Goal: Task Accomplishment & Management: Use online tool/utility

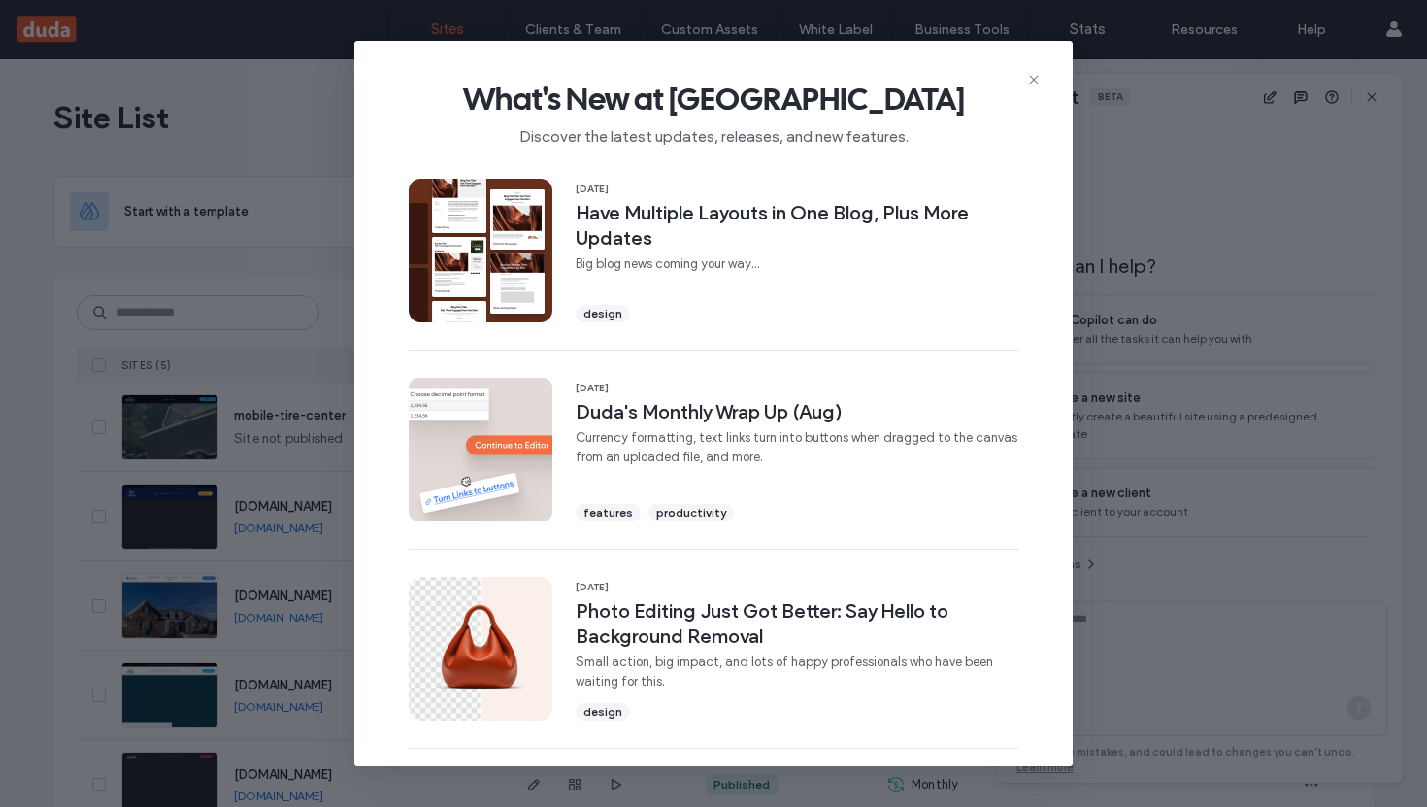
click at [192, 334] on div "What's New at [GEOGRAPHIC_DATA] Discover the latest updates, releases, and new …" at bounding box center [713, 403] width 1427 height 807
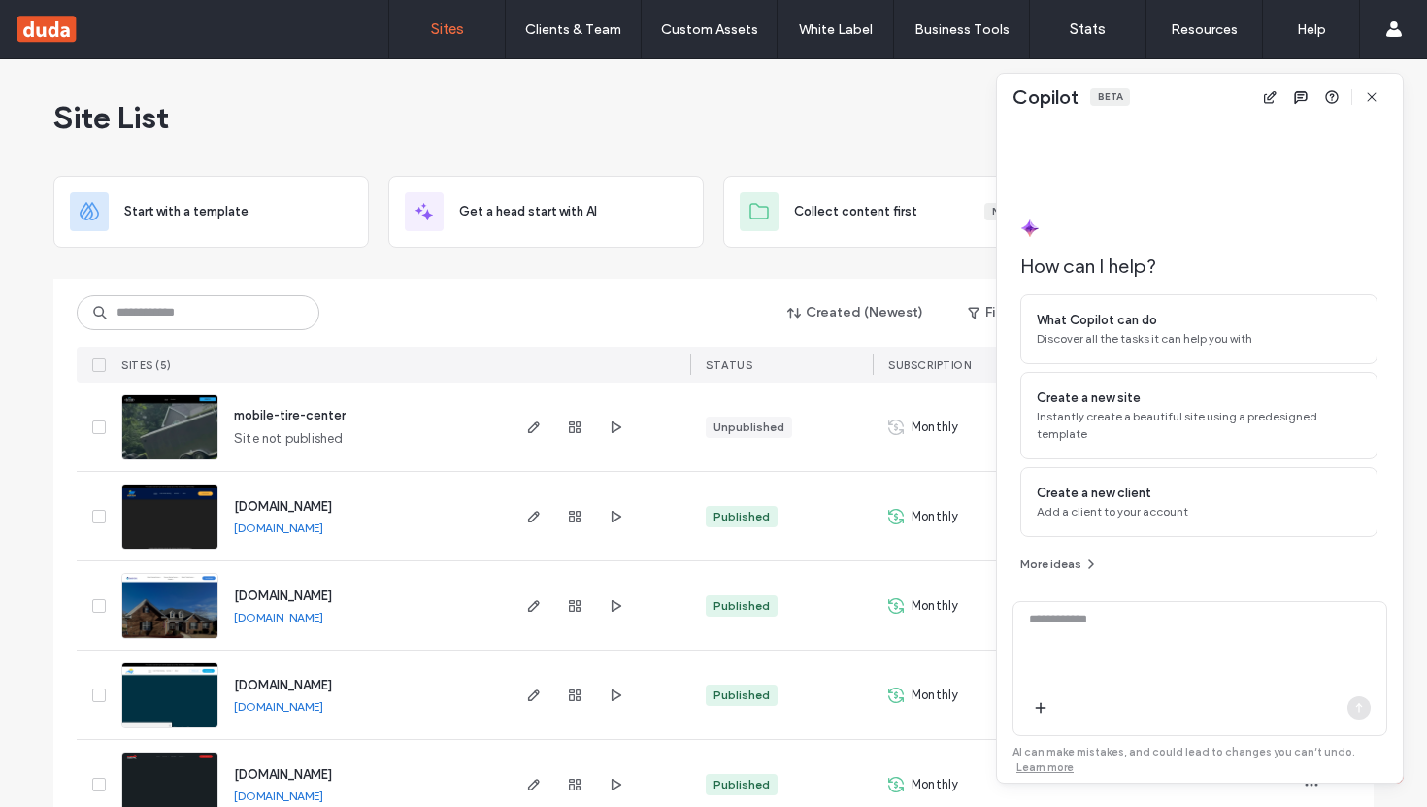
scroll to position [46, 0]
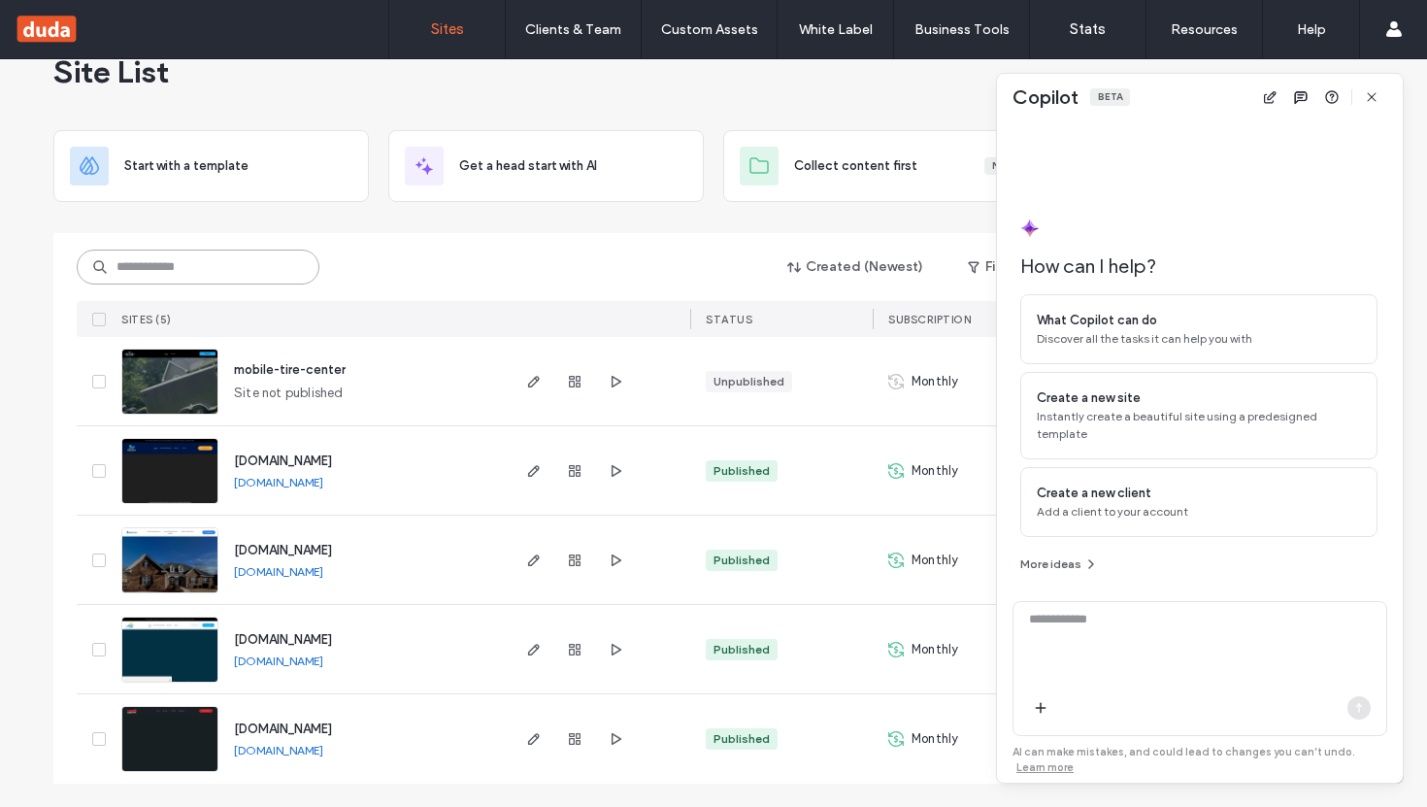
click at [210, 280] on input at bounding box center [198, 267] width 243 height 35
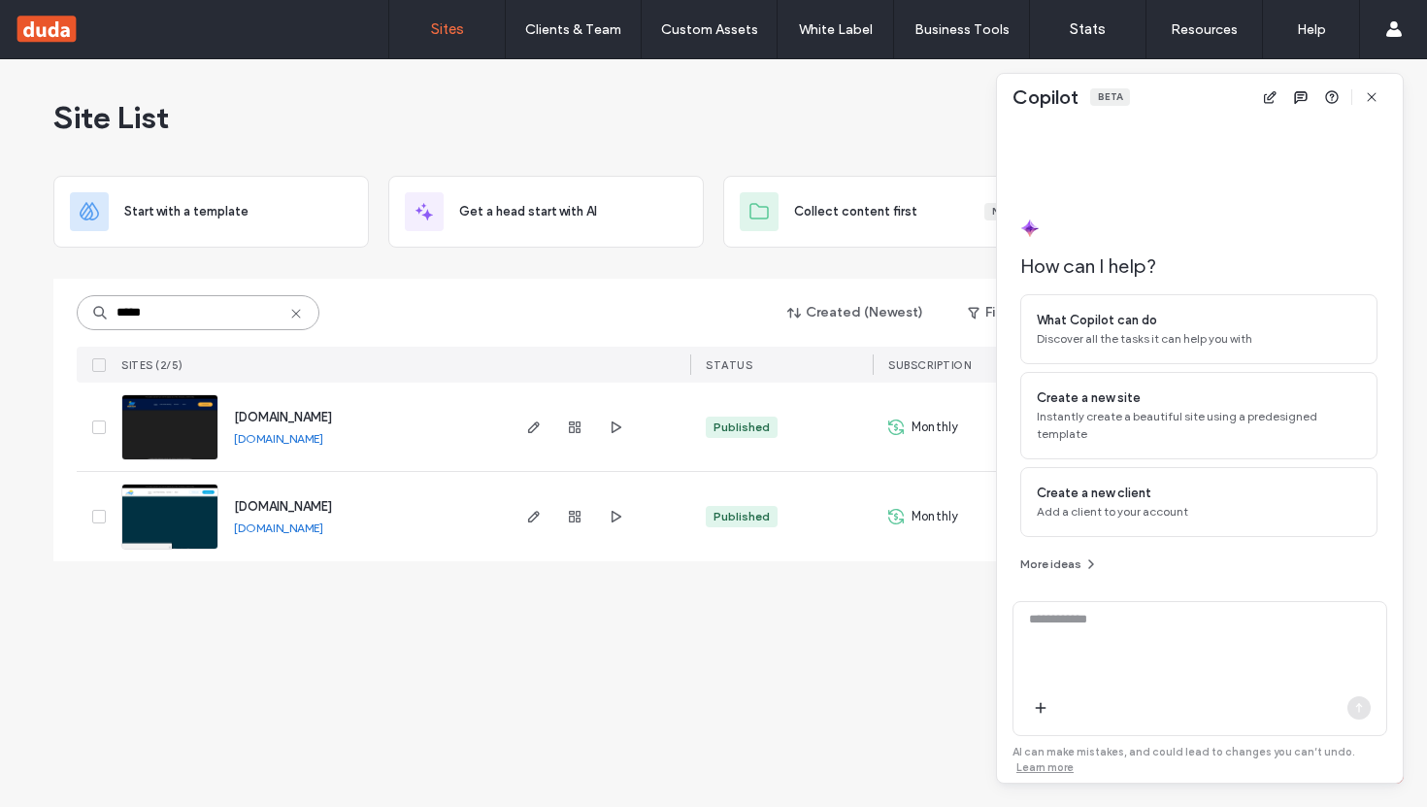
scroll to position [0, 0]
type input "*****"
click at [539, 425] on icon "button" at bounding box center [534, 427] width 16 height 16
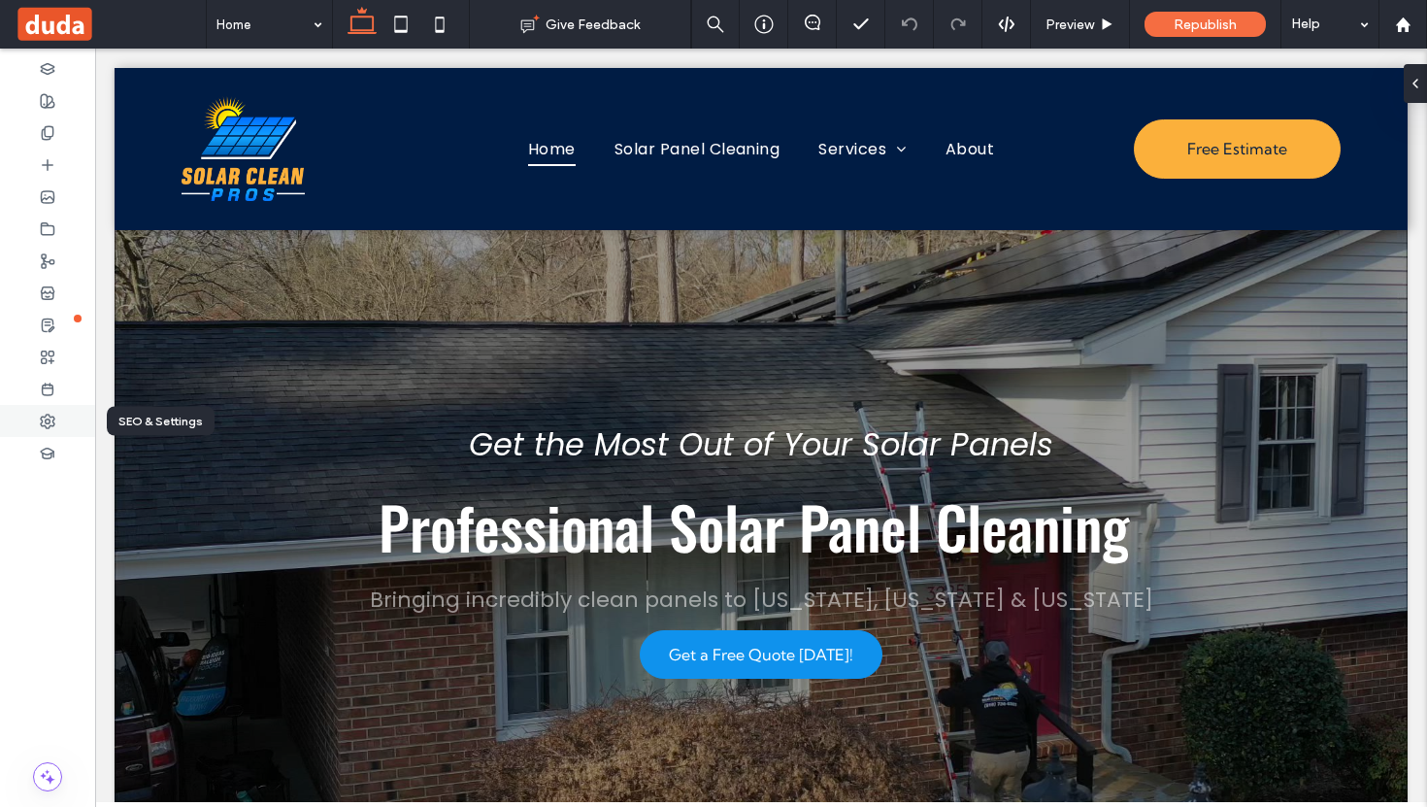
click at [48, 418] on use at bounding box center [48, 422] width 14 height 14
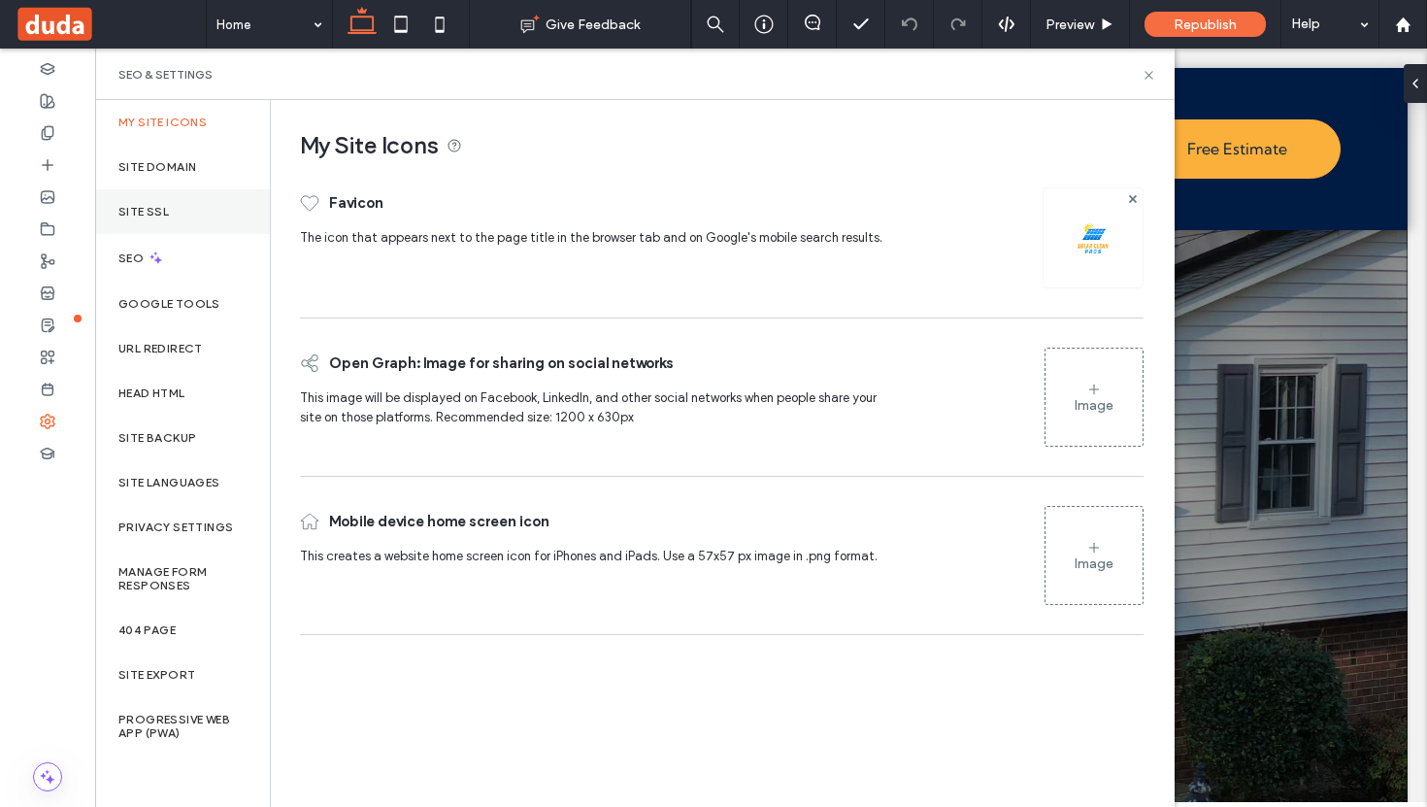
click at [170, 215] on div "Site SSL" at bounding box center [182, 211] width 175 height 45
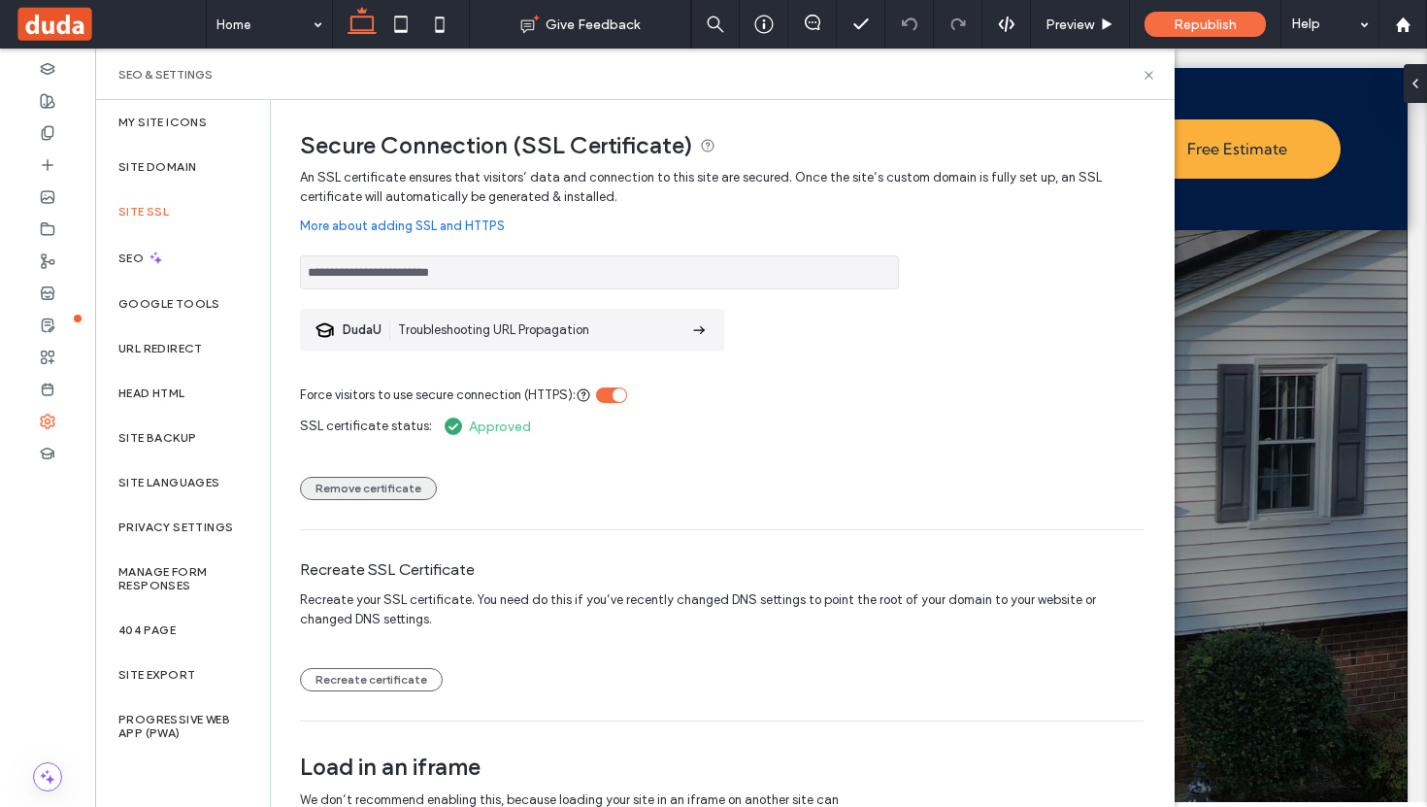
click at [380, 492] on button "Remove certificate" at bounding box center [368, 488] width 137 height 23
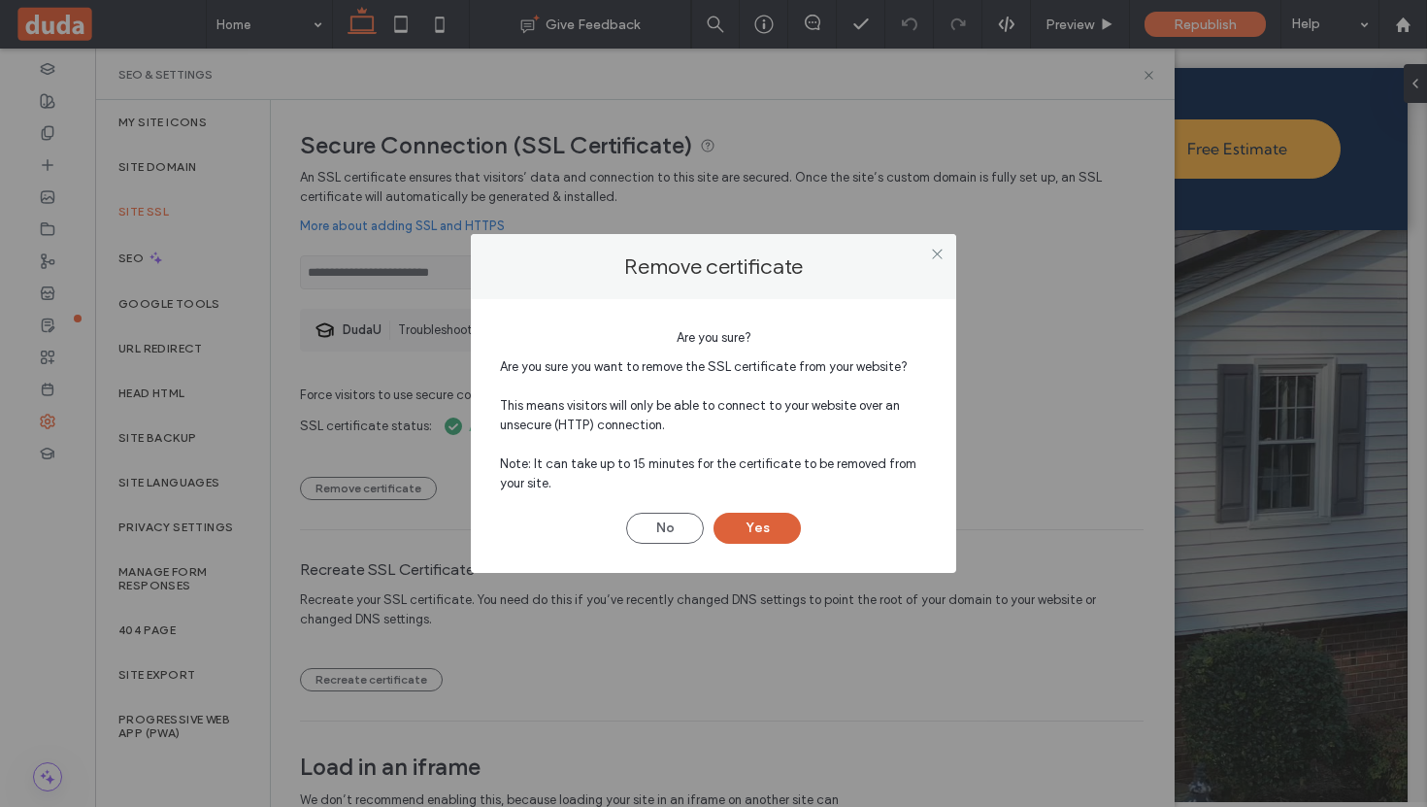
click at [763, 527] on button "Yes" at bounding box center [757, 528] width 87 height 31
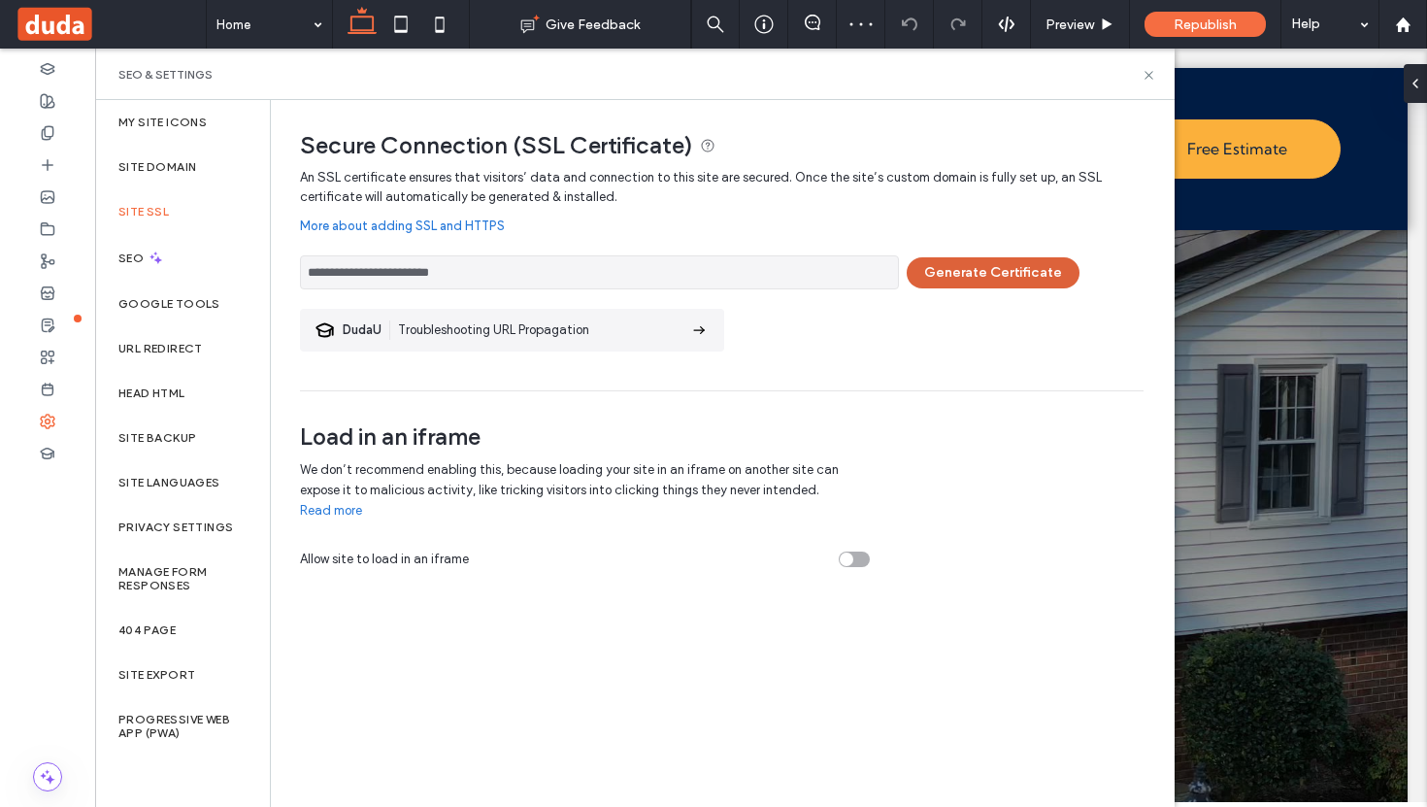
click at [1002, 279] on button "Generate Certificate" at bounding box center [993, 272] width 173 height 31
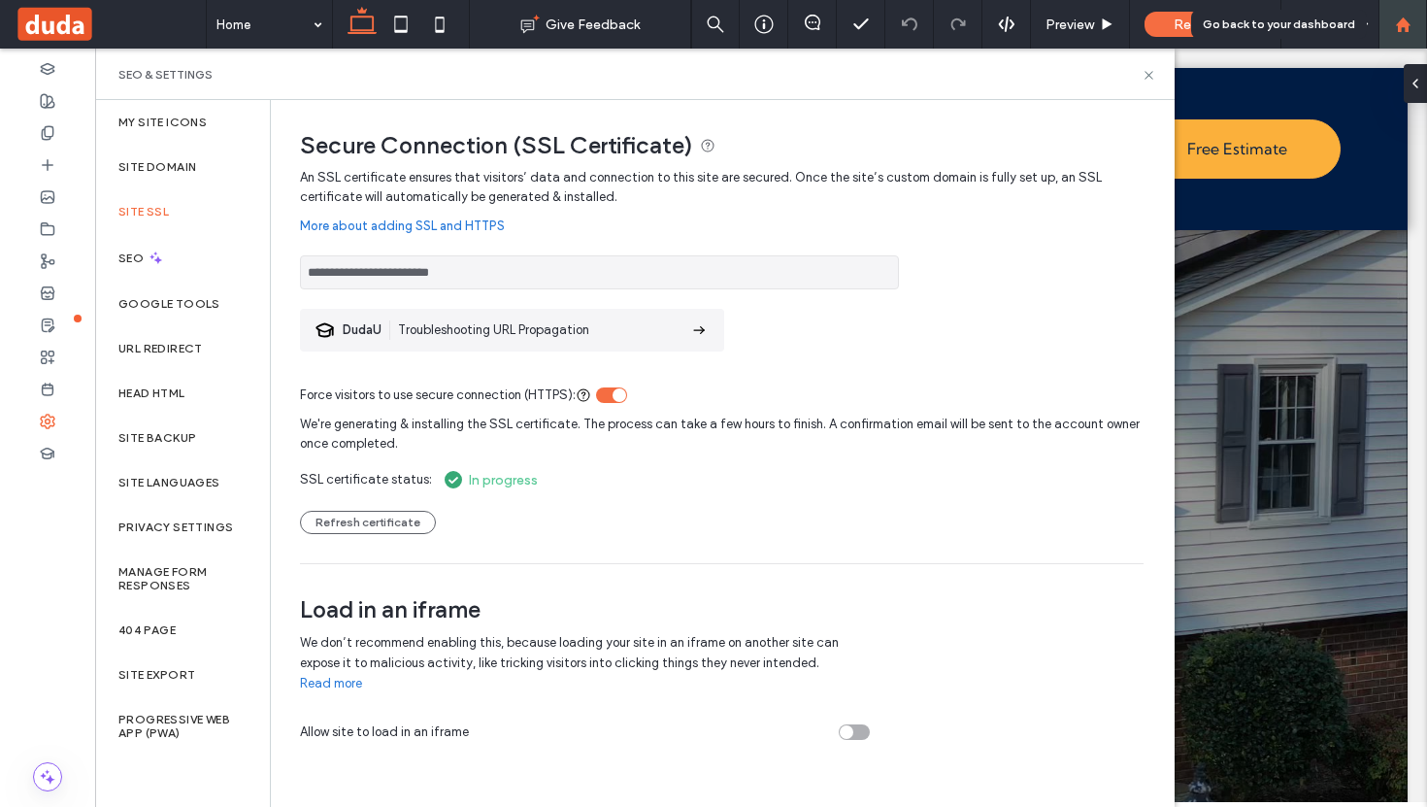
click at [1411, 27] on icon at bounding box center [1403, 25] width 17 height 17
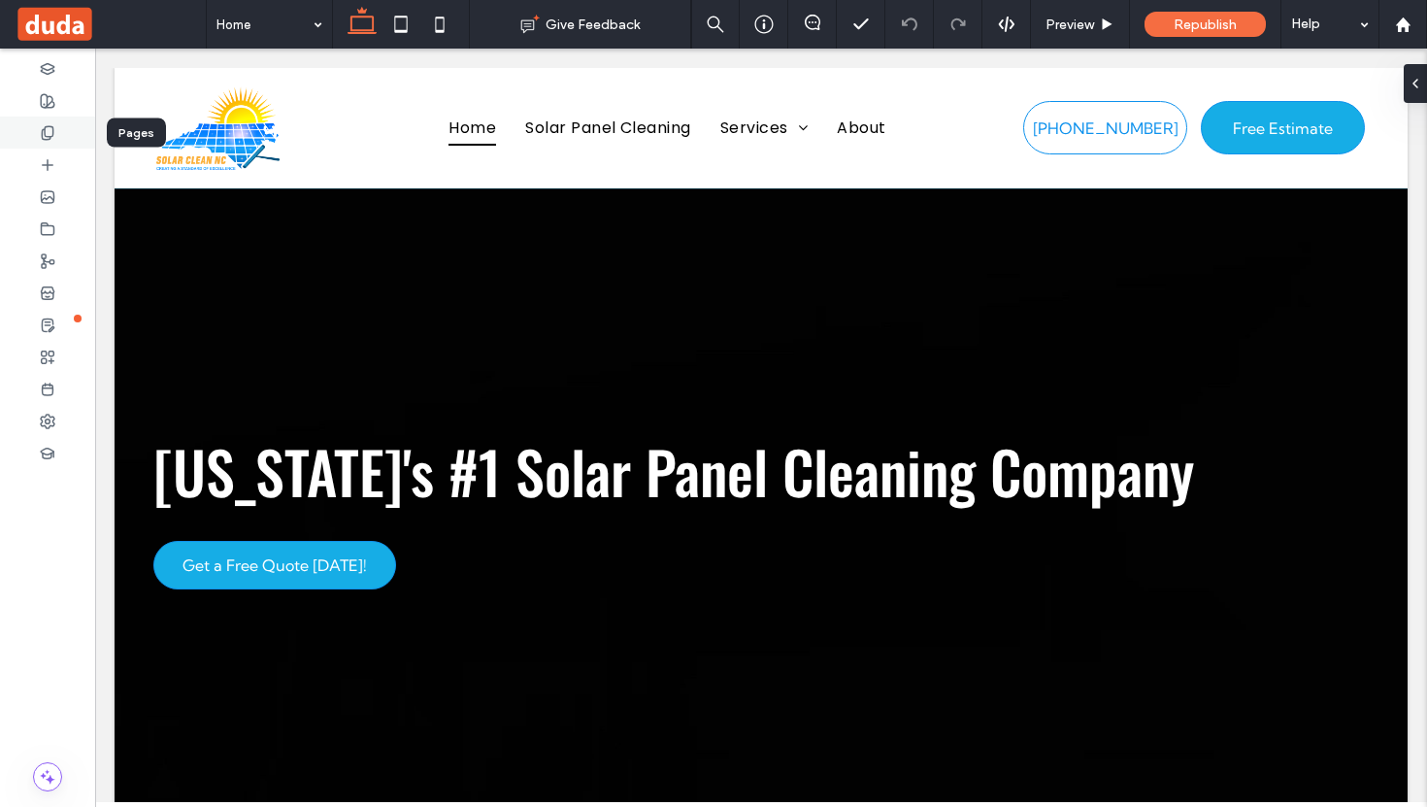
click at [50, 125] on icon at bounding box center [48, 133] width 16 height 16
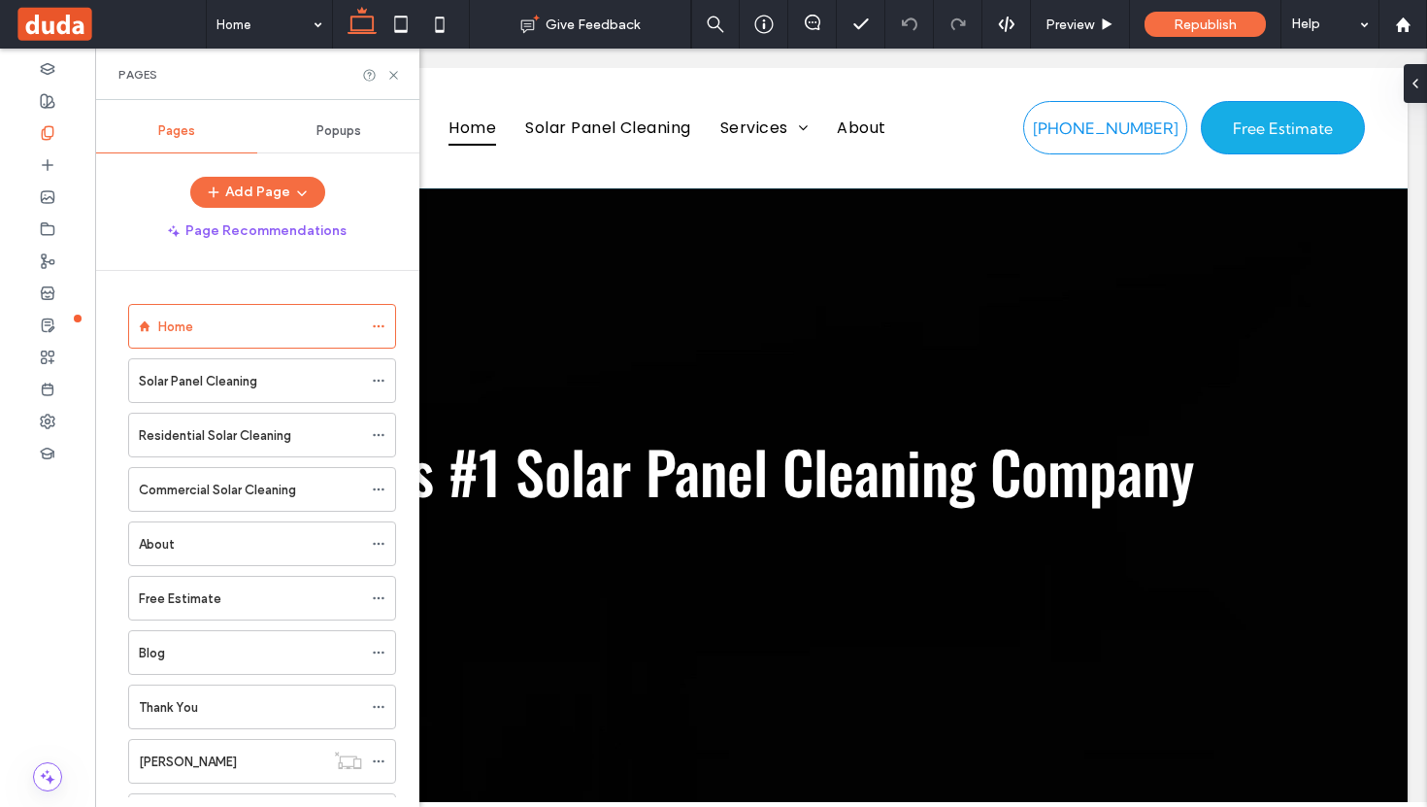
click at [330, 127] on span "Popups" at bounding box center [339, 131] width 45 height 16
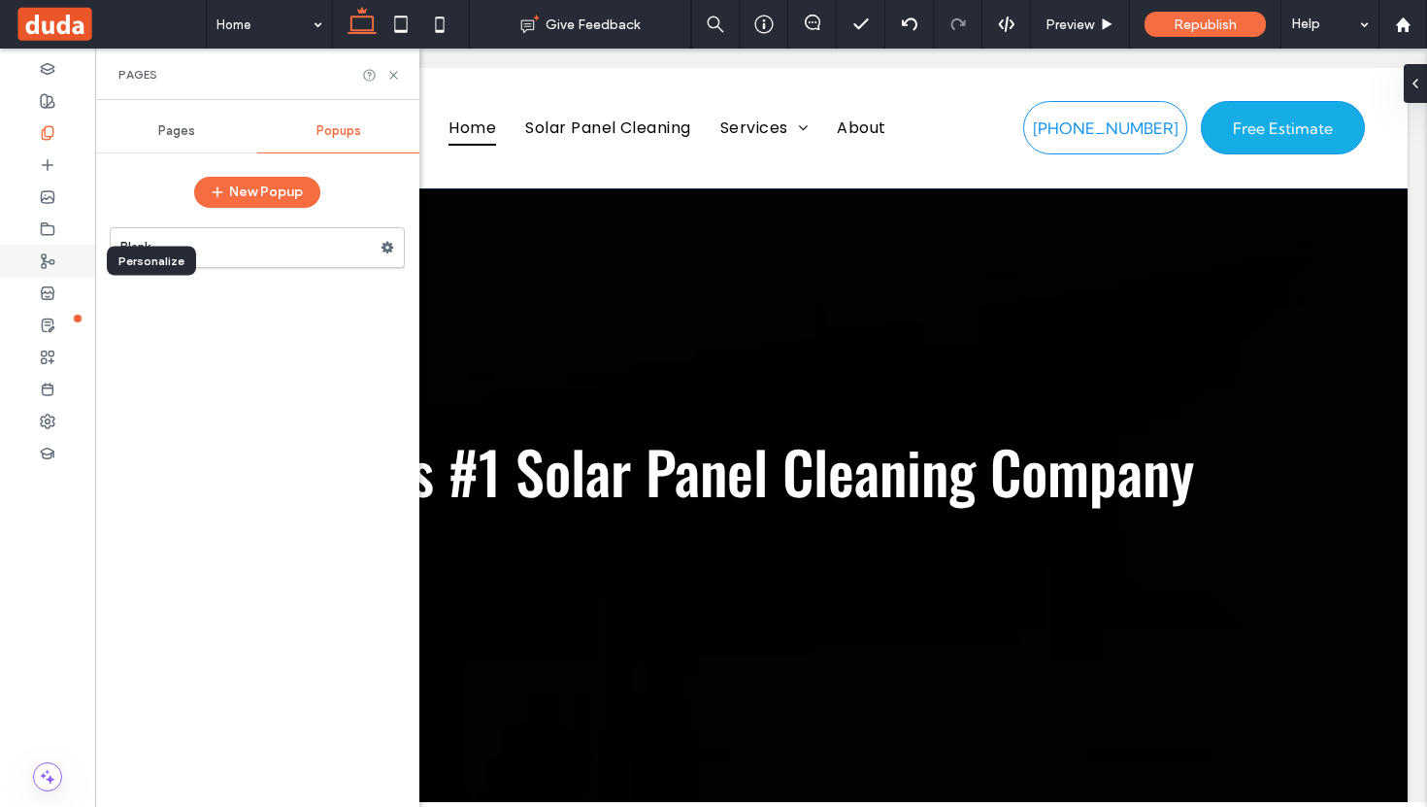
click at [47, 255] on icon at bounding box center [48, 261] width 16 height 16
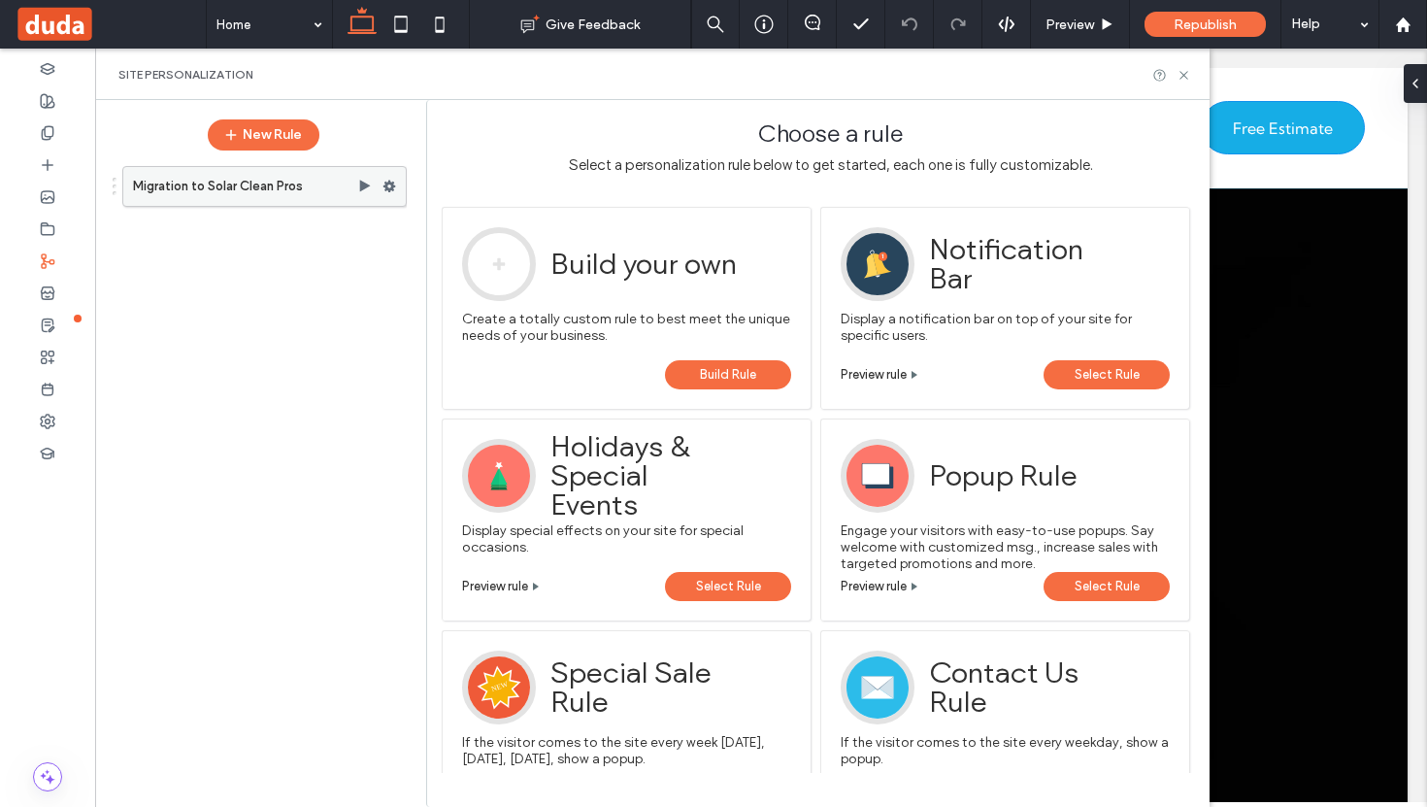
click at [304, 194] on label "Migration to Solar Clean Pros" at bounding box center [245, 186] width 224 height 39
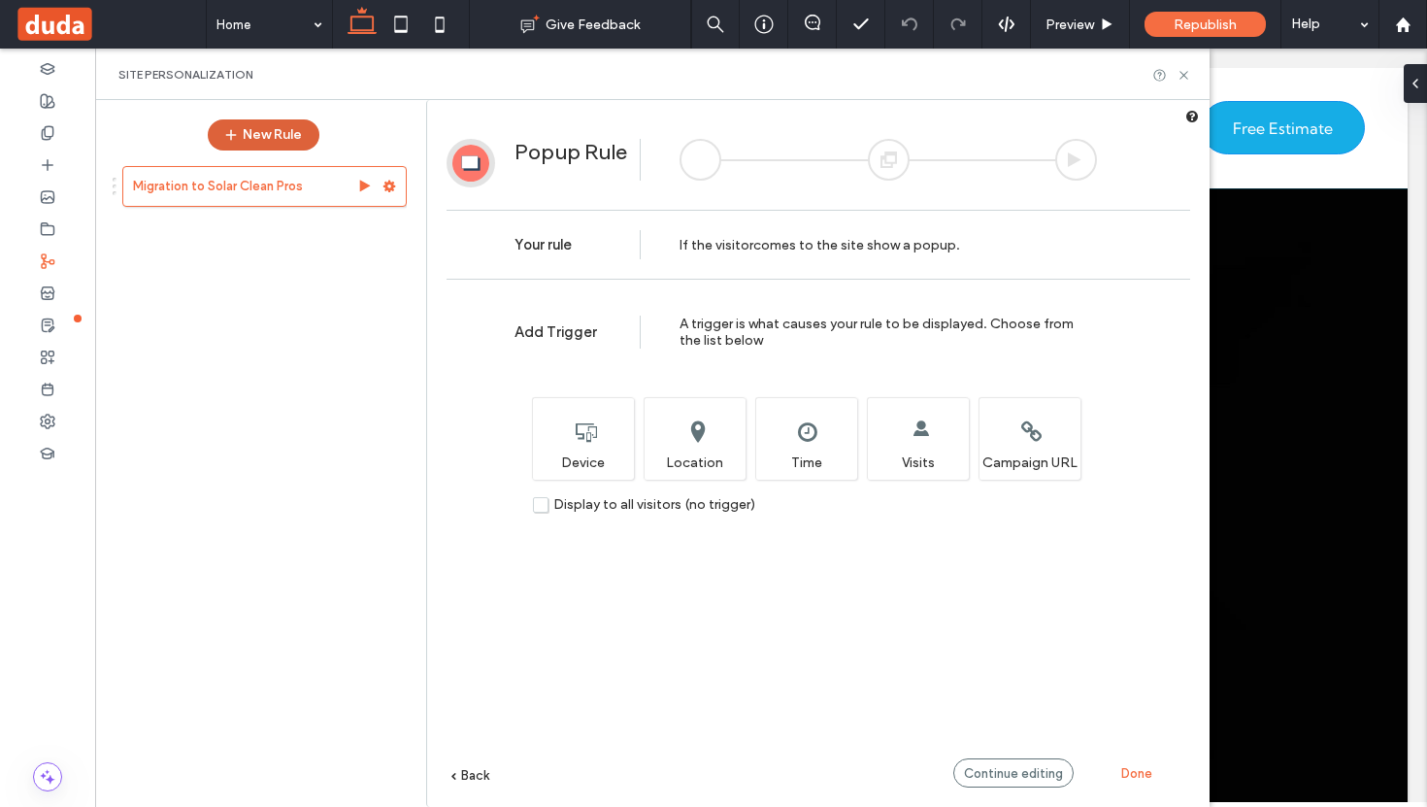
click at [271, 136] on button "New Rule" at bounding box center [264, 134] width 112 height 31
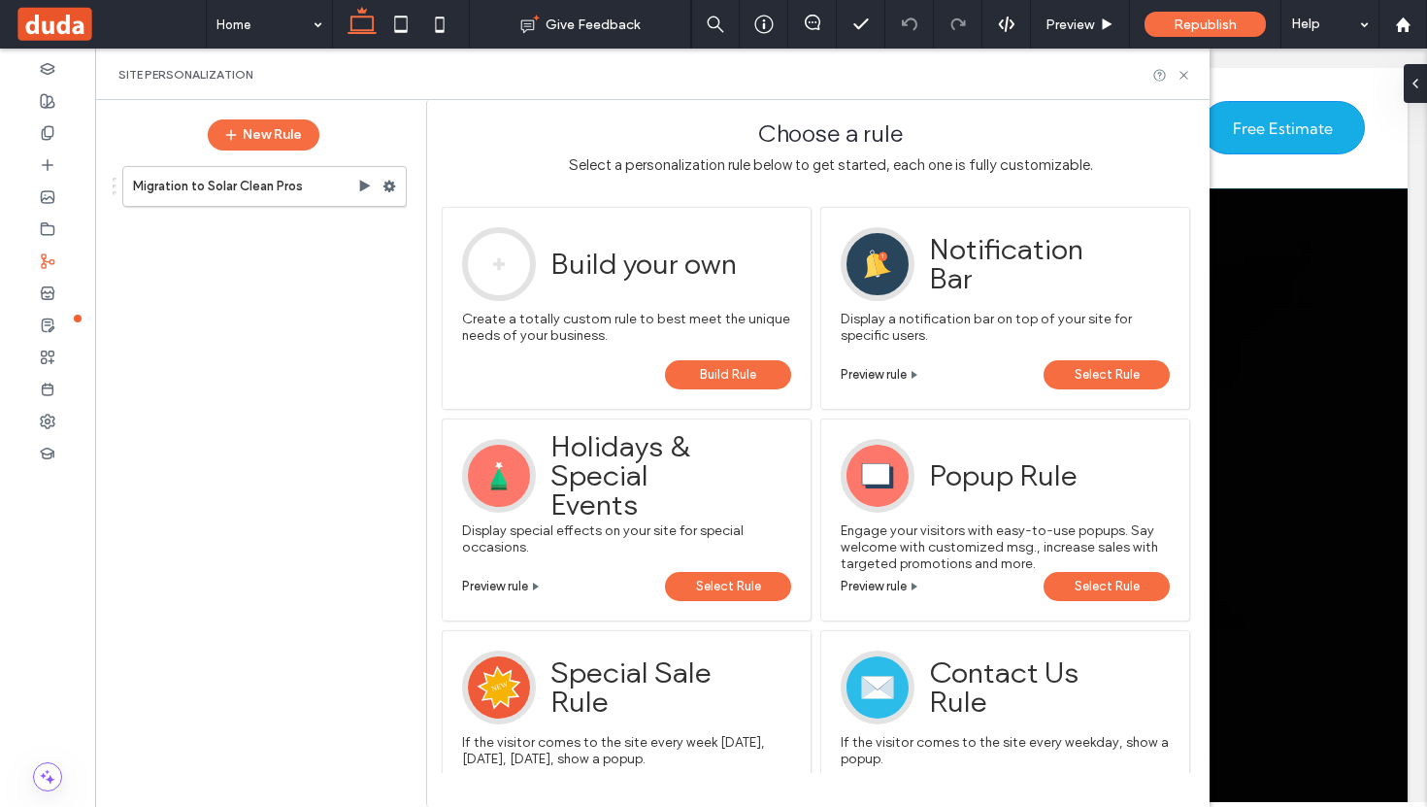
click at [726, 379] on span "Build Rule" at bounding box center [728, 374] width 56 height 29
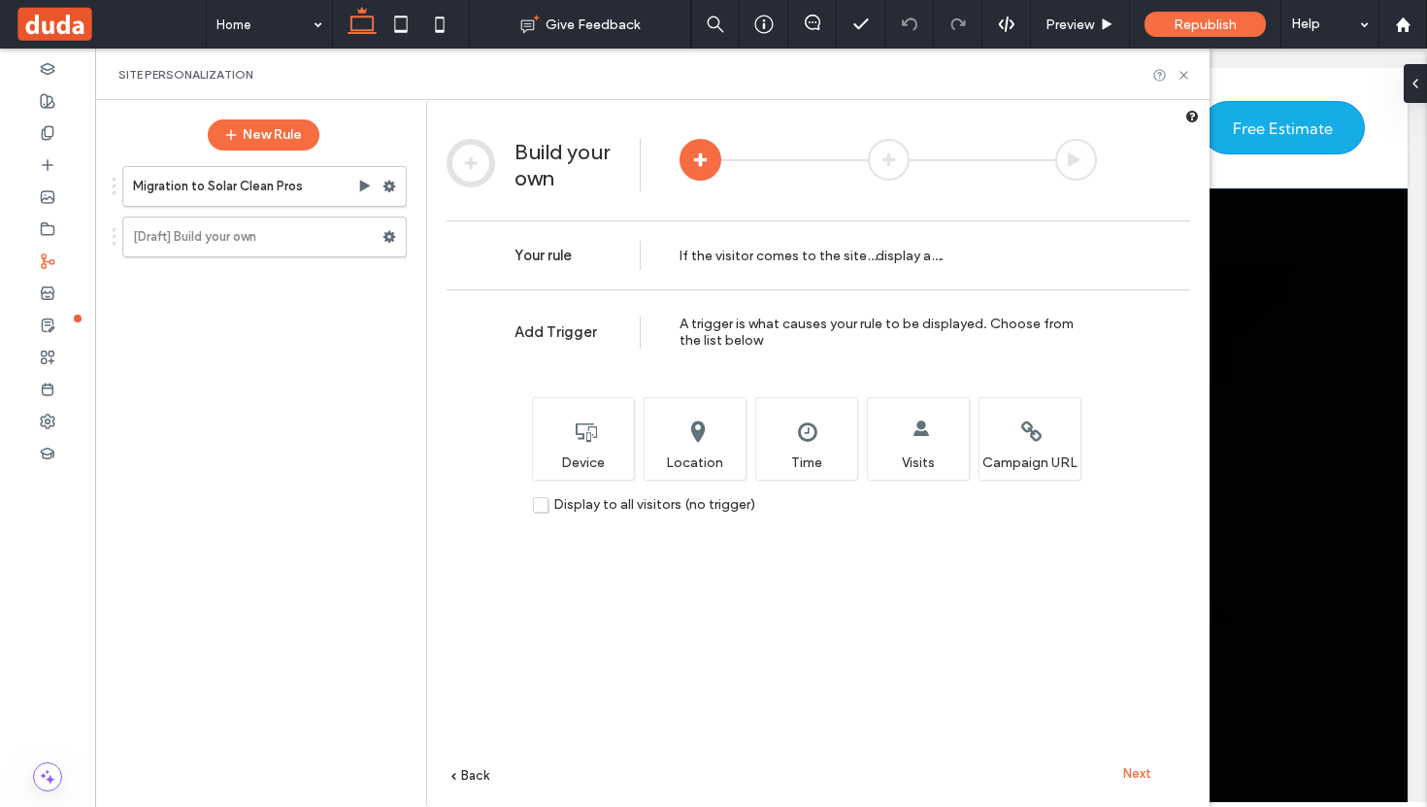
click at [538, 505] on label "Display to all visitors (no trigger)" at bounding box center [644, 504] width 222 height 17
click at [1146, 773] on span "Next" at bounding box center [1137, 773] width 28 height 15
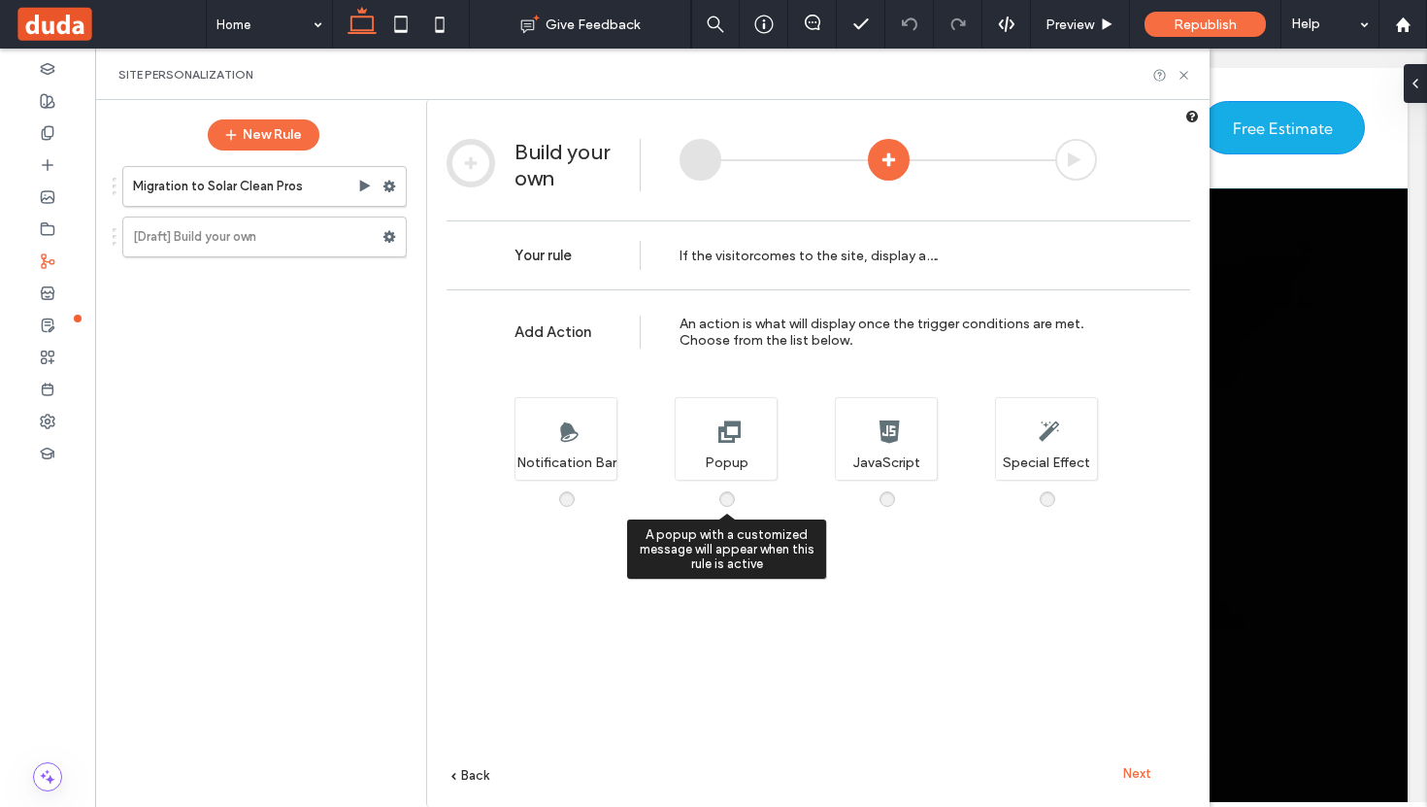
click at [739, 489] on span at bounding box center [739, 489] width 0 height 0
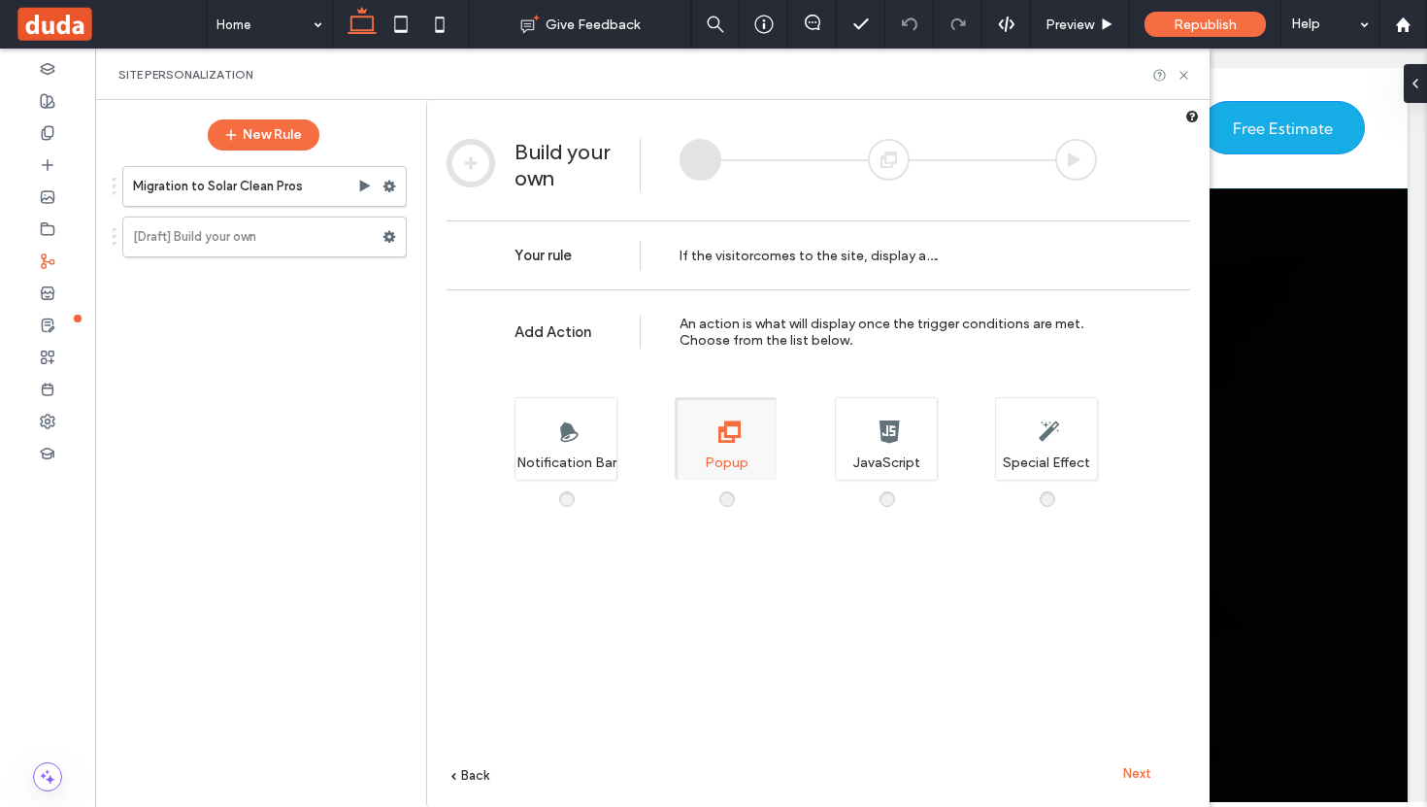
click at [1140, 771] on span "Next" at bounding box center [1137, 773] width 28 height 15
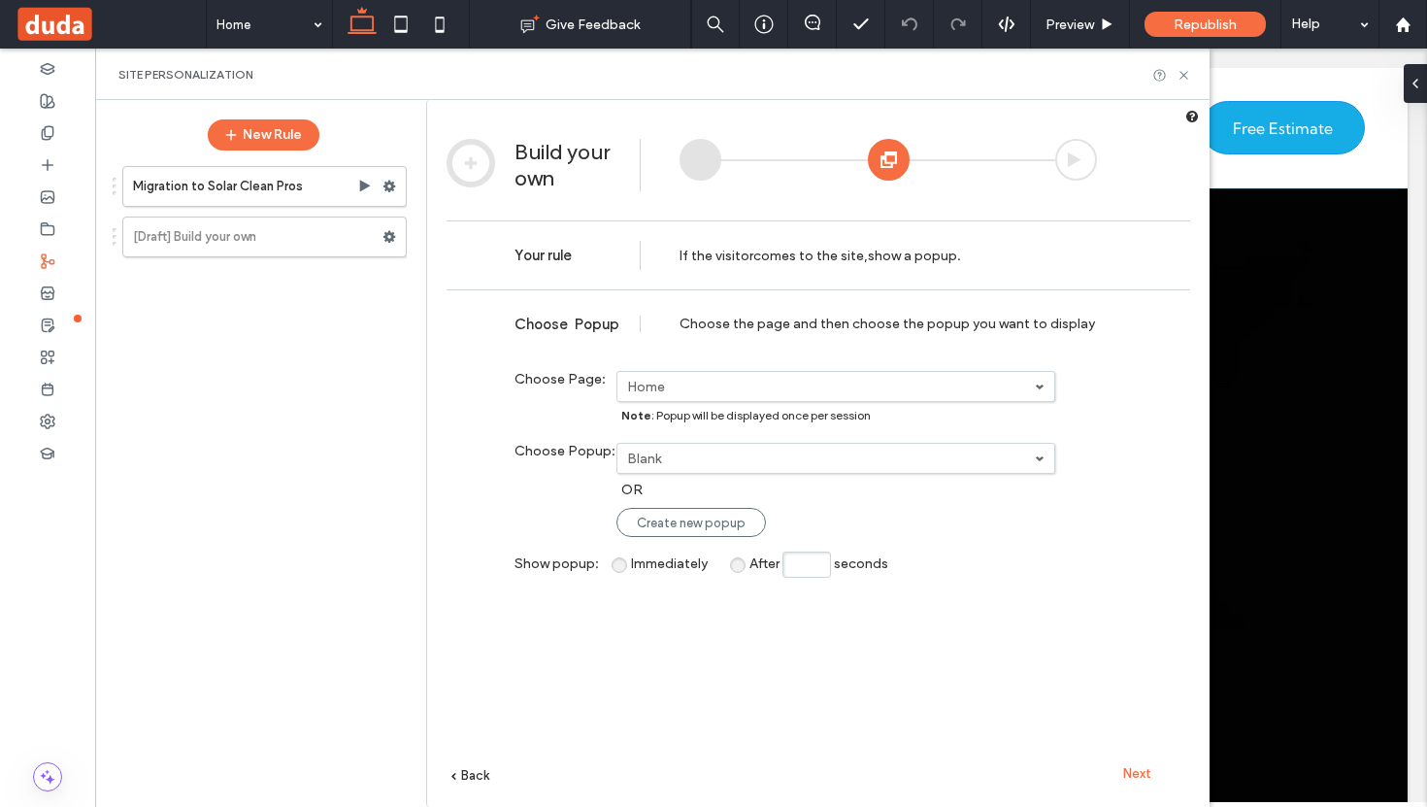
click at [702, 455] on label "Blank" at bounding box center [831, 459] width 408 height 17
click at [696, 488] on link "Blank" at bounding box center [837, 491] width 437 height 36
click at [1135, 769] on span "Next" at bounding box center [1137, 773] width 28 height 15
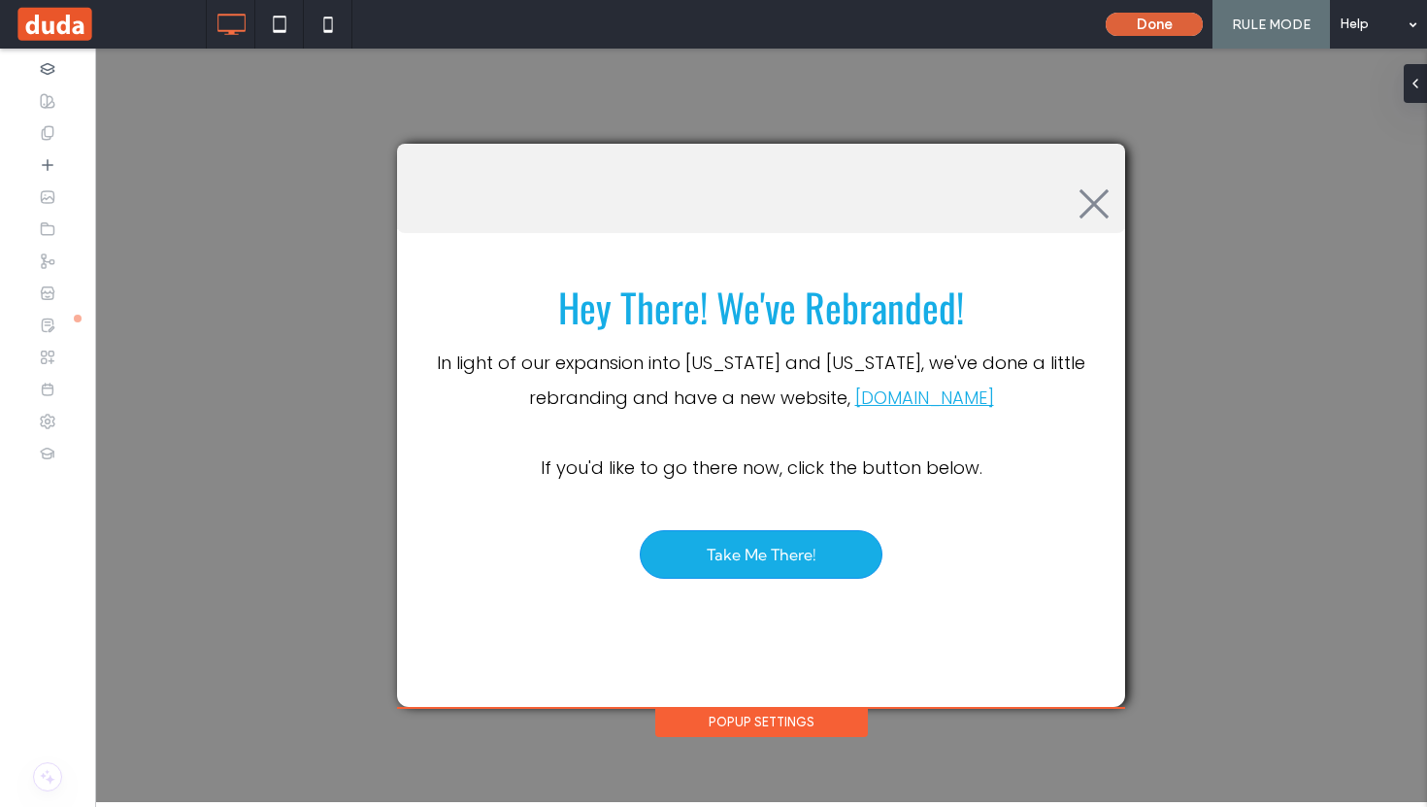
click at [1152, 24] on button "Done" at bounding box center [1154, 24] width 97 height 23
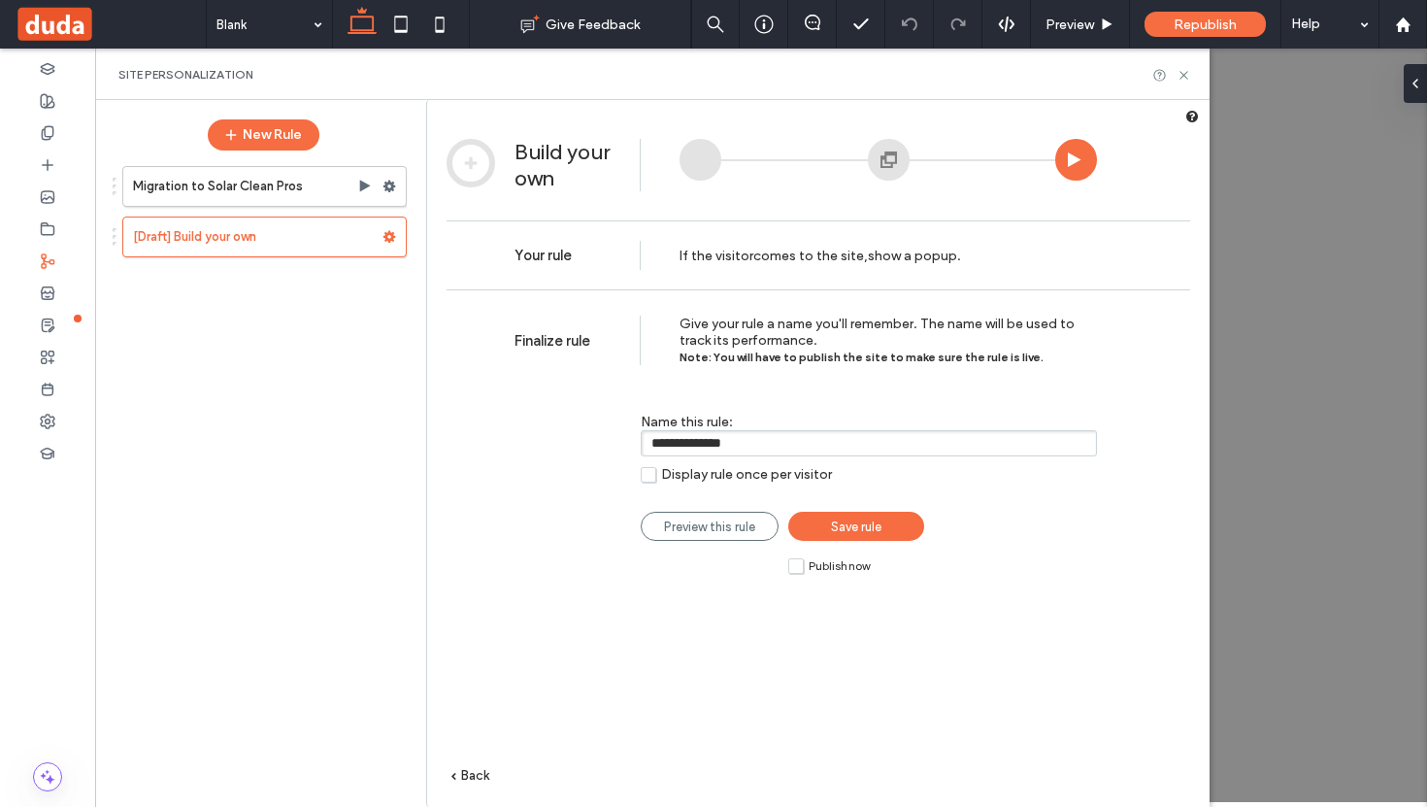
click at [772, 447] on input "**********" at bounding box center [869, 443] width 456 height 26
type input "**********"
click at [796, 567] on label "Publish now" at bounding box center [829, 565] width 82 height 17
click at [394, 184] on icon at bounding box center [390, 187] width 14 height 14
click at [857, 521] on span "Save rule" at bounding box center [856, 526] width 50 height 15
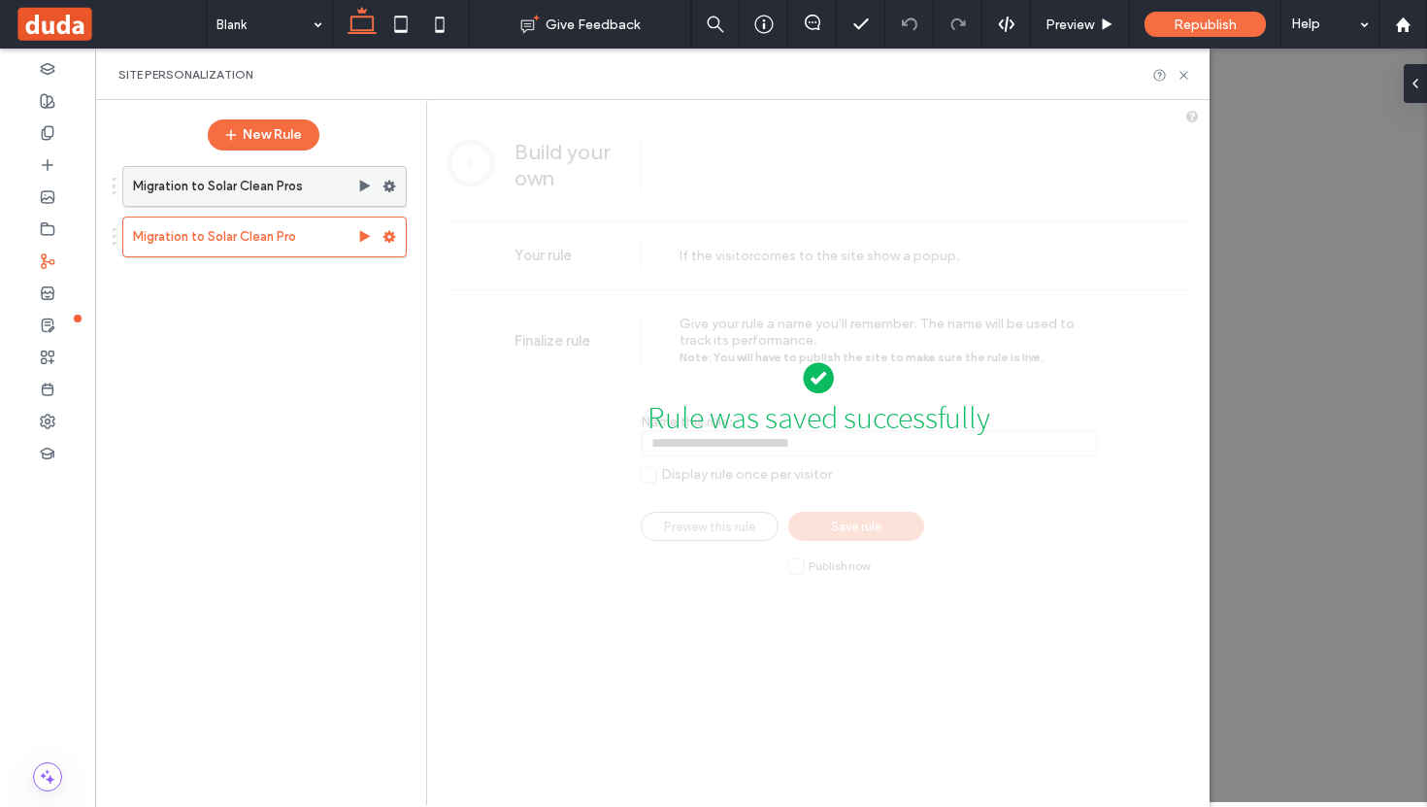
click at [390, 190] on use at bounding box center [390, 187] width 13 height 12
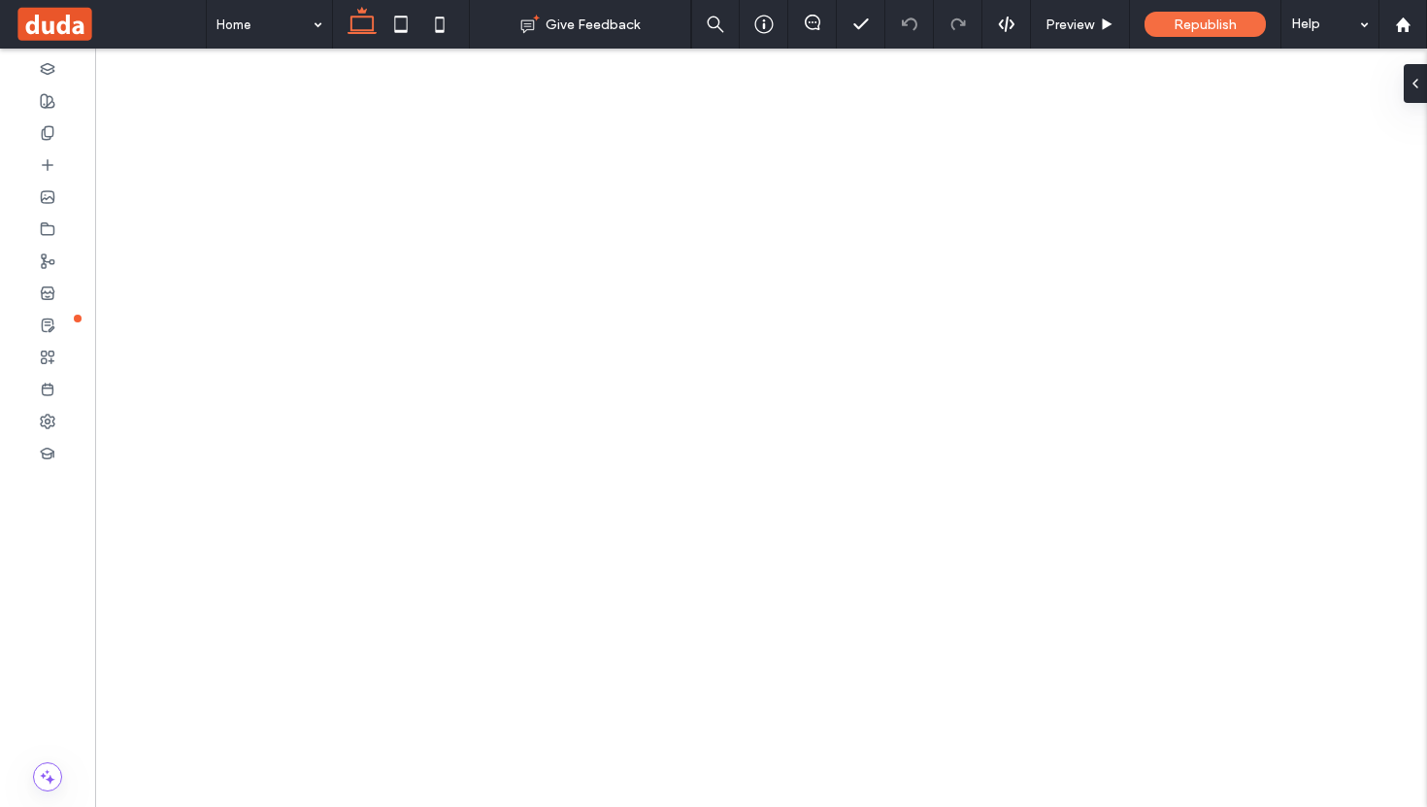
click at [506, 266] on div at bounding box center [713, 403] width 1427 height 807
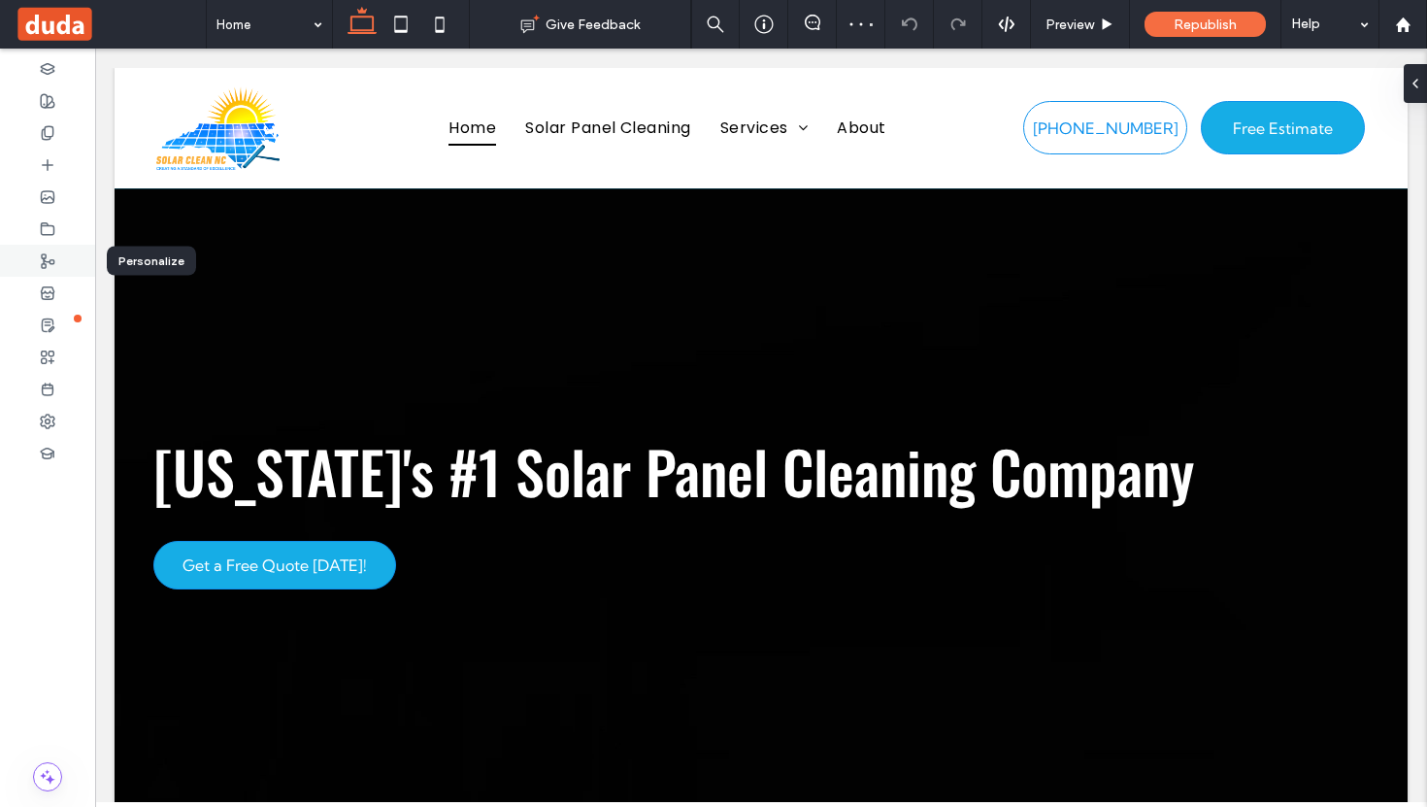
click at [47, 258] on icon at bounding box center [48, 261] width 16 height 16
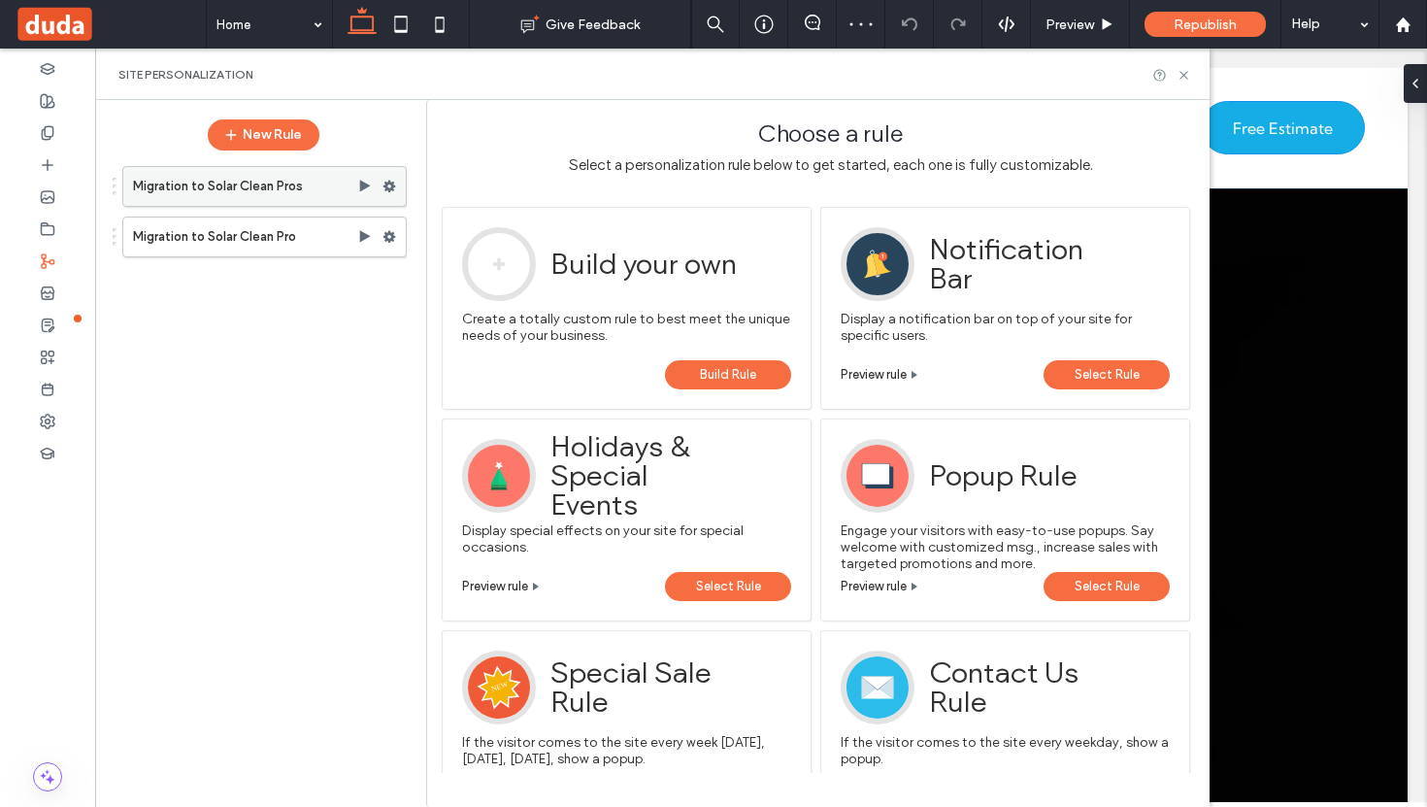
click at [387, 187] on use at bounding box center [390, 187] width 13 height 12
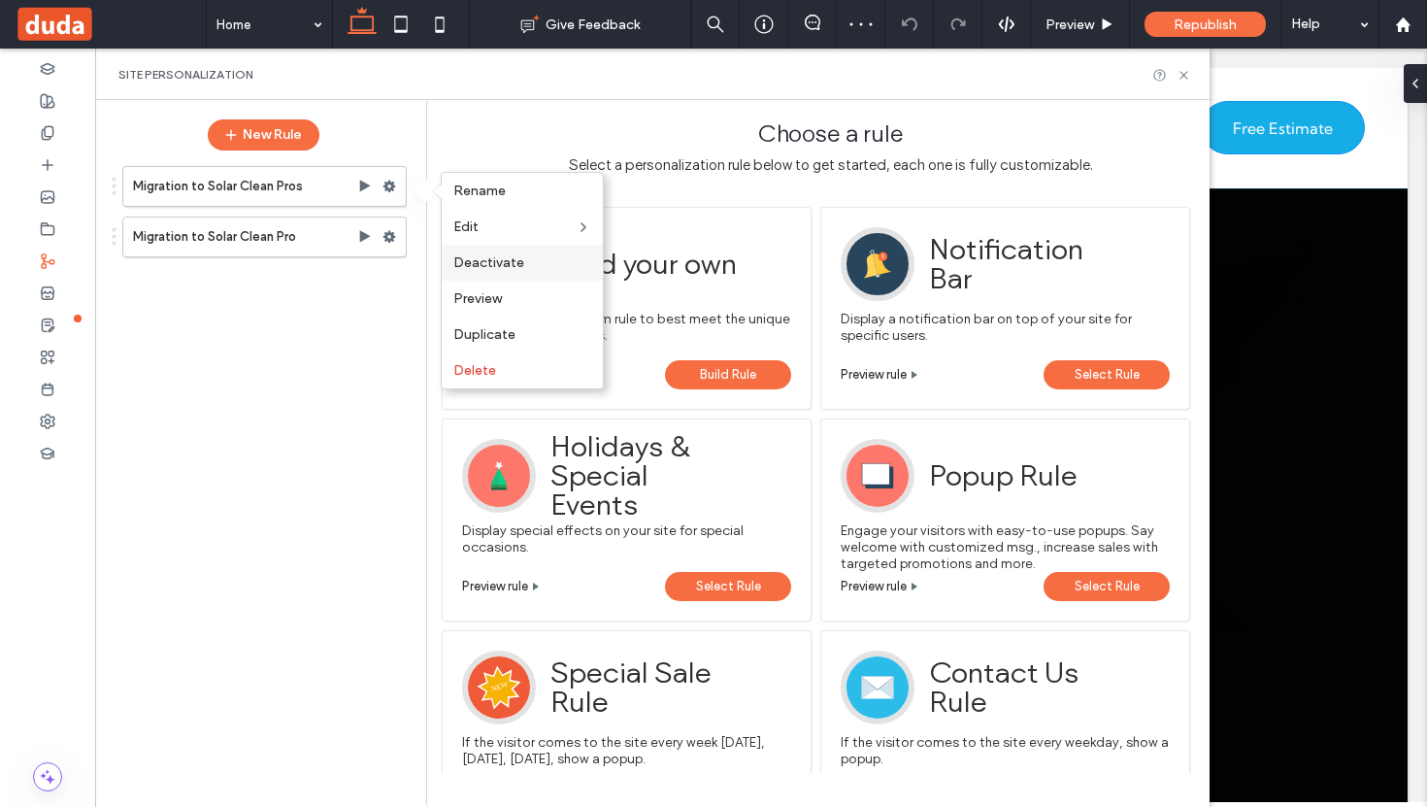
click at [487, 265] on span "Deactivate" at bounding box center [488, 262] width 71 height 17
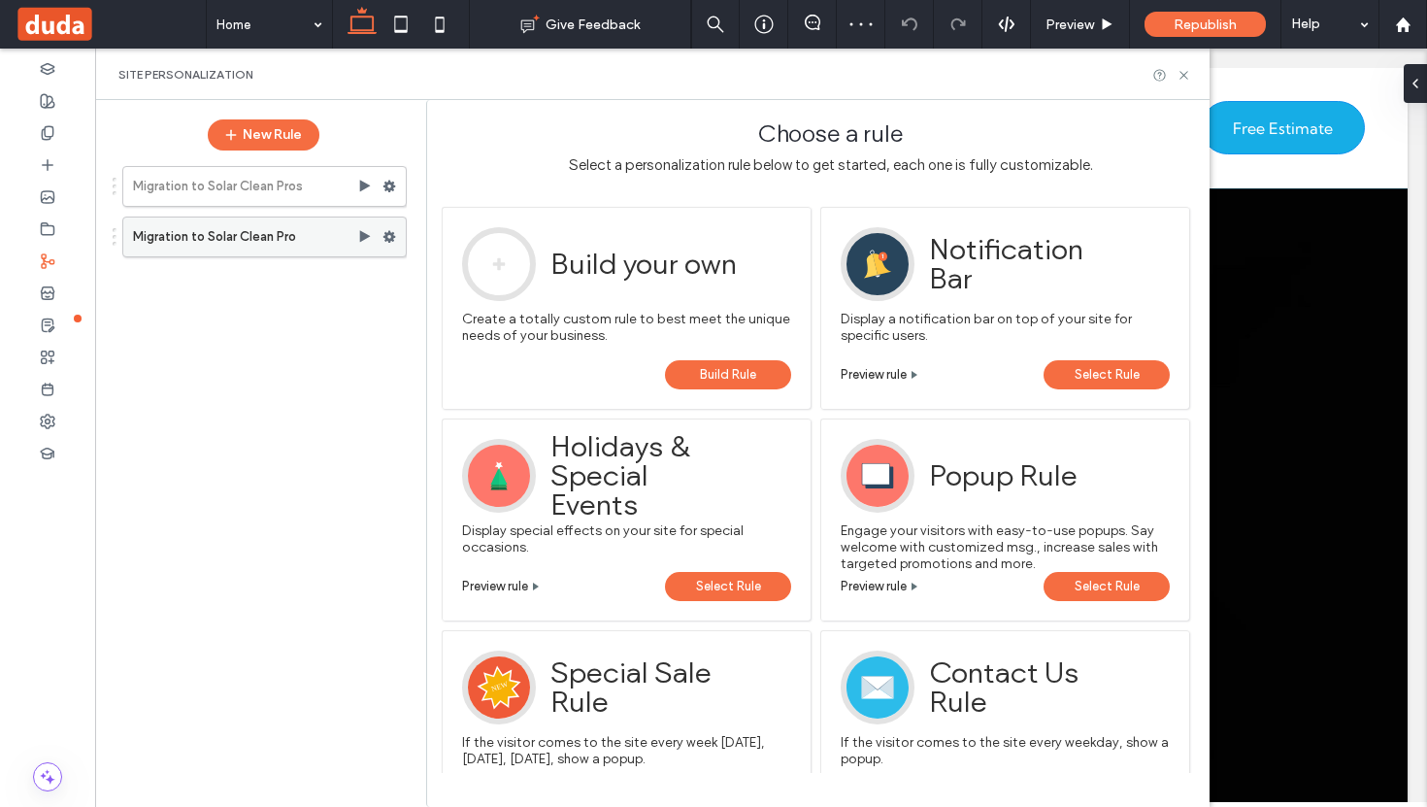
click at [274, 237] on label "Migration to Solar Clean Pro" at bounding box center [245, 236] width 224 height 39
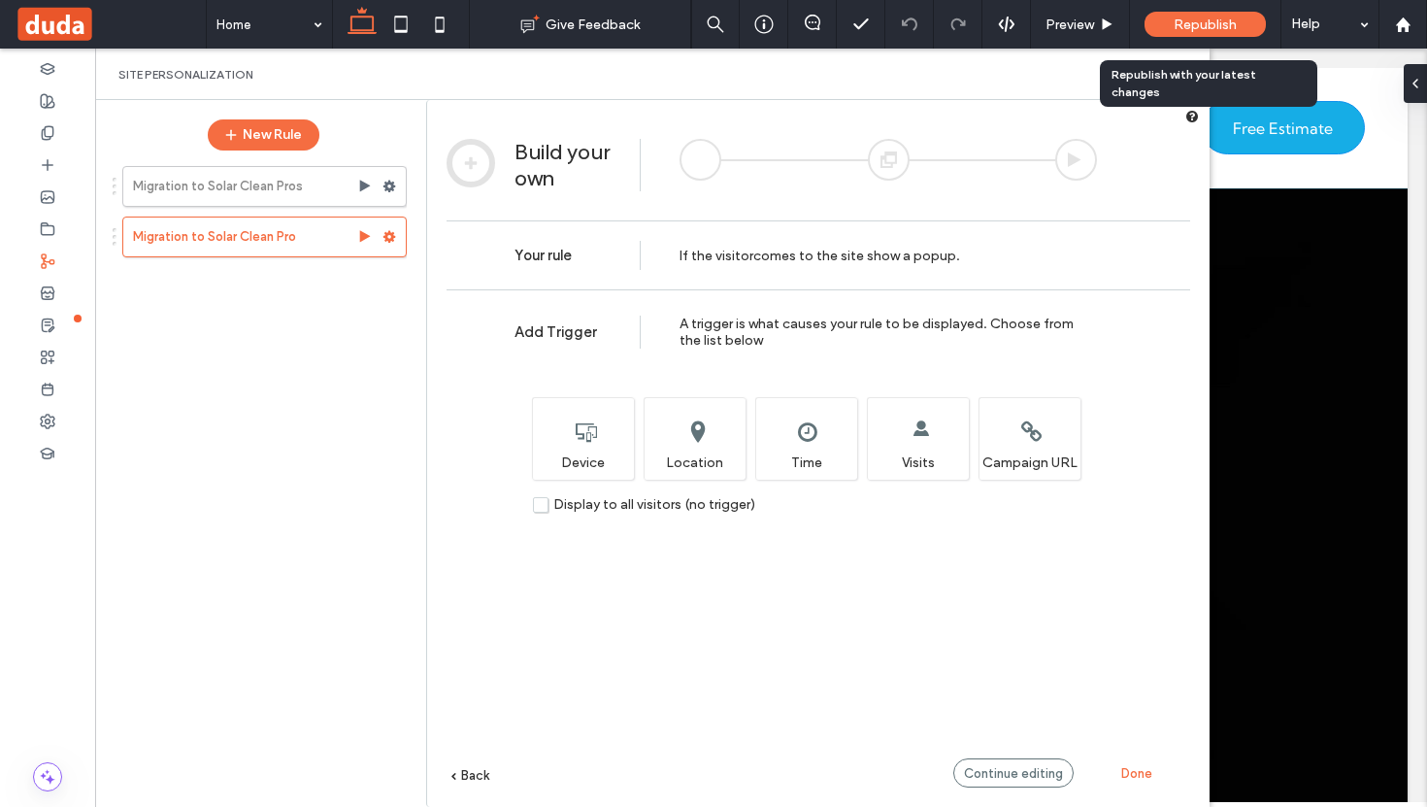
click at [1226, 33] on div "Republish" at bounding box center [1205, 24] width 121 height 25
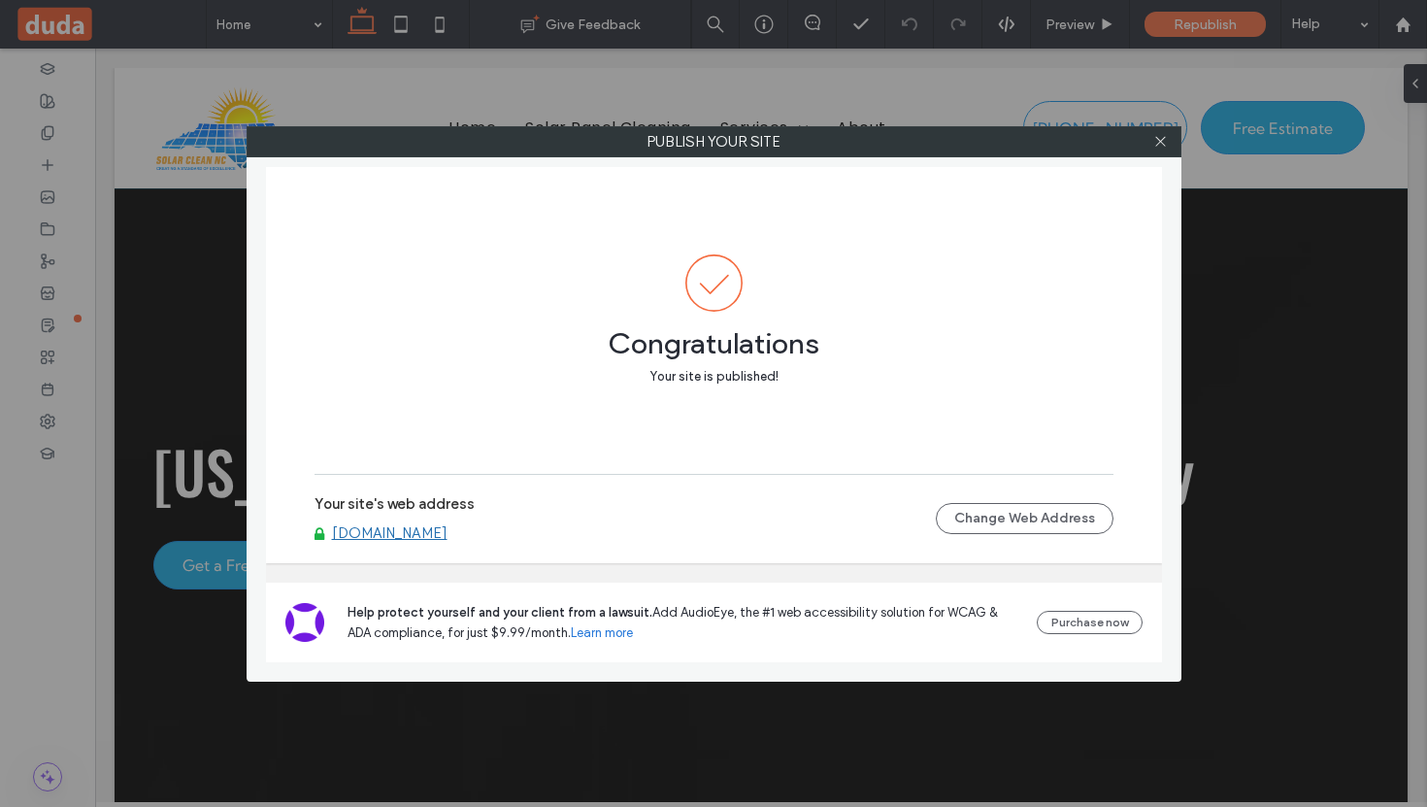
click at [416, 535] on link "www.solarcleannc.com" at bounding box center [390, 532] width 116 height 17
click at [1161, 141] on use at bounding box center [1160, 142] width 10 height 10
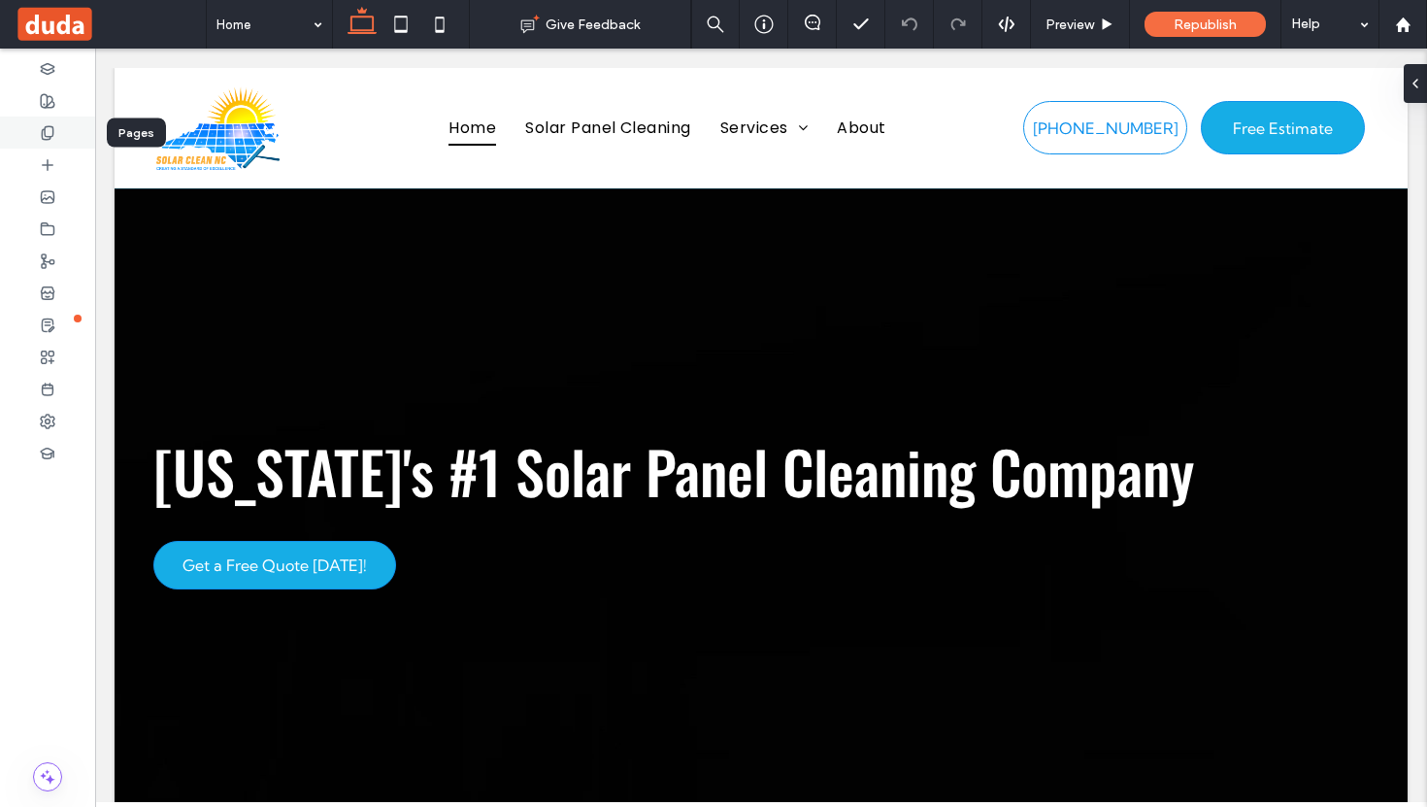
click at [61, 126] on div at bounding box center [47, 133] width 95 height 32
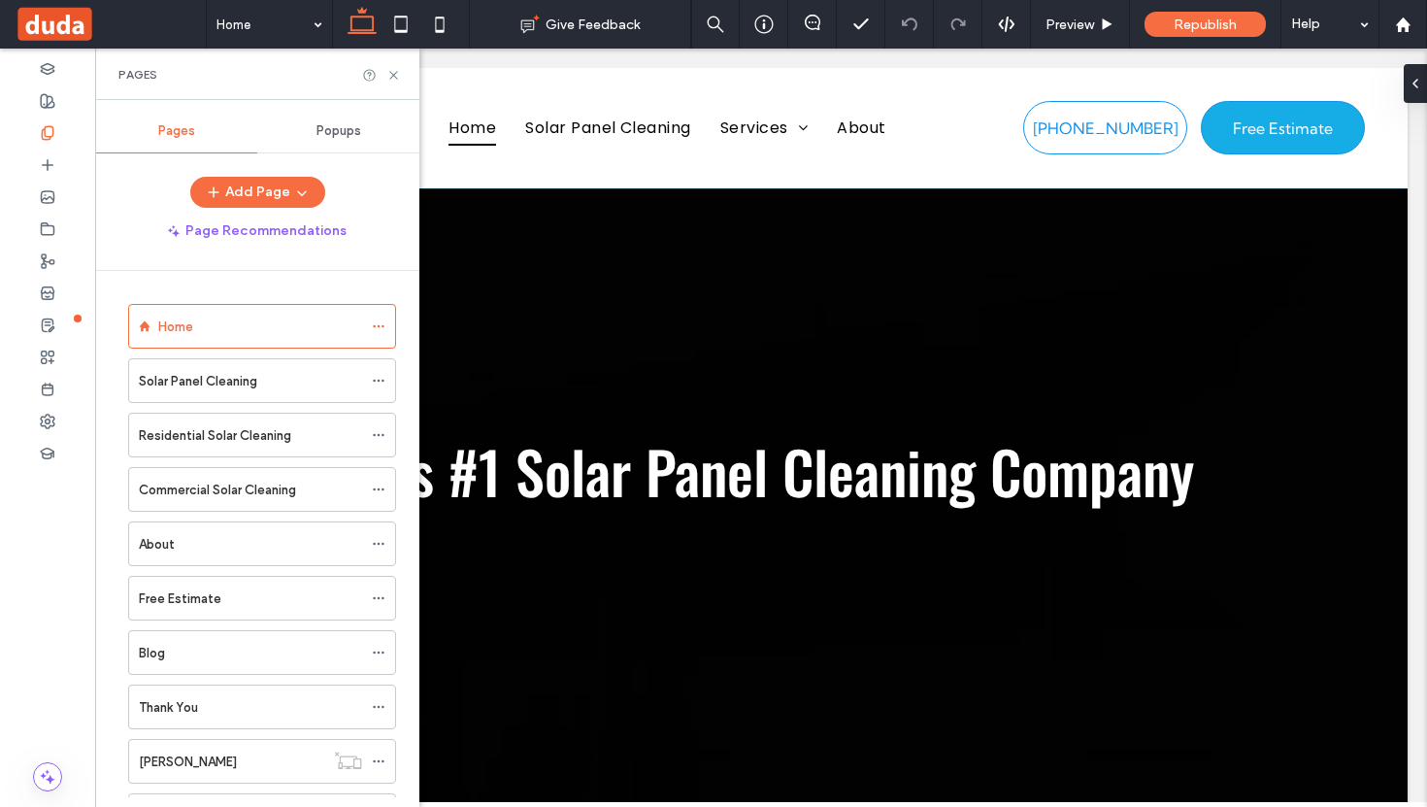
click at [340, 130] on span "Popups" at bounding box center [339, 131] width 45 height 16
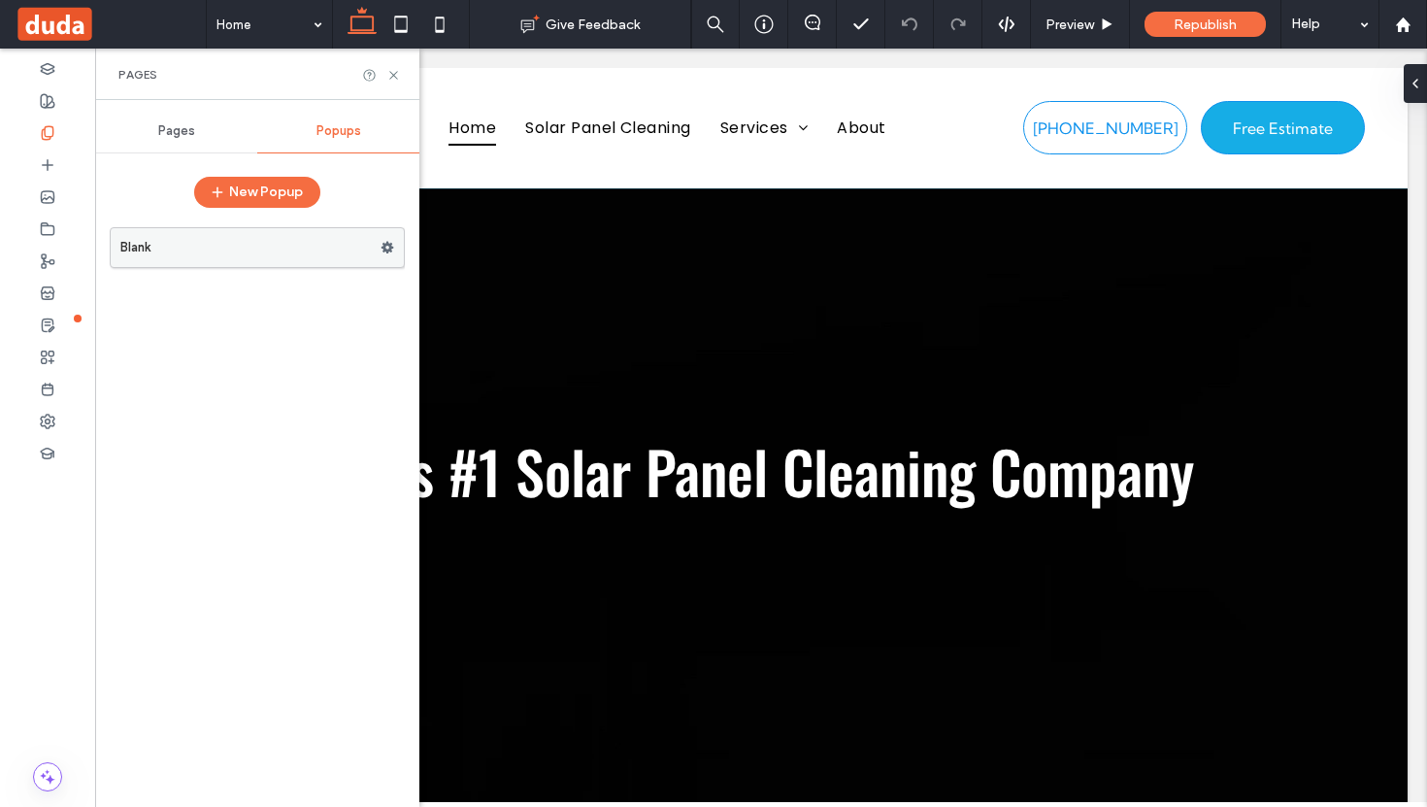
click at [392, 244] on icon at bounding box center [388, 248] width 14 height 14
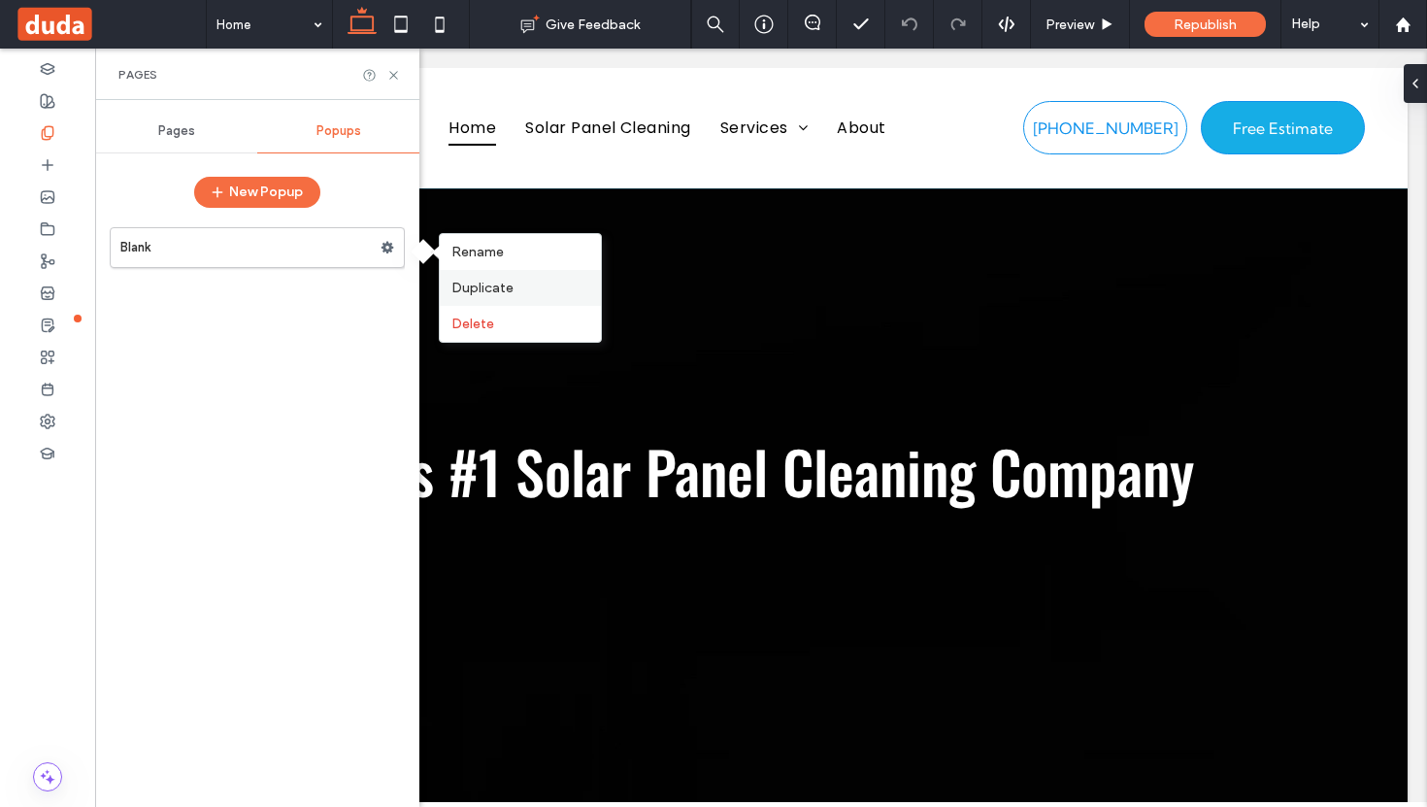
click at [487, 299] on div "Duplicate" at bounding box center [520, 288] width 161 height 36
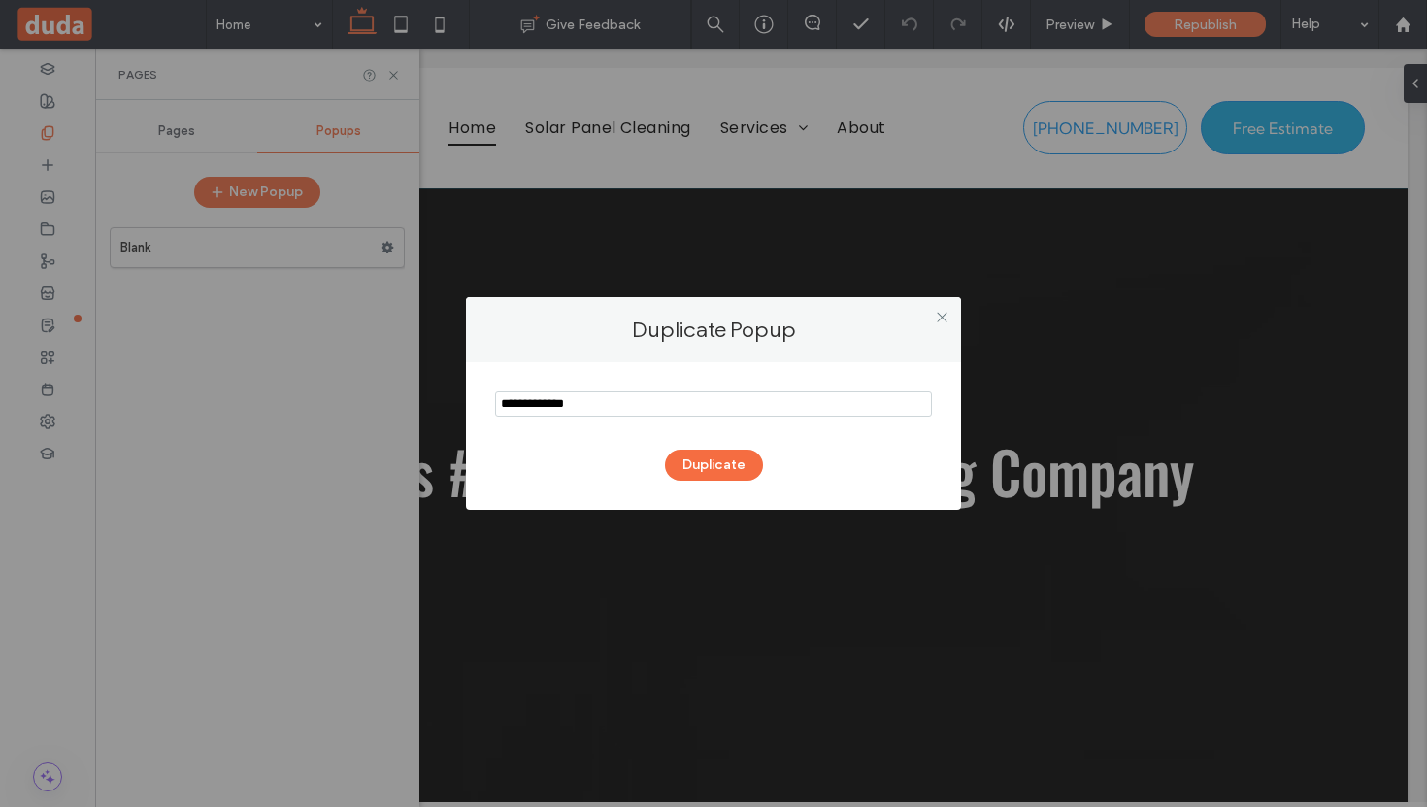
click at [577, 407] on input "notEmpty" at bounding box center [713, 403] width 437 height 25
type input "*****"
click at [740, 460] on button "Duplicate" at bounding box center [714, 465] width 98 height 31
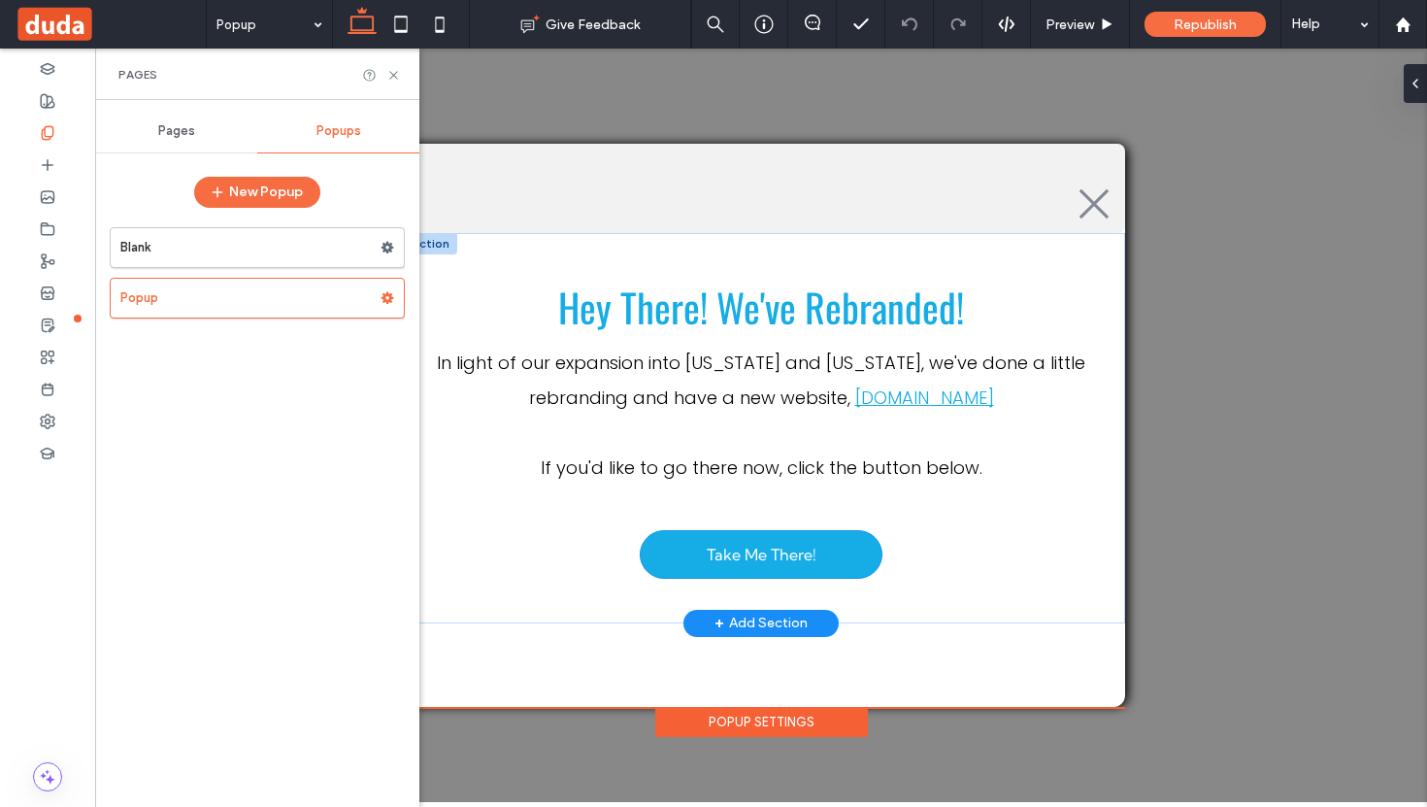
click at [437, 241] on div at bounding box center [427, 243] width 60 height 21
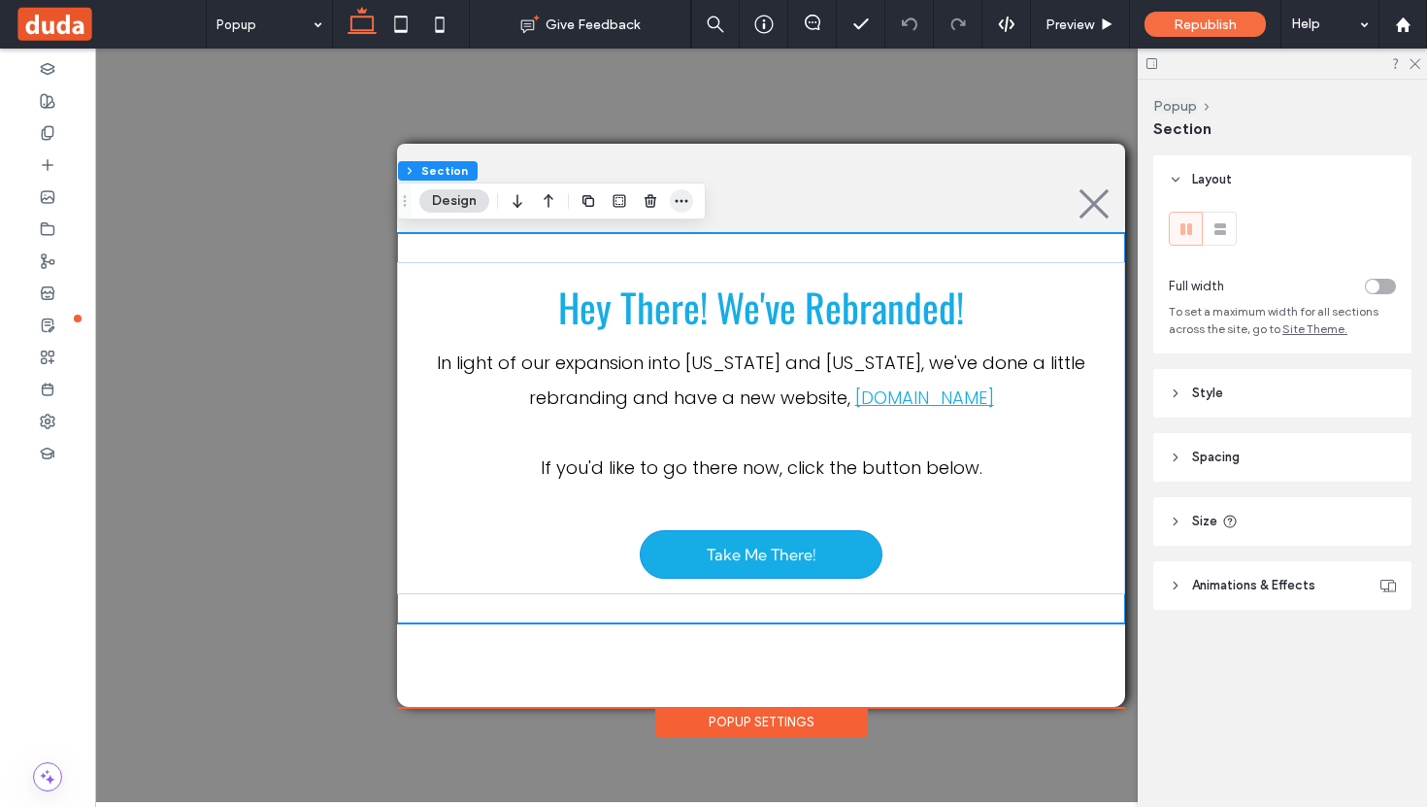
click at [678, 196] on icon "button" at bounding box center [682, 201] width 16 height 16
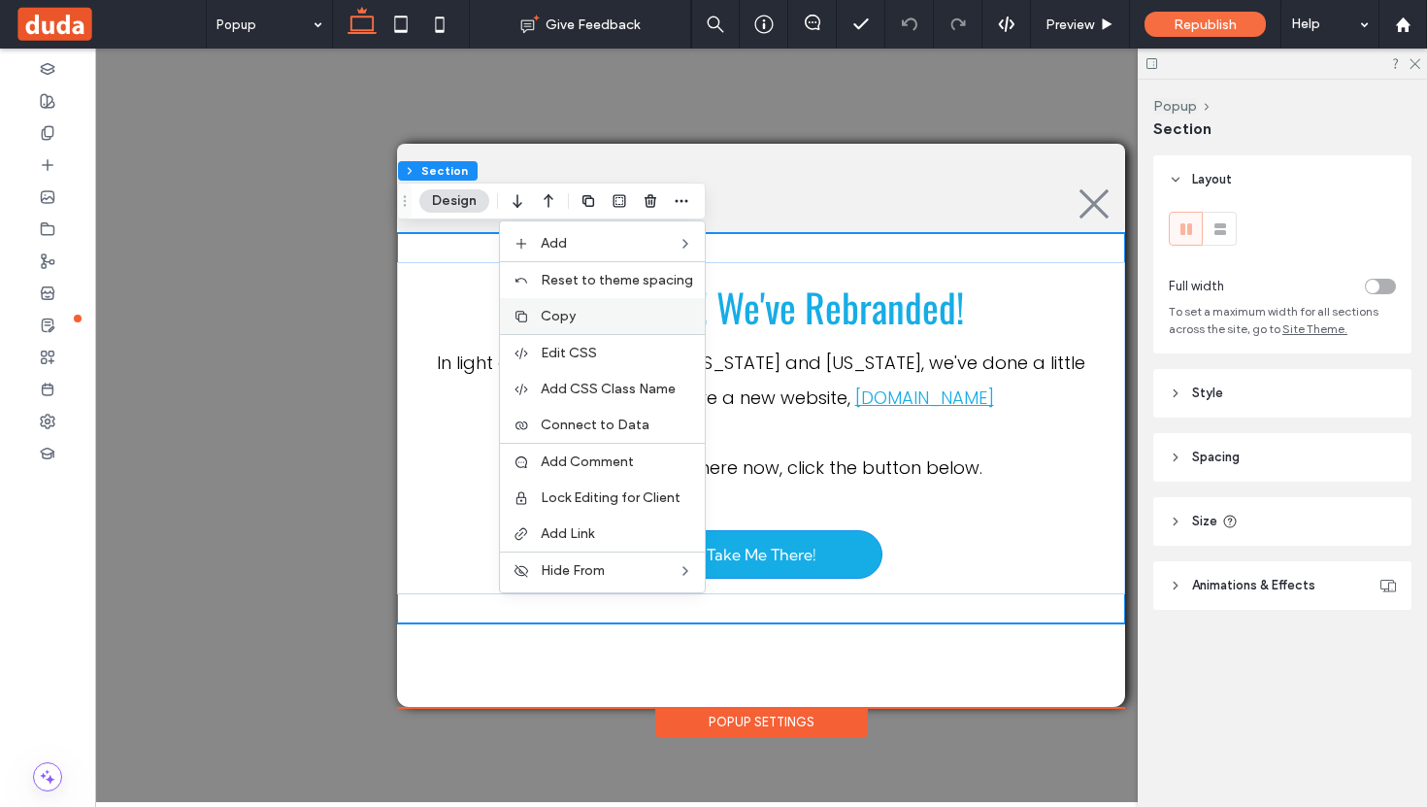
click at [585, 309] on label "Copy" at bounding box center [617, 316] width 152 height 17
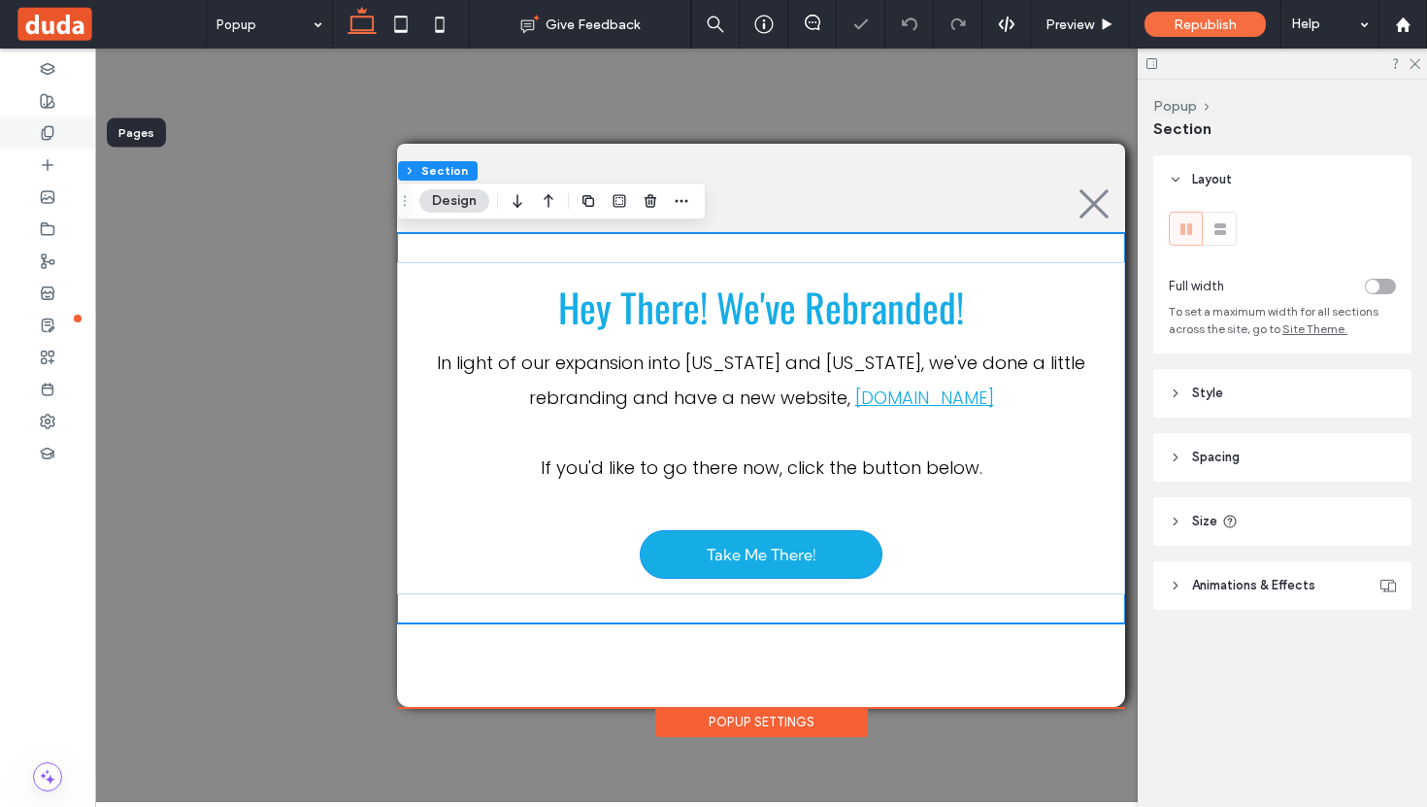
click at [55, 131] on div at bounding box center [47, 133] width 95 height 32
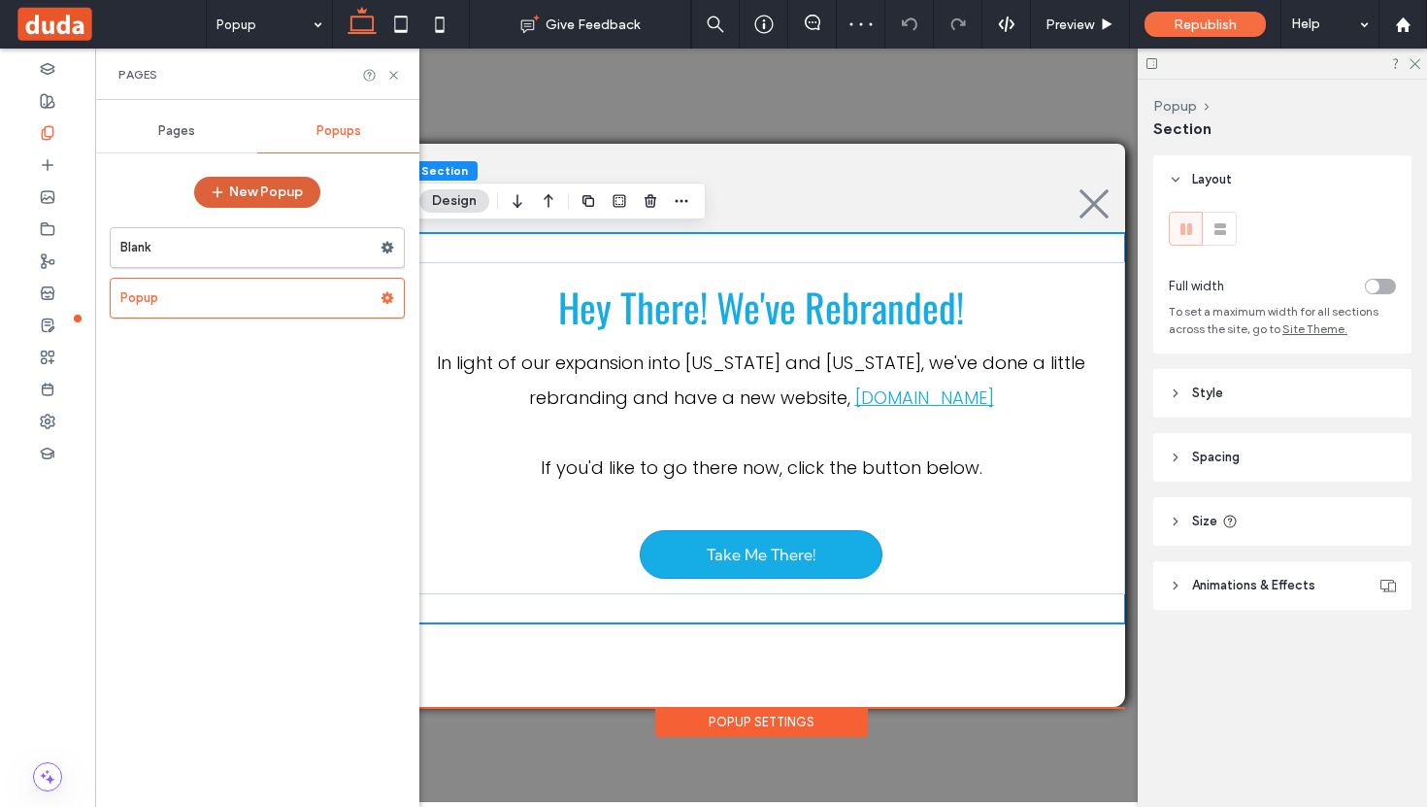
click at [284, 195] on button "New Popup" at bounding box center [257, 192] width 126 height 31
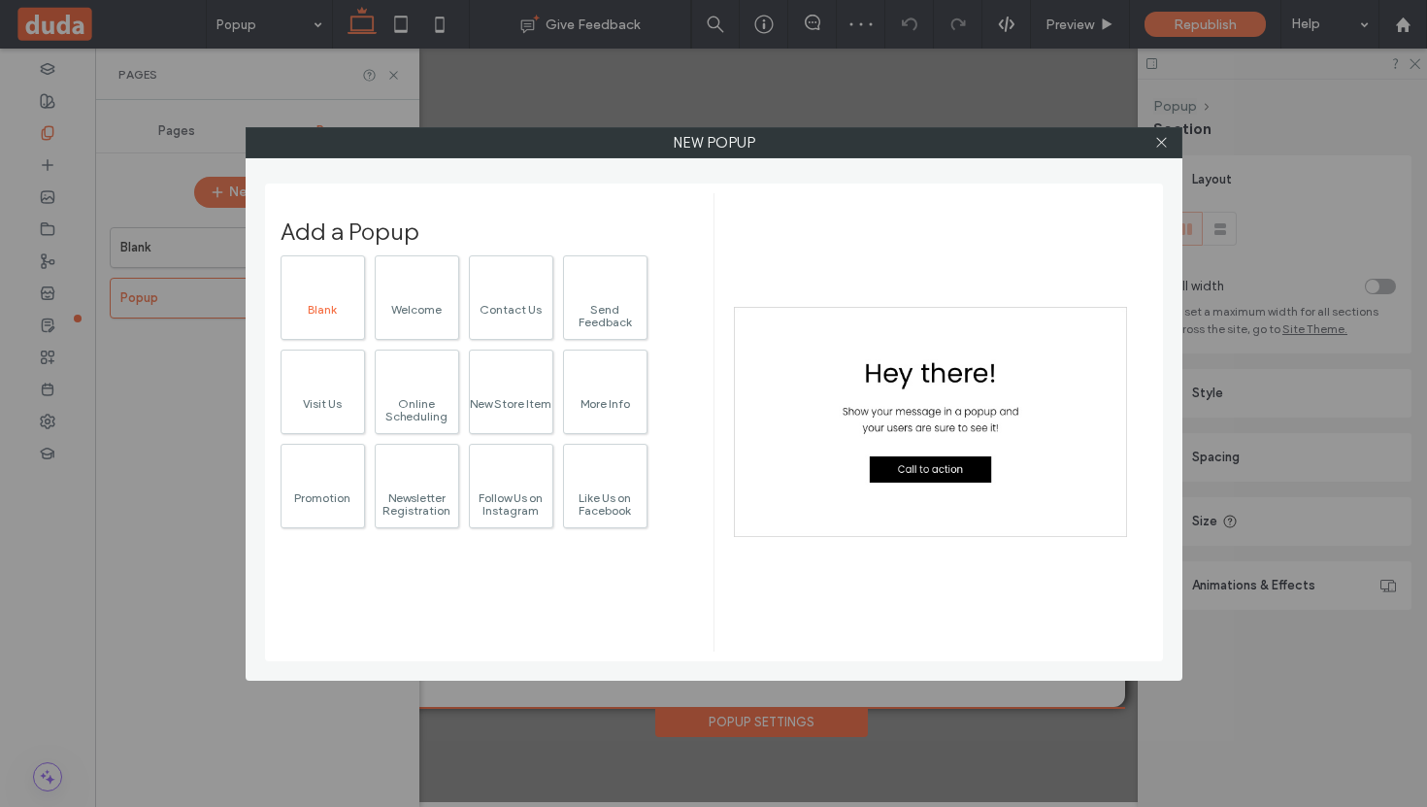
click at [330, 296] on div "Blank" at bounding box center [323, 297] width 84 height 84
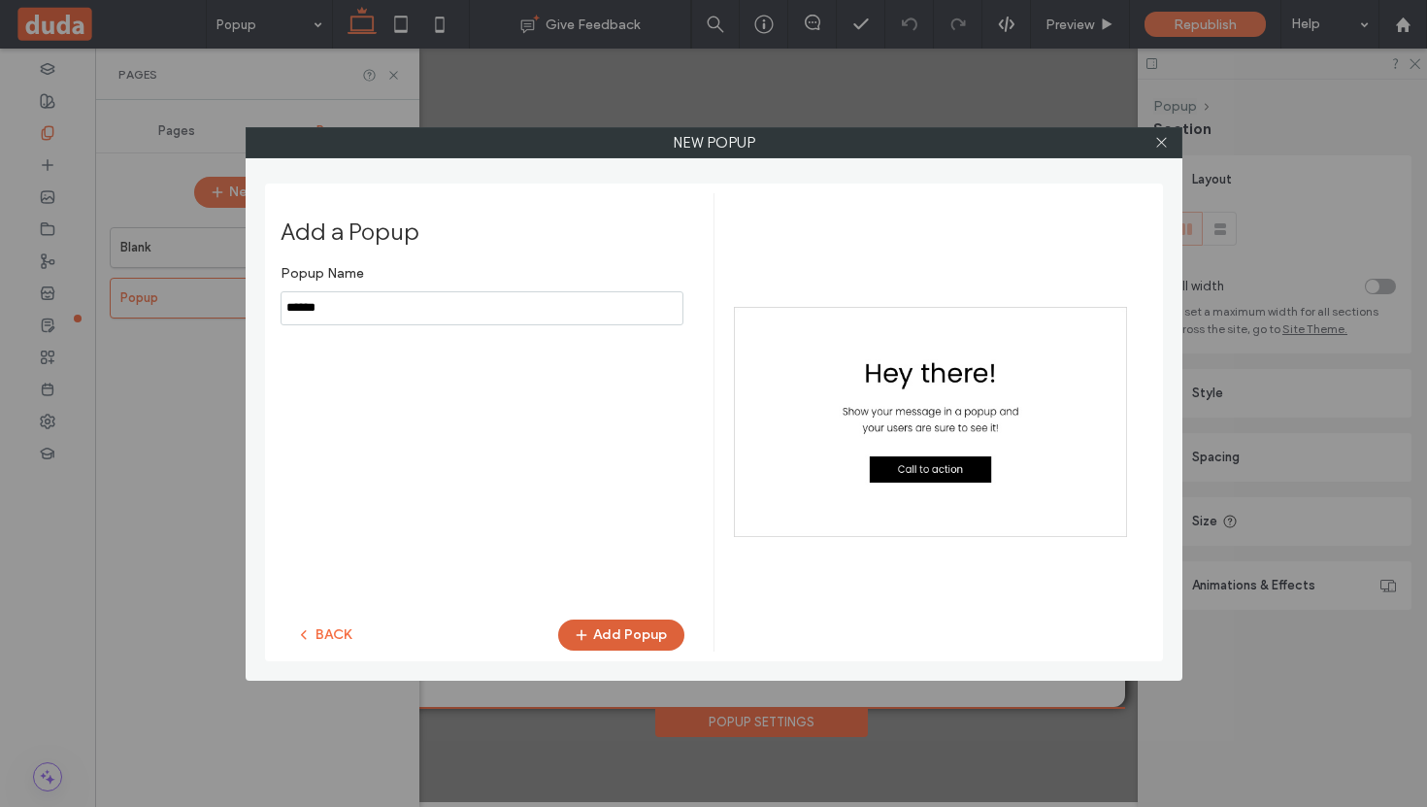
type input "******"
click at [651, 641] on button "Add Popup" at bounding box center [621, 634] width 126 height 31
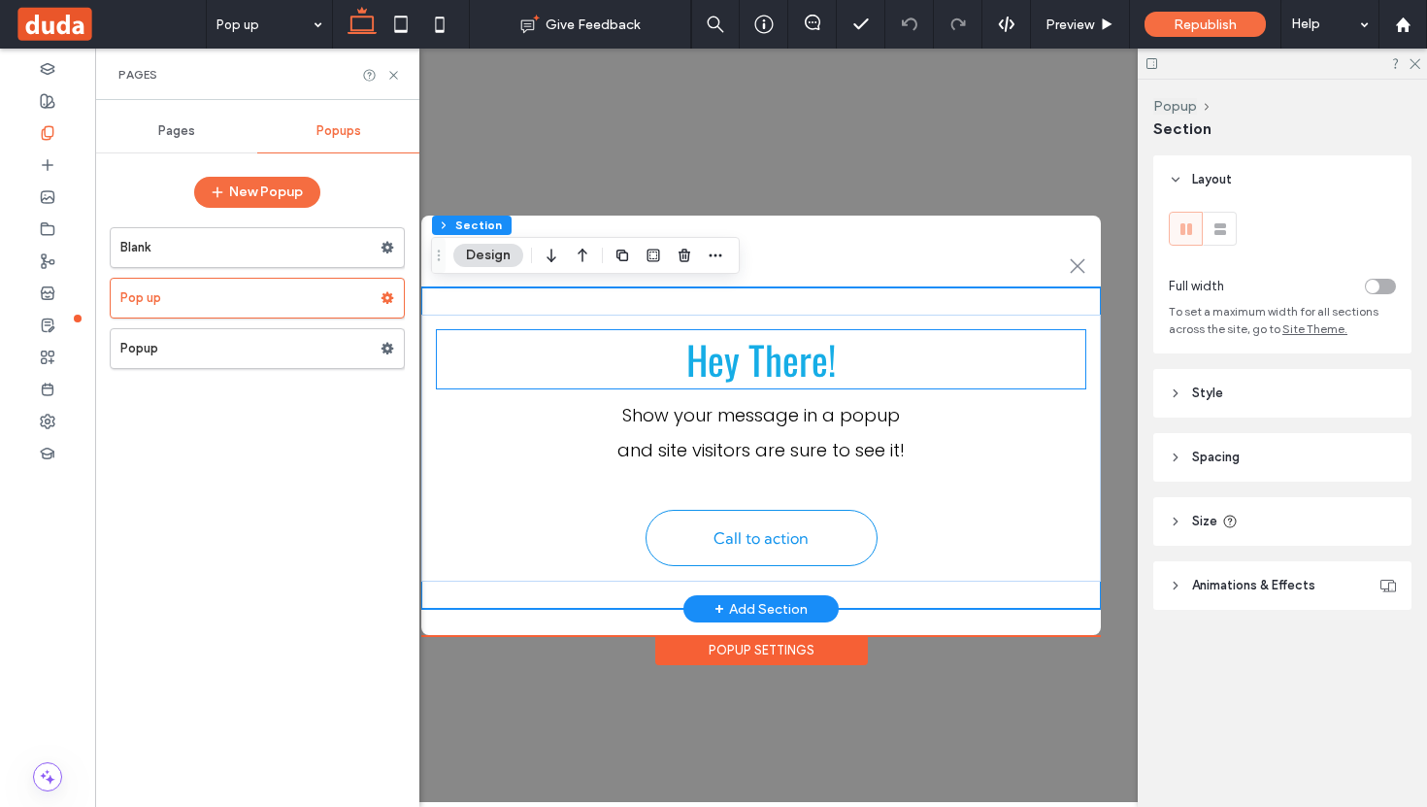
click at [513, 383] on h2 "Hey There!" at bounding box center [761, 359] width 649 height 58
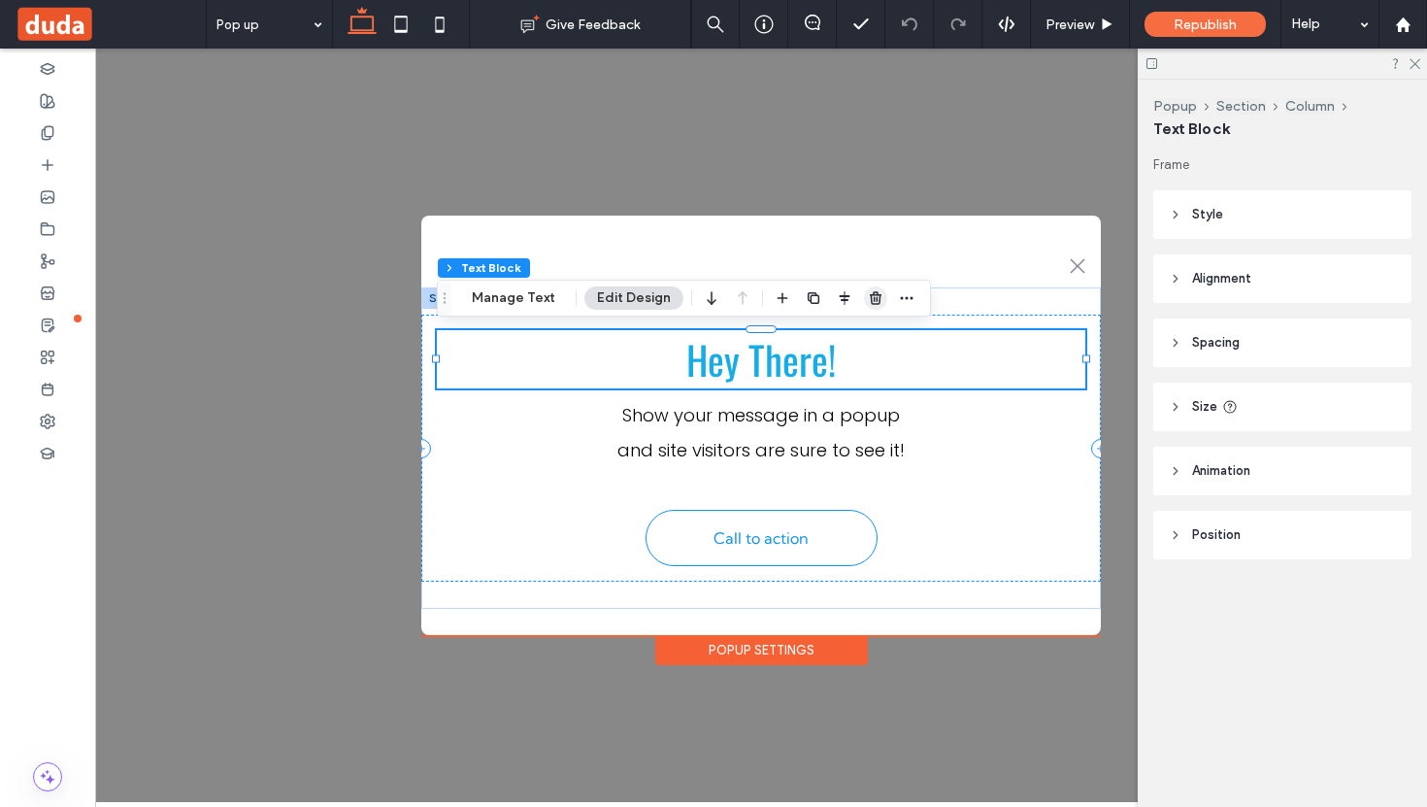
click at [864, 304] on span "button" at bounding box center [875, 297] width 23 height 23
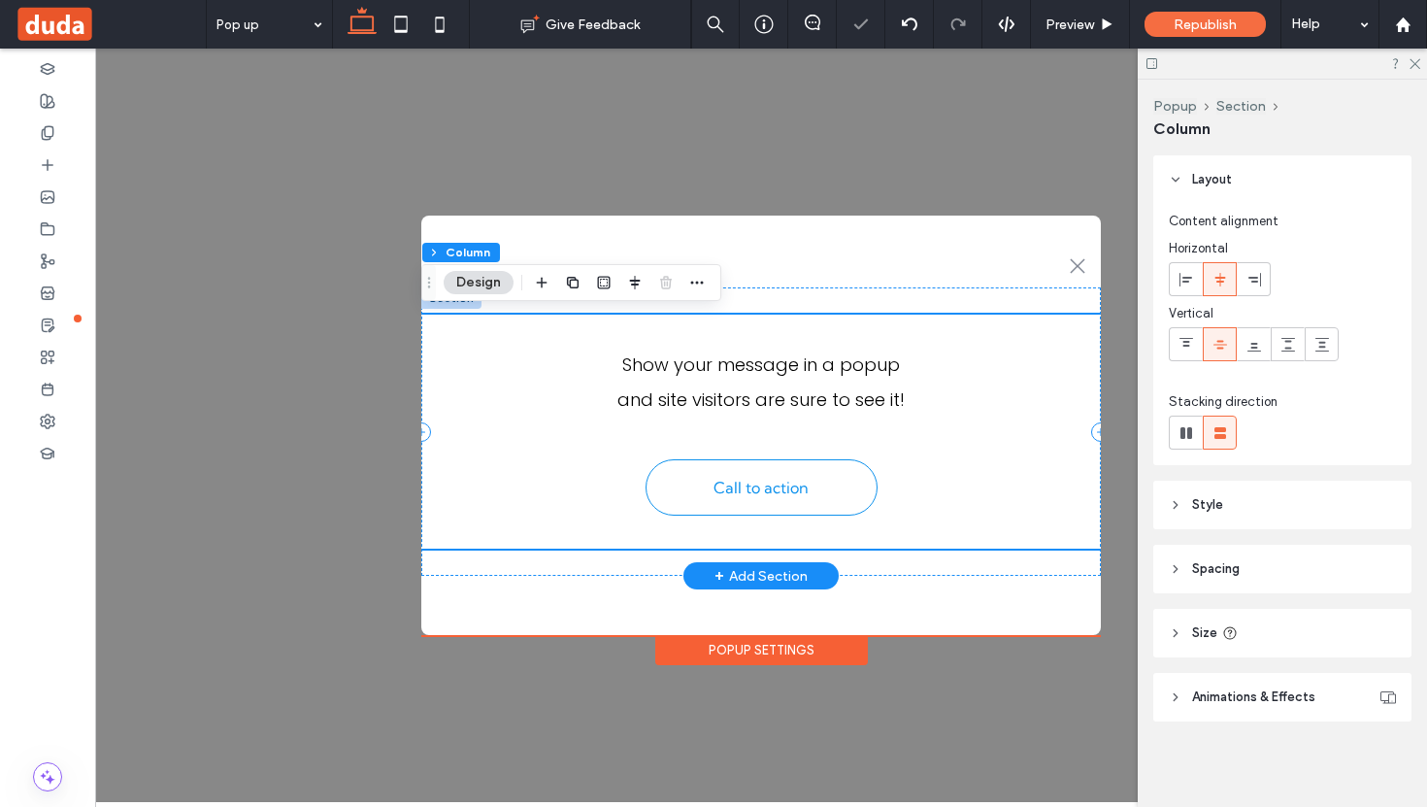
click at [501, 334] on div "Show your message in a popup and site visitors are sure to see it! Call to acti…" at bounding box center [761, 432] width 680 height 234
click at [573, 388] on p "and site visitors are sure to see it!" at bounding box center [761, 400] width 649 height 35
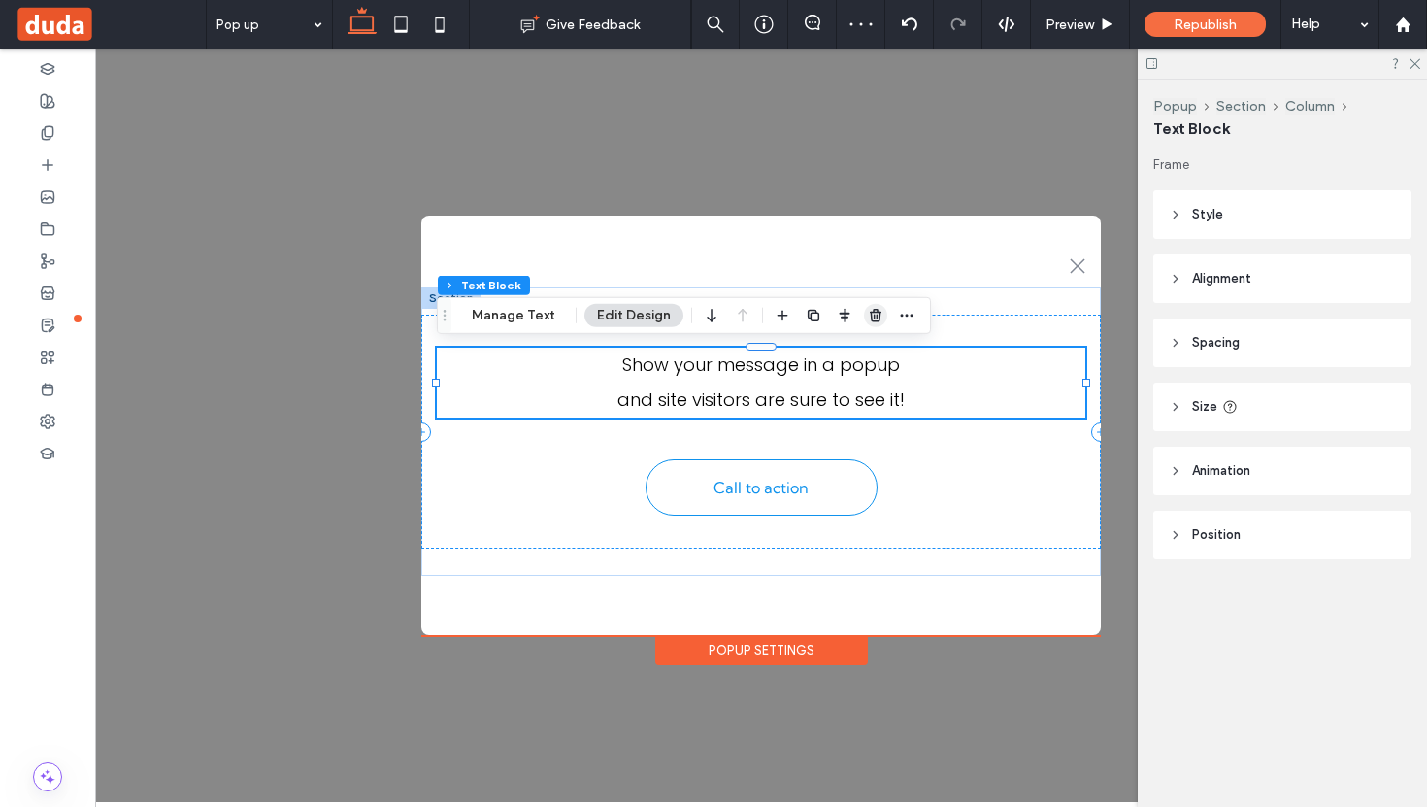
click at [872, 316] on icon "button" at bounding box center [876, 316] width 16 height 16
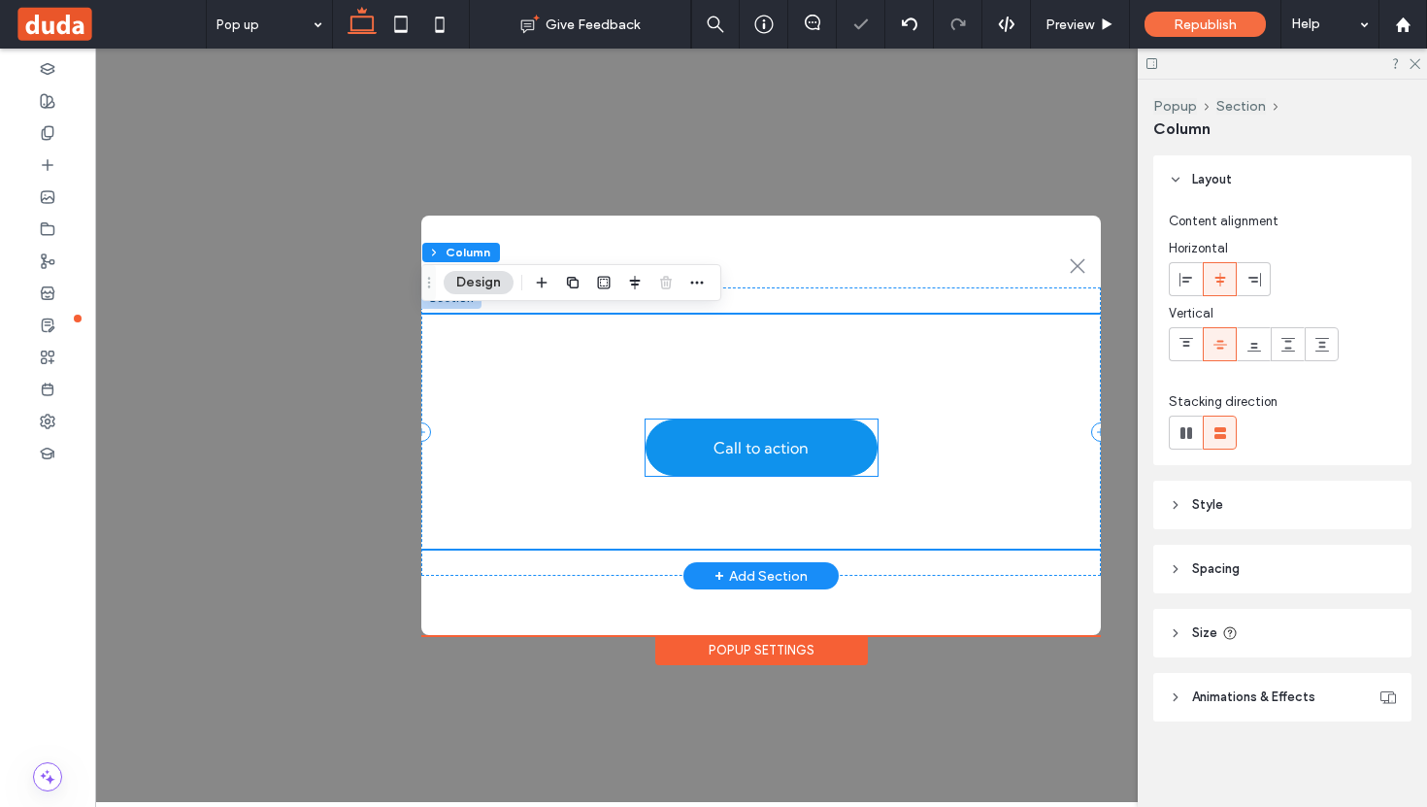
click at [719, 445] on span "Call to action" at bounding box center [761, 447] width 95 height 19
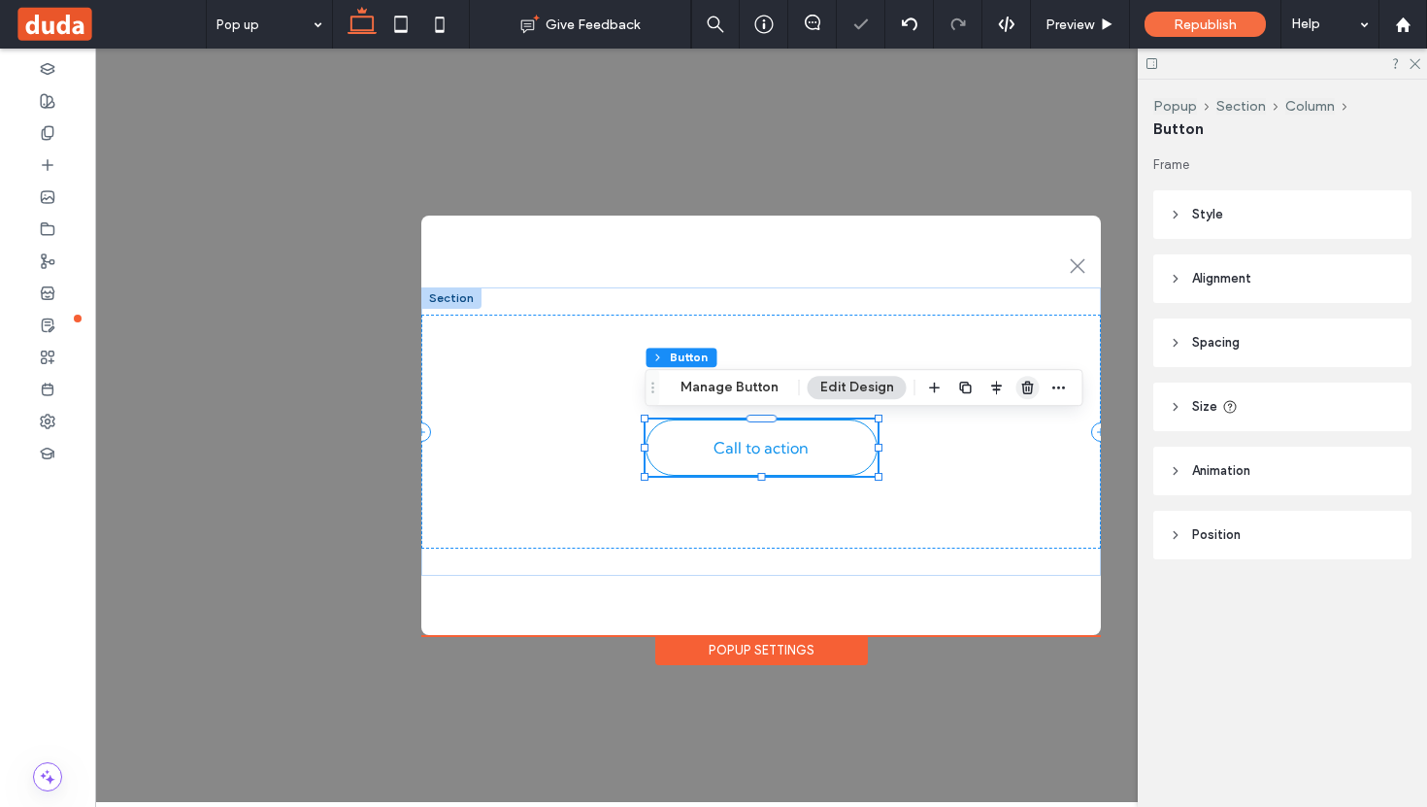
click at [1020, 393] on icon "button" at bounding box center [1028, 388] width 16 height 16
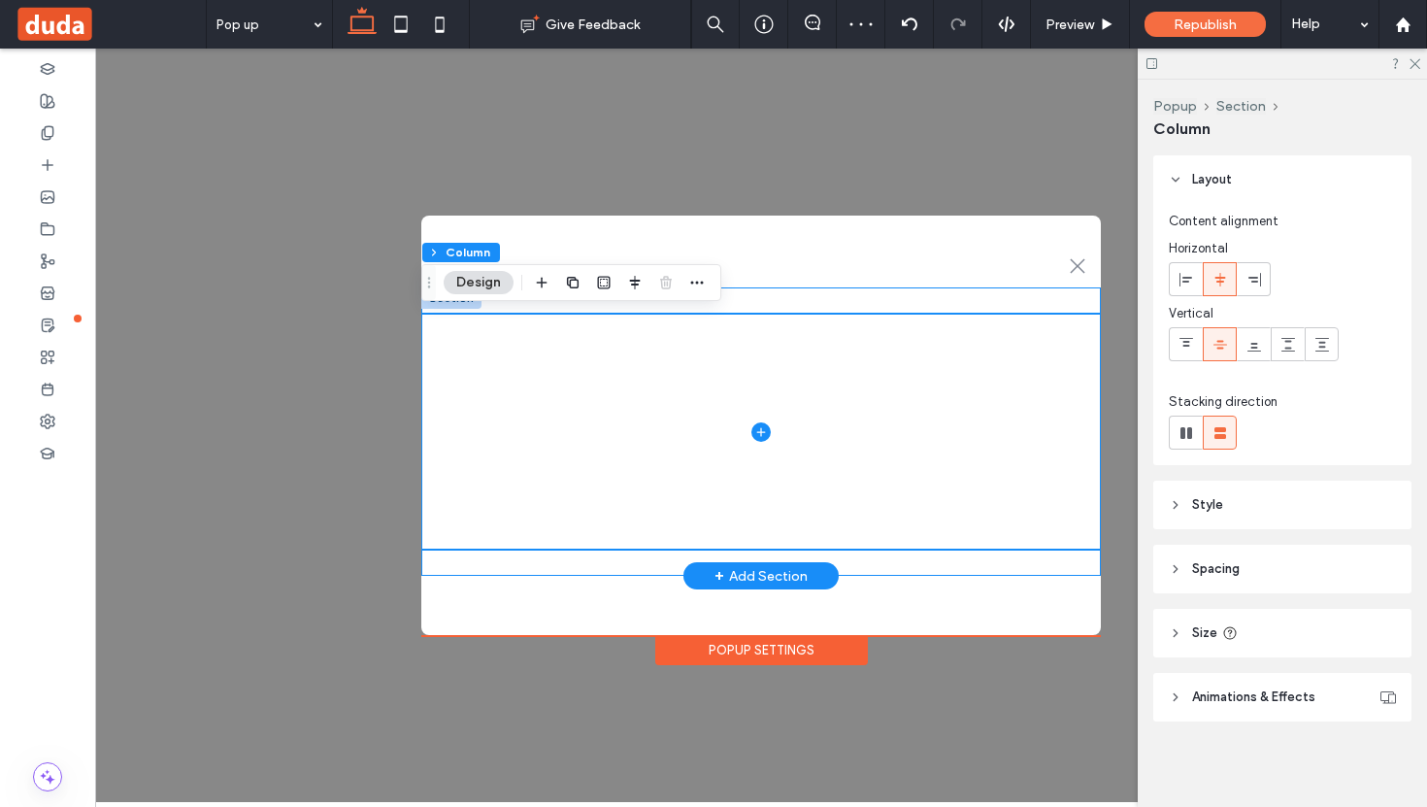
click at [815, 292] on div at bounding box center [761, 431] width 680 height 288
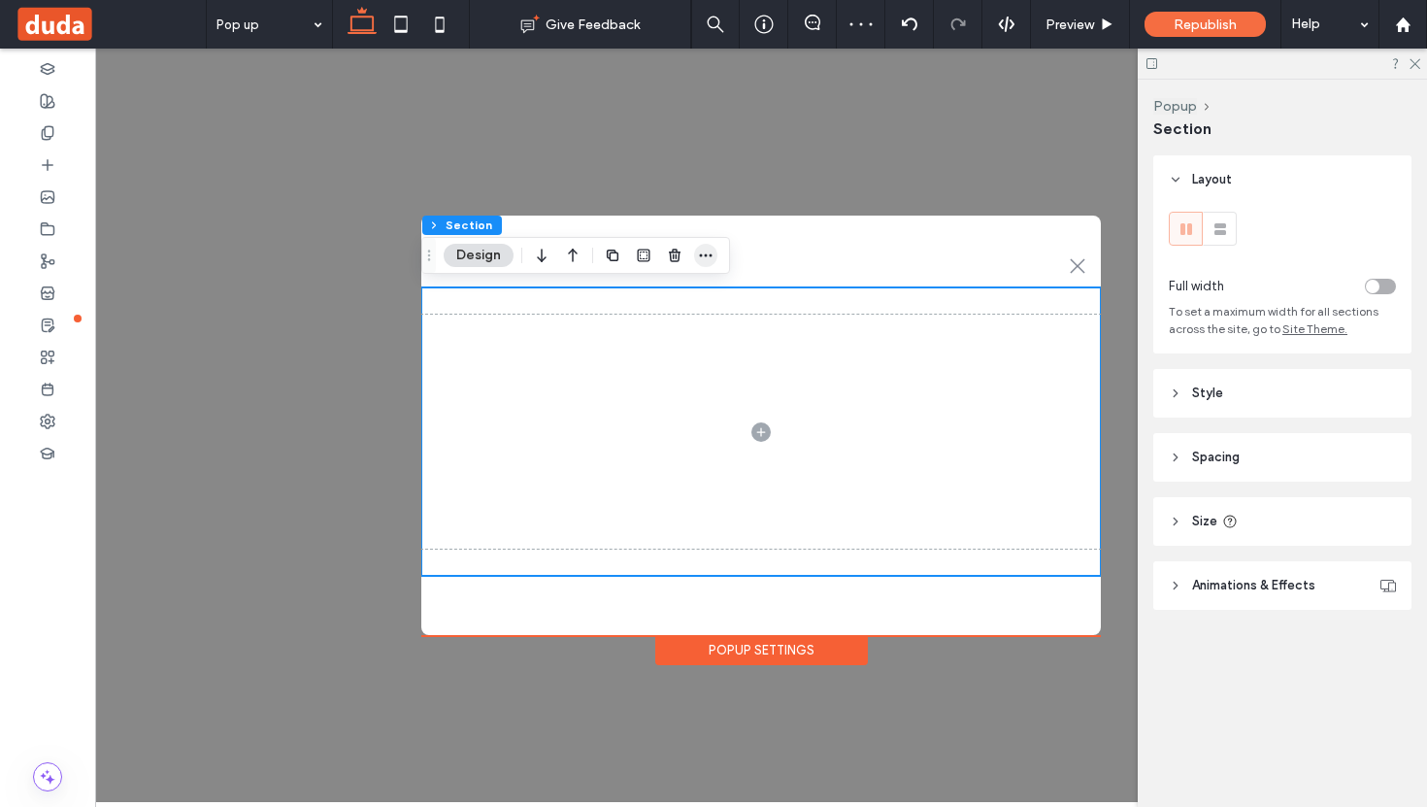
click at [709, 249] on icon "button" at bounding box center [706, 256] width 16 height 16
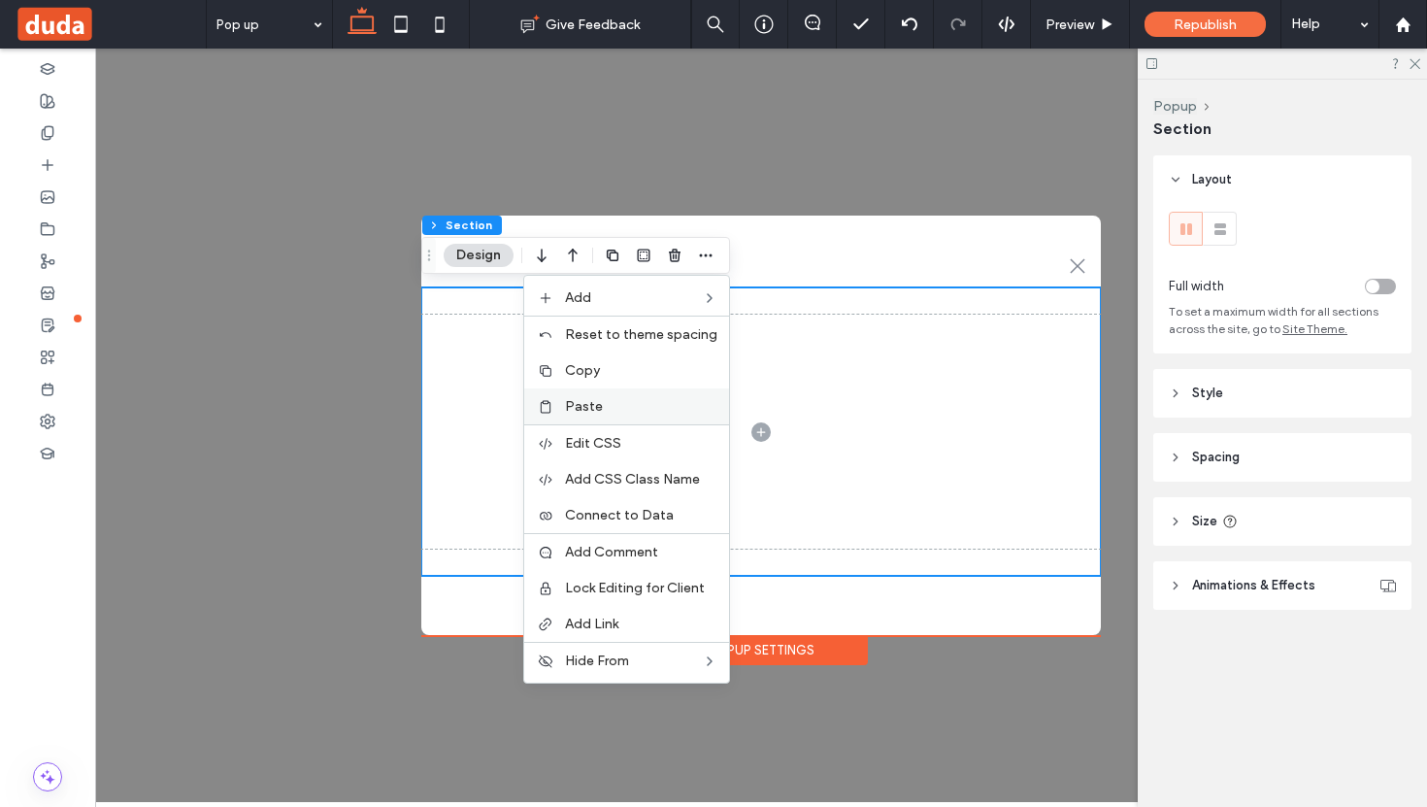
click at [632, 398] on label "Paste" at bounding box center [641, 406] width 152 height 17
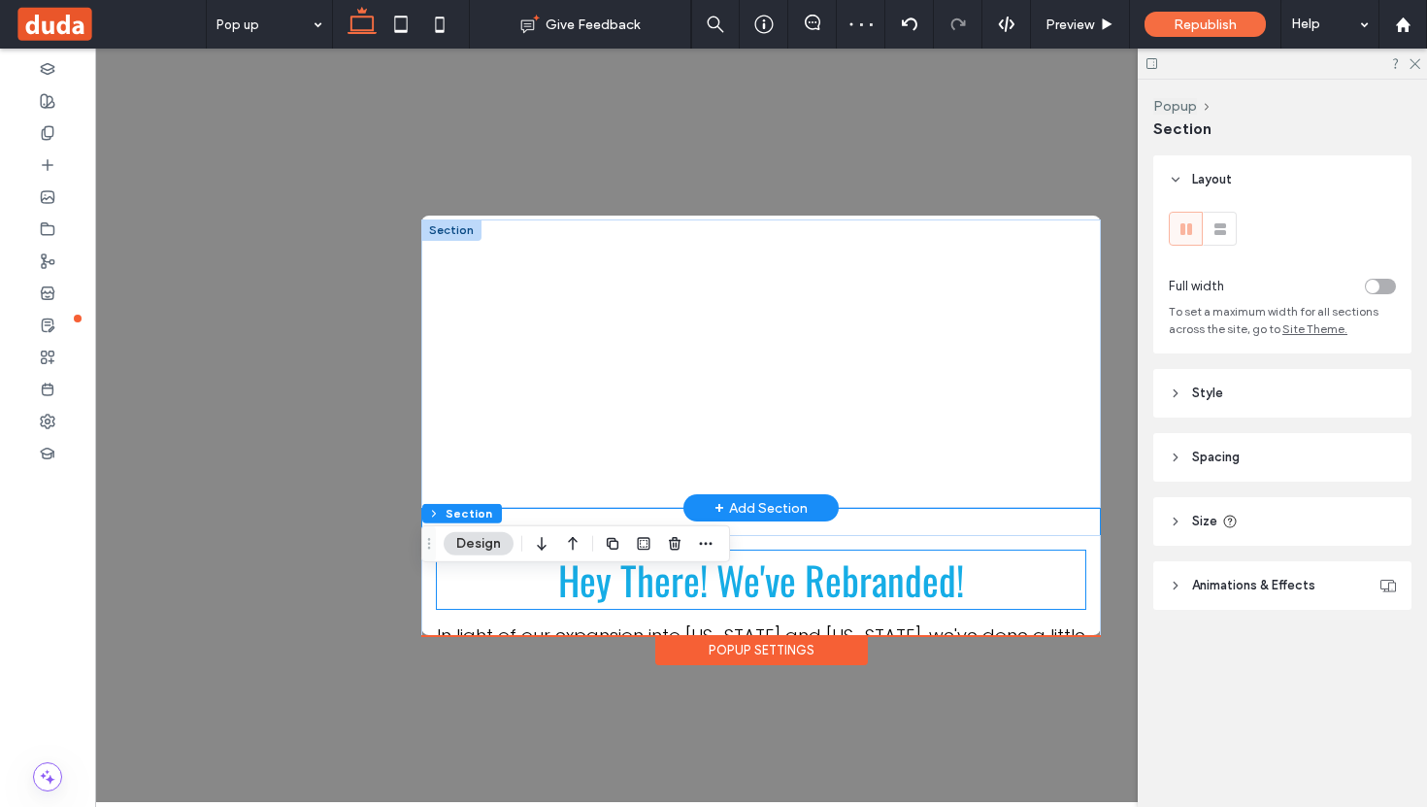
scroll to position [7, 0]
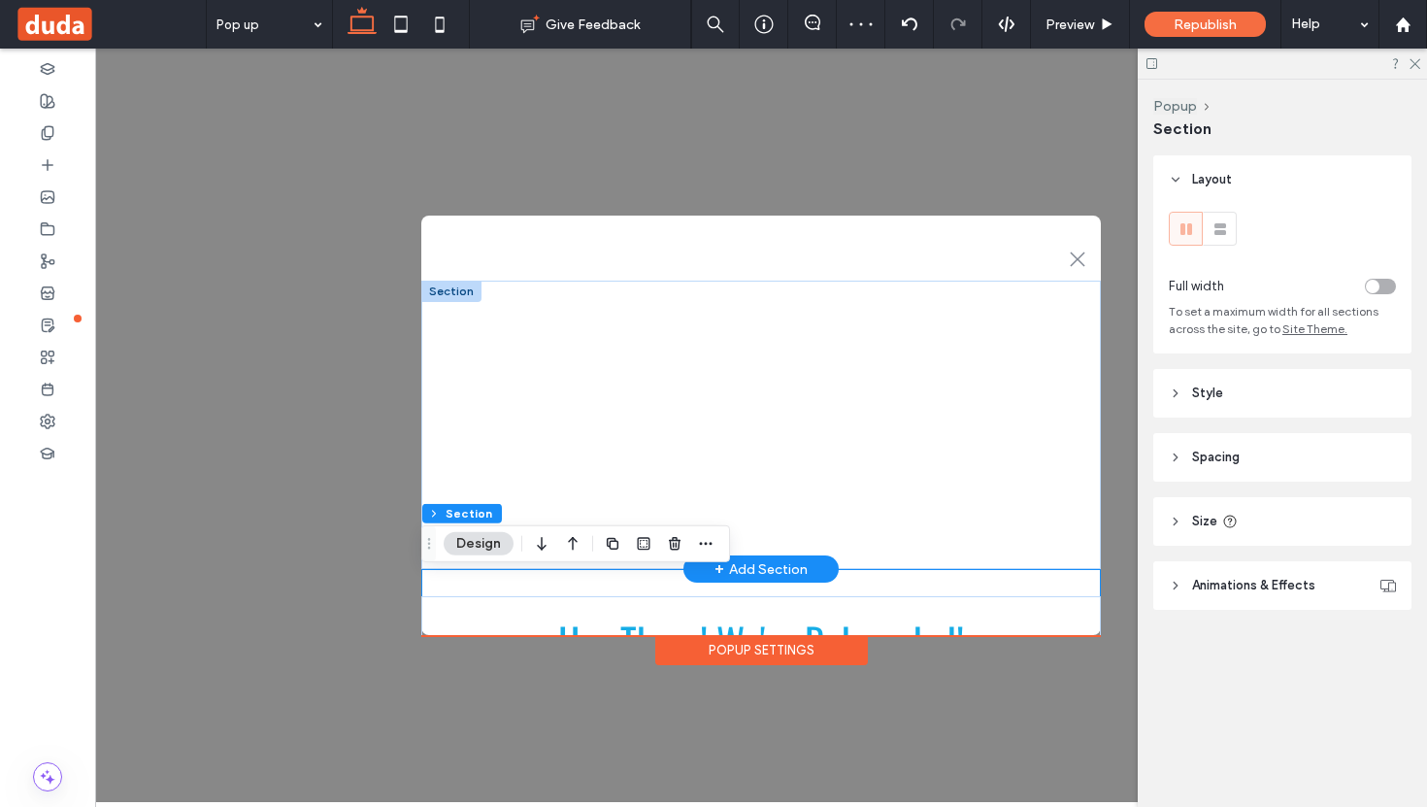
click at [463, 295] on div at bounding box center [451, 291] width 60 height 21
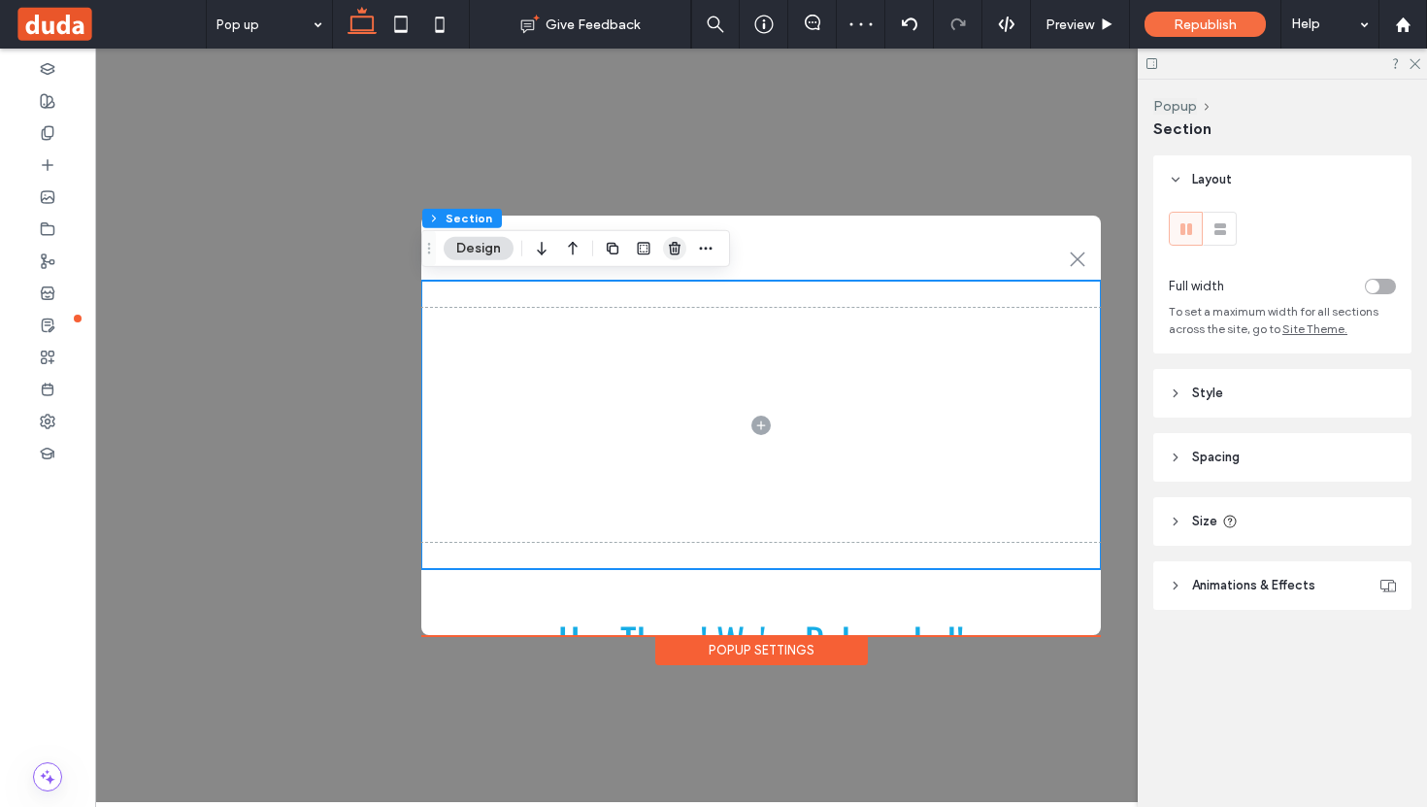
click at [680, 244] on icon "button" at bounding box center [675, 249] width 16 height 16
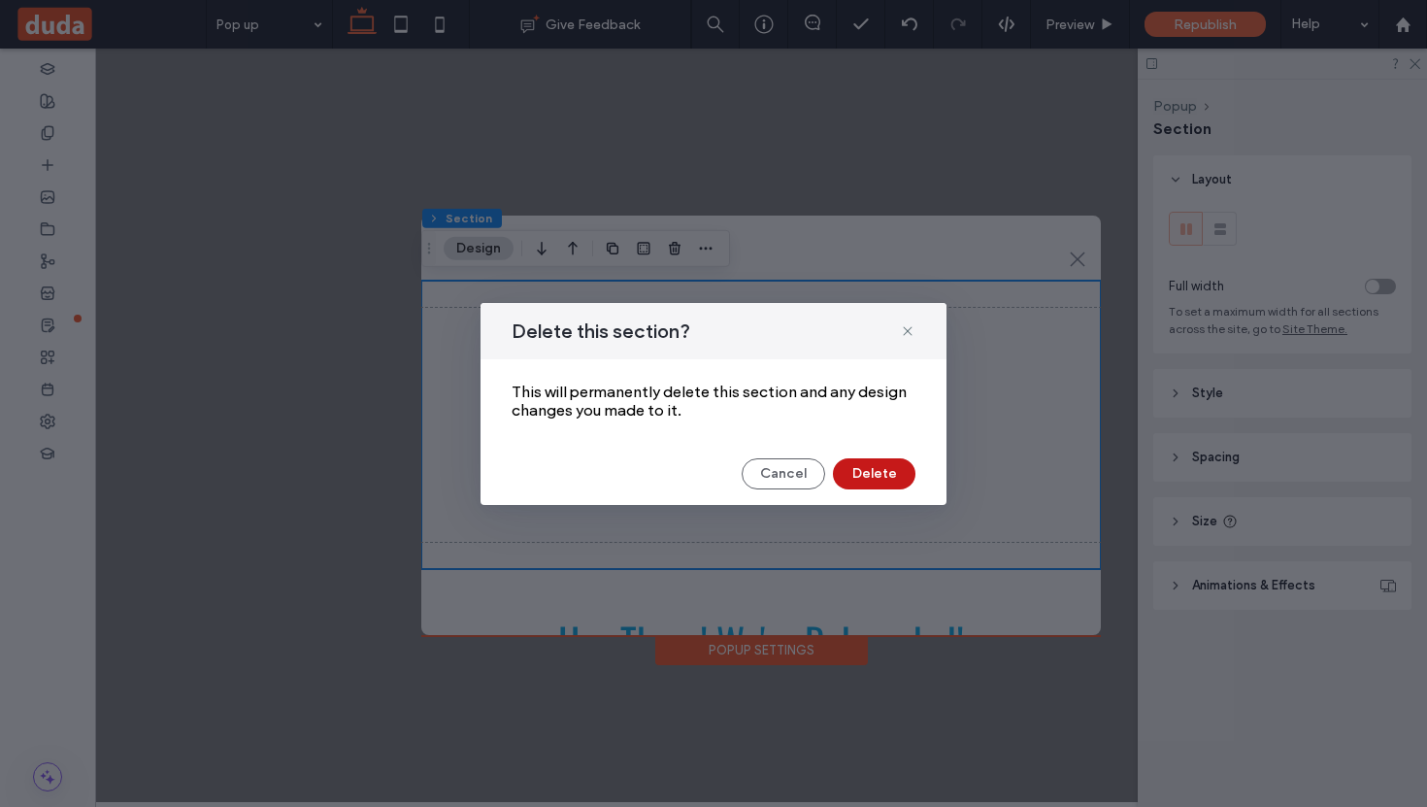
click at [905, 484] on button "Delete" at bounding box center [874, 473] width 83 height 31
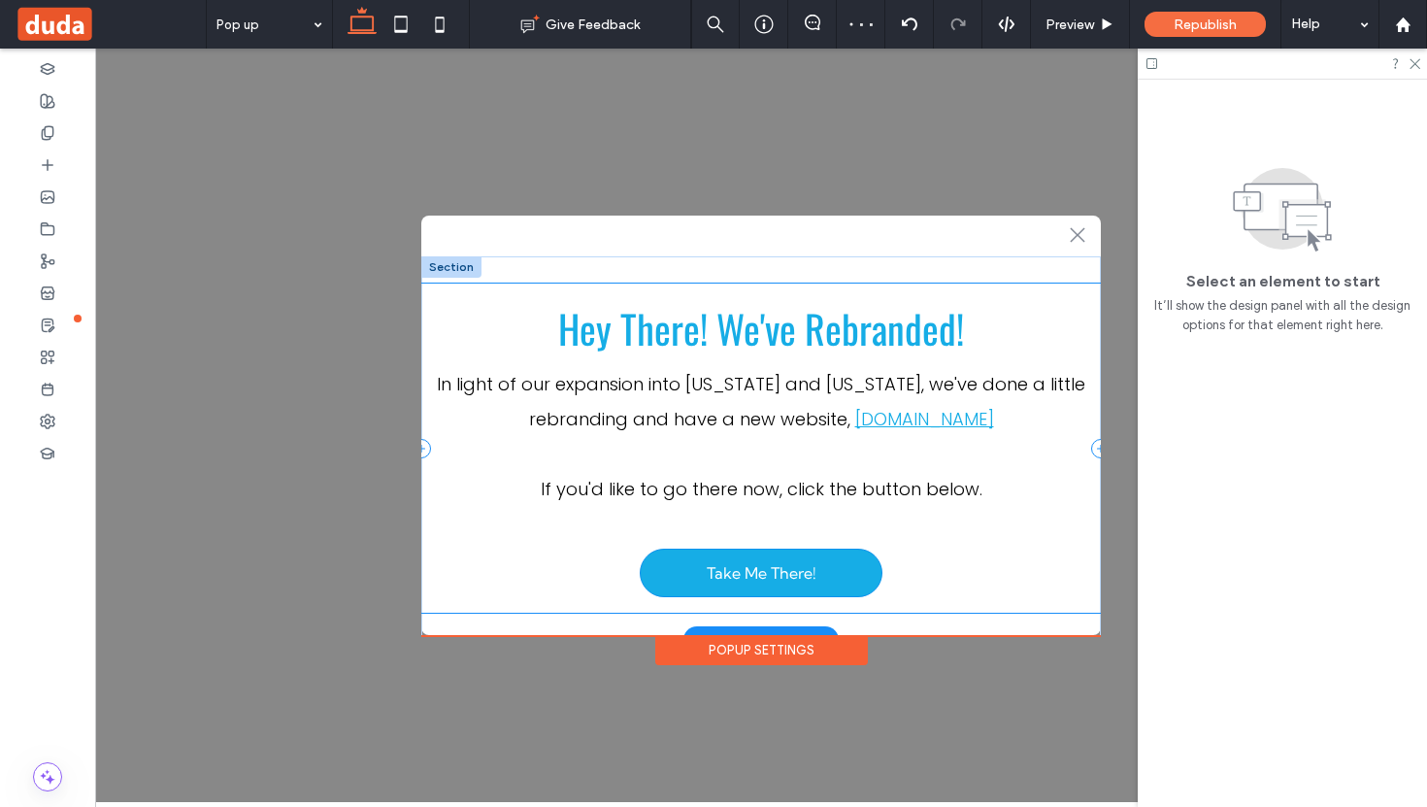
scroll to position [48, 0]
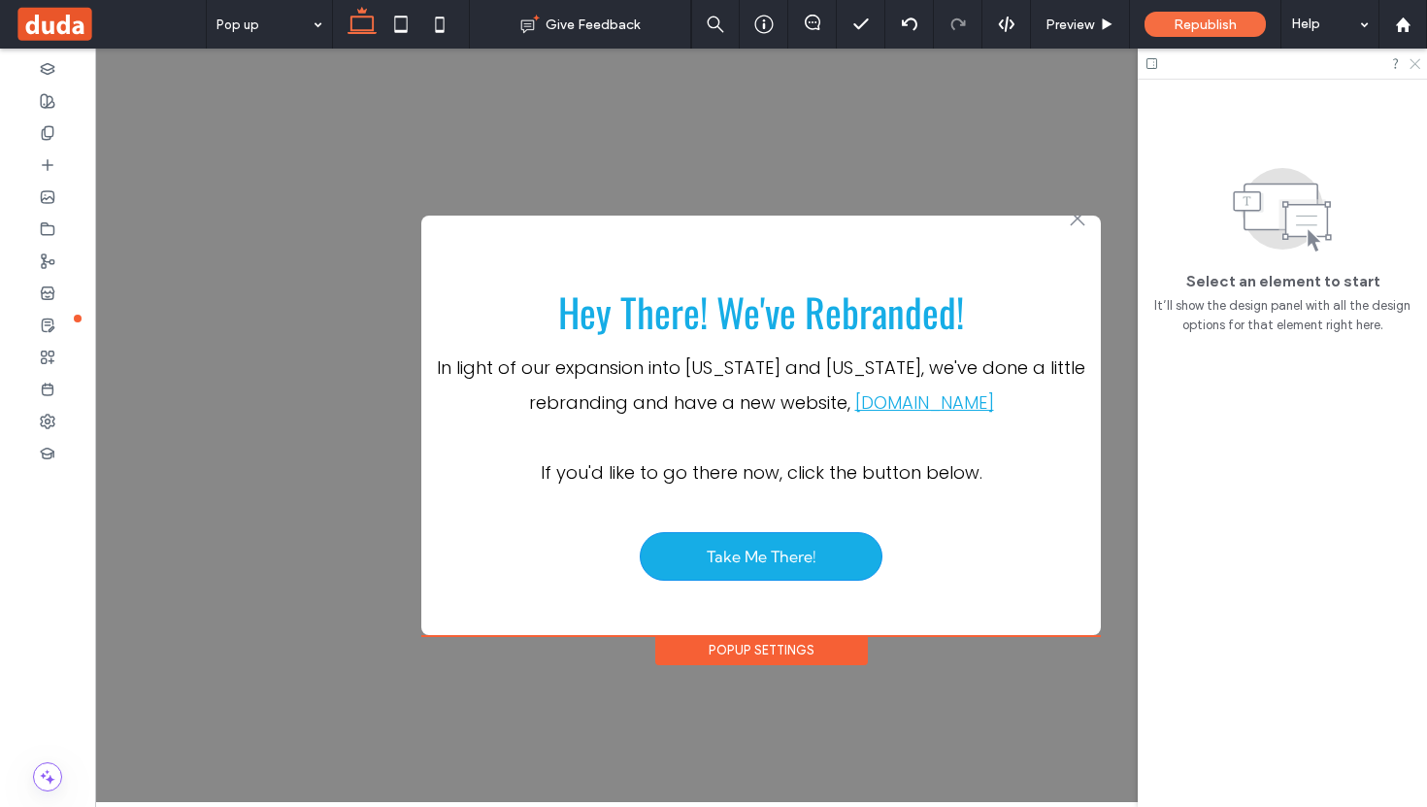
click at [1417, 62] on use at bounding box center [1415, 64] width 11 height 11
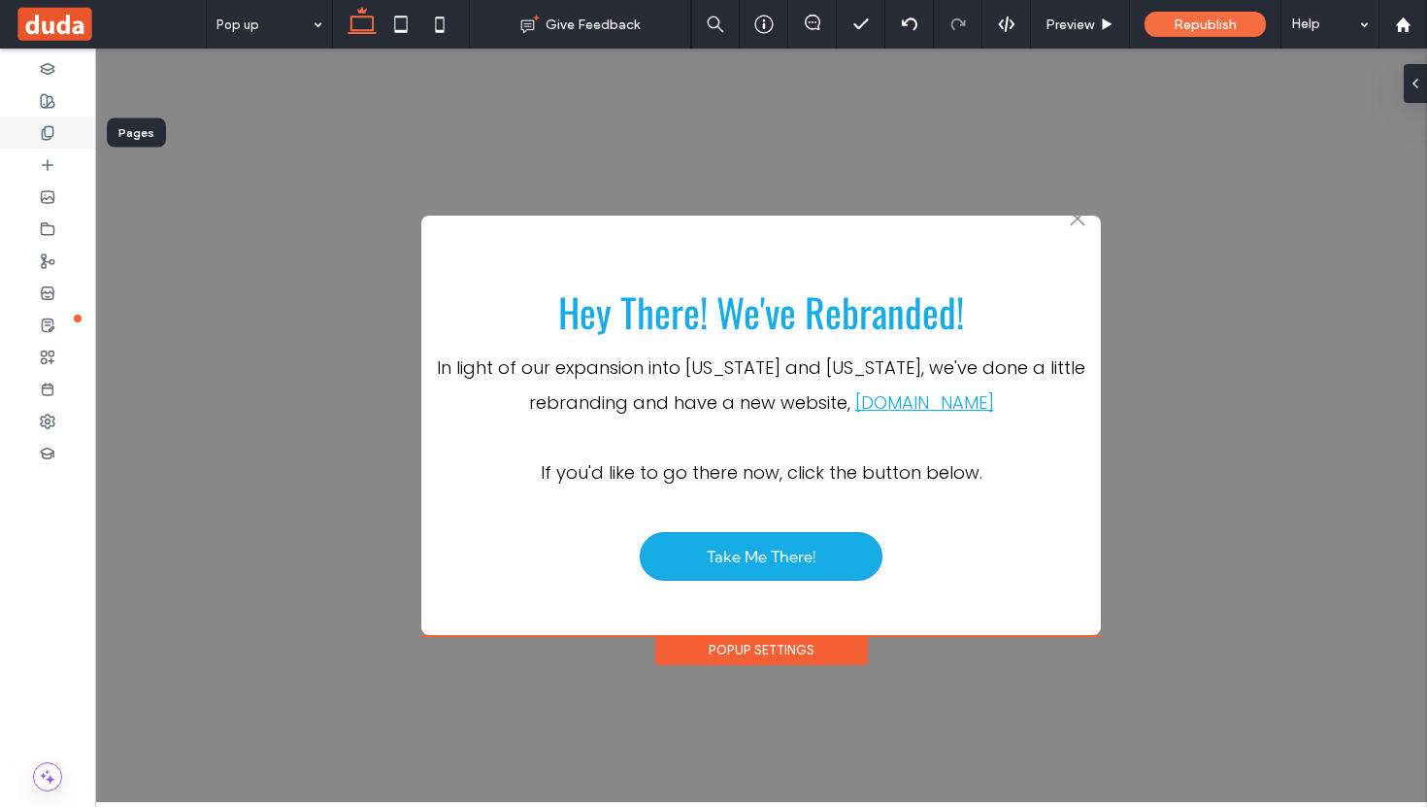
click at [50, 134] on icon at bounding box center [48, 133] width 16 height 16
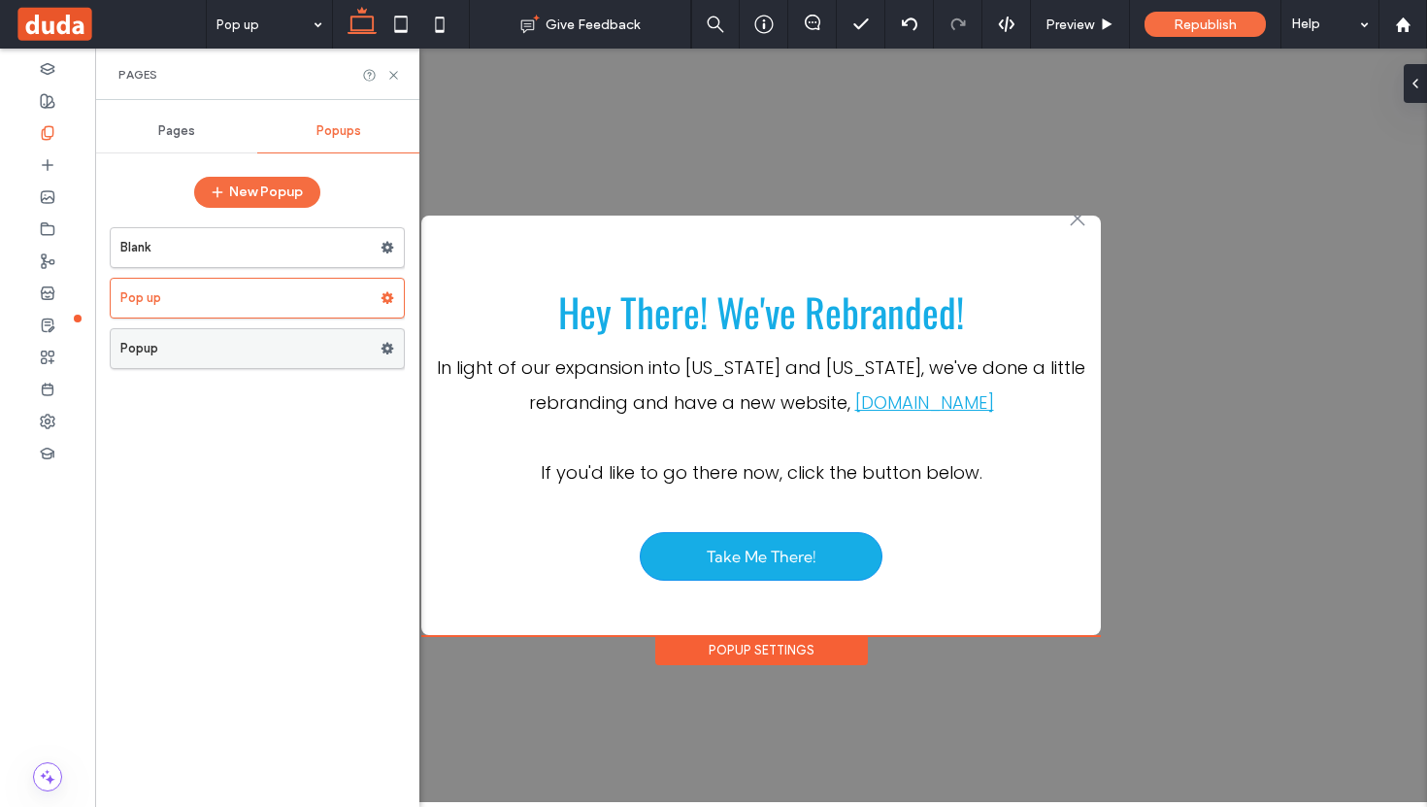
click at [382, 348] on use at bounding box center [388, 349] width 13 height 12
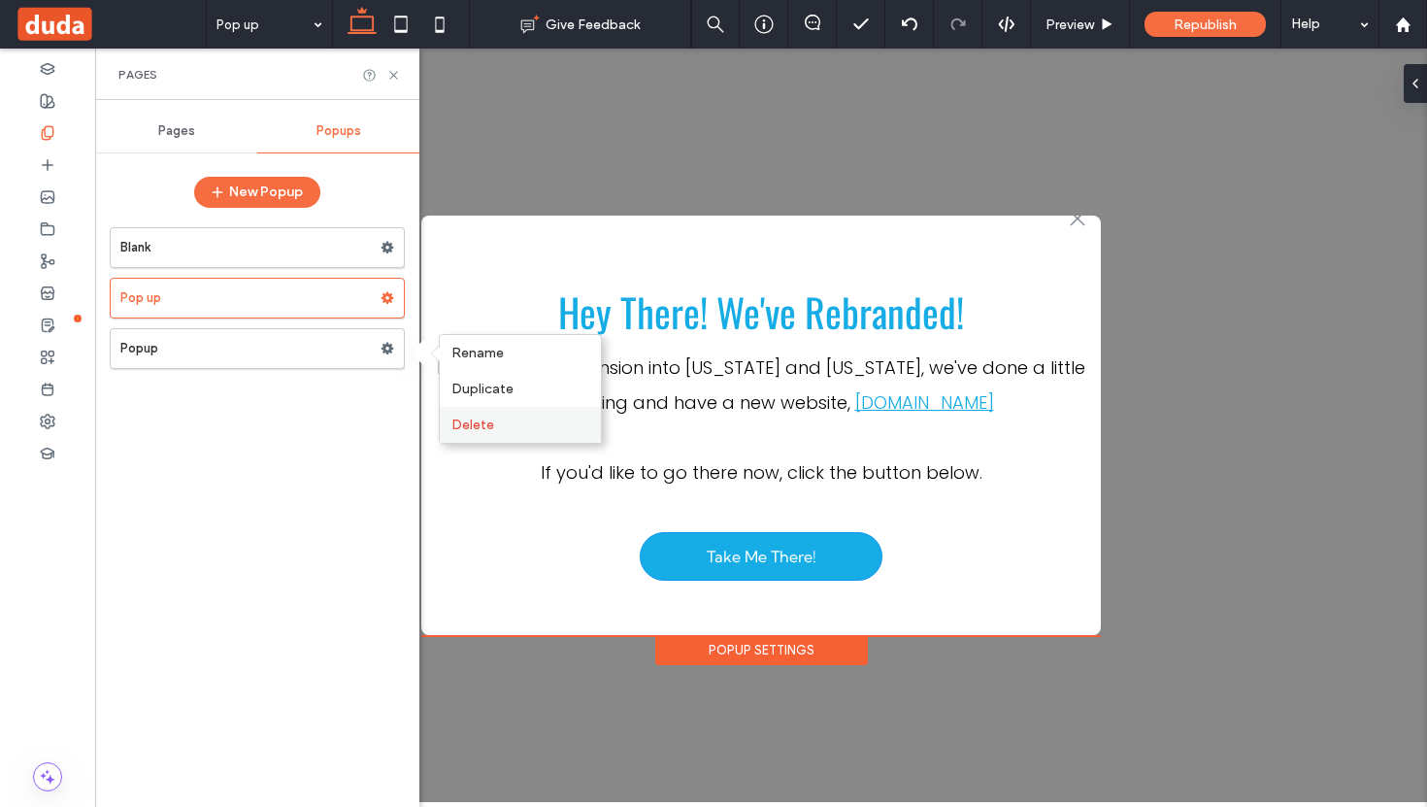
click at [483, 413] on div "Delete" at bounding box center [520, 425] width 161 height 36
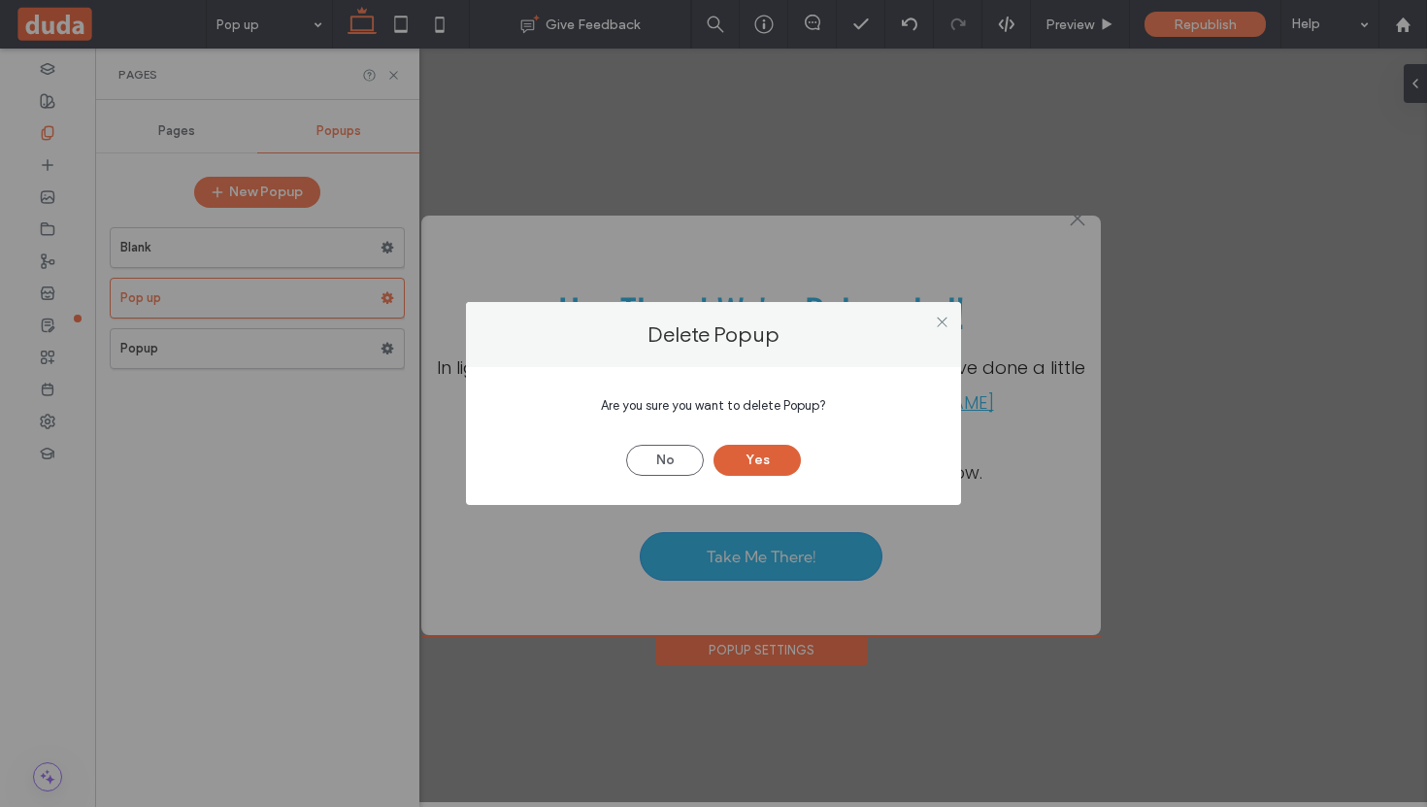
click at [737, 460] on button "Yes" at bounding box center [757, 460] width 87 height 31
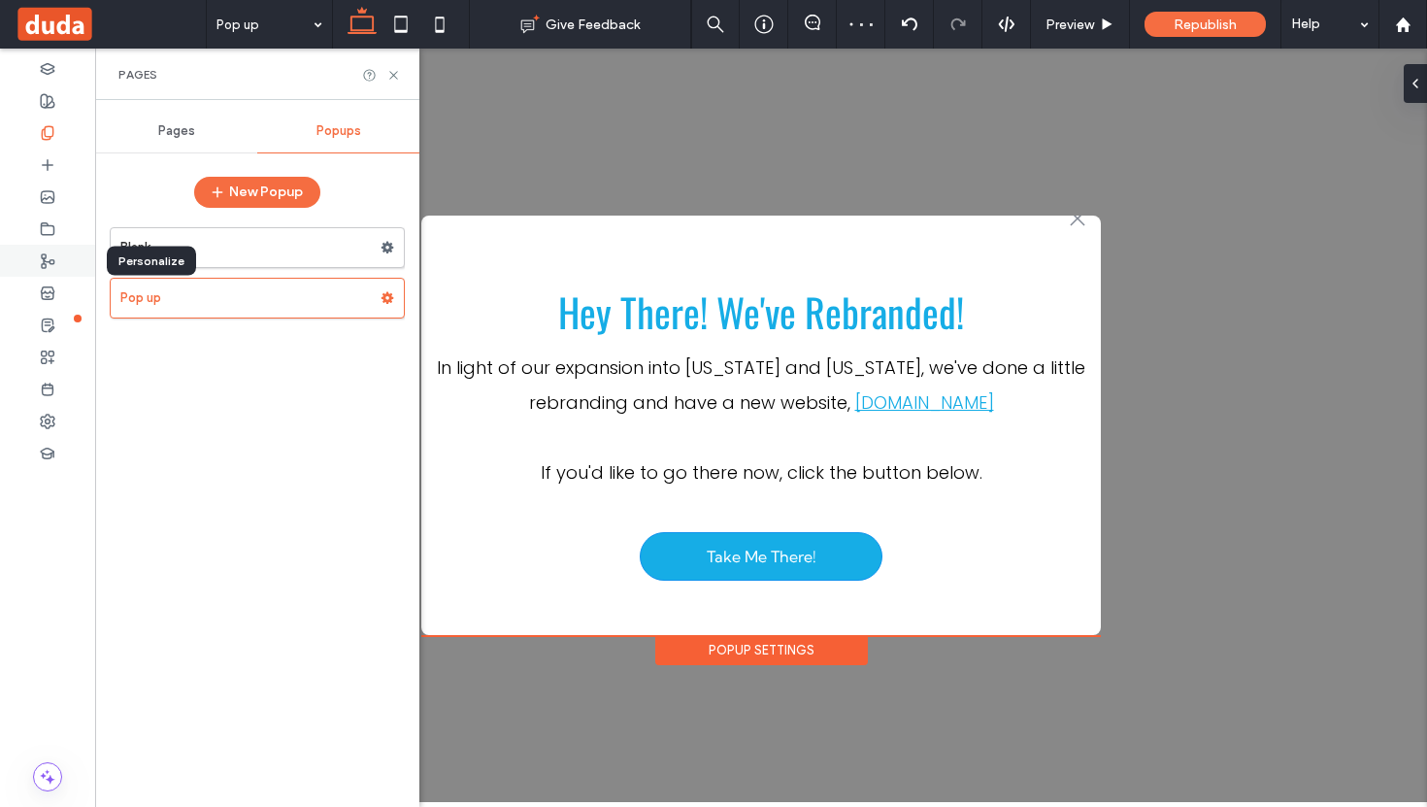
click at [49, 258] on icon at bounding box center [48, 261] width 16 height 16
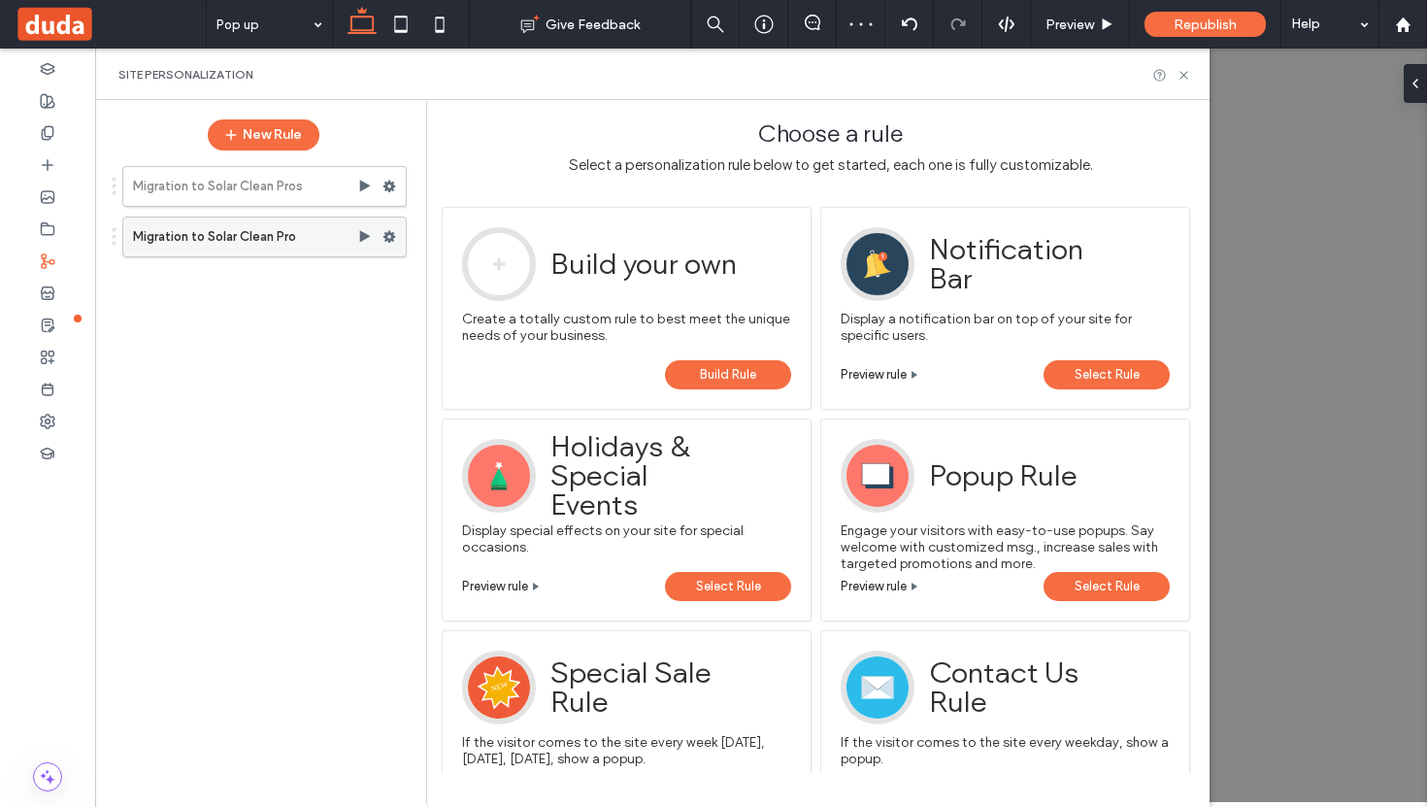
click at [391, 235] on use at bounding box center [390, 237] width 13 height 12
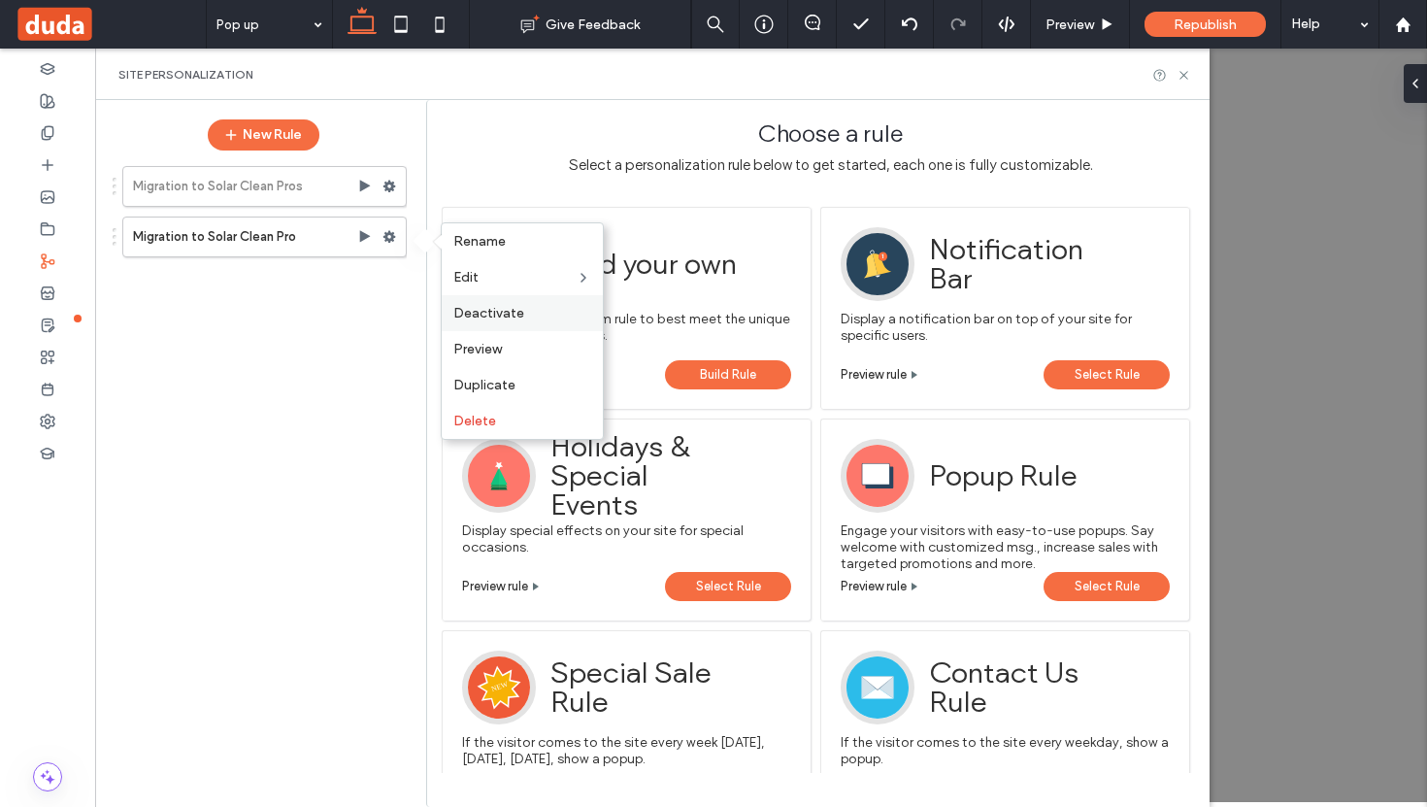
click at [503, 310] on span "Deactivate" at bounding box center [488, 313] width 71 height 17
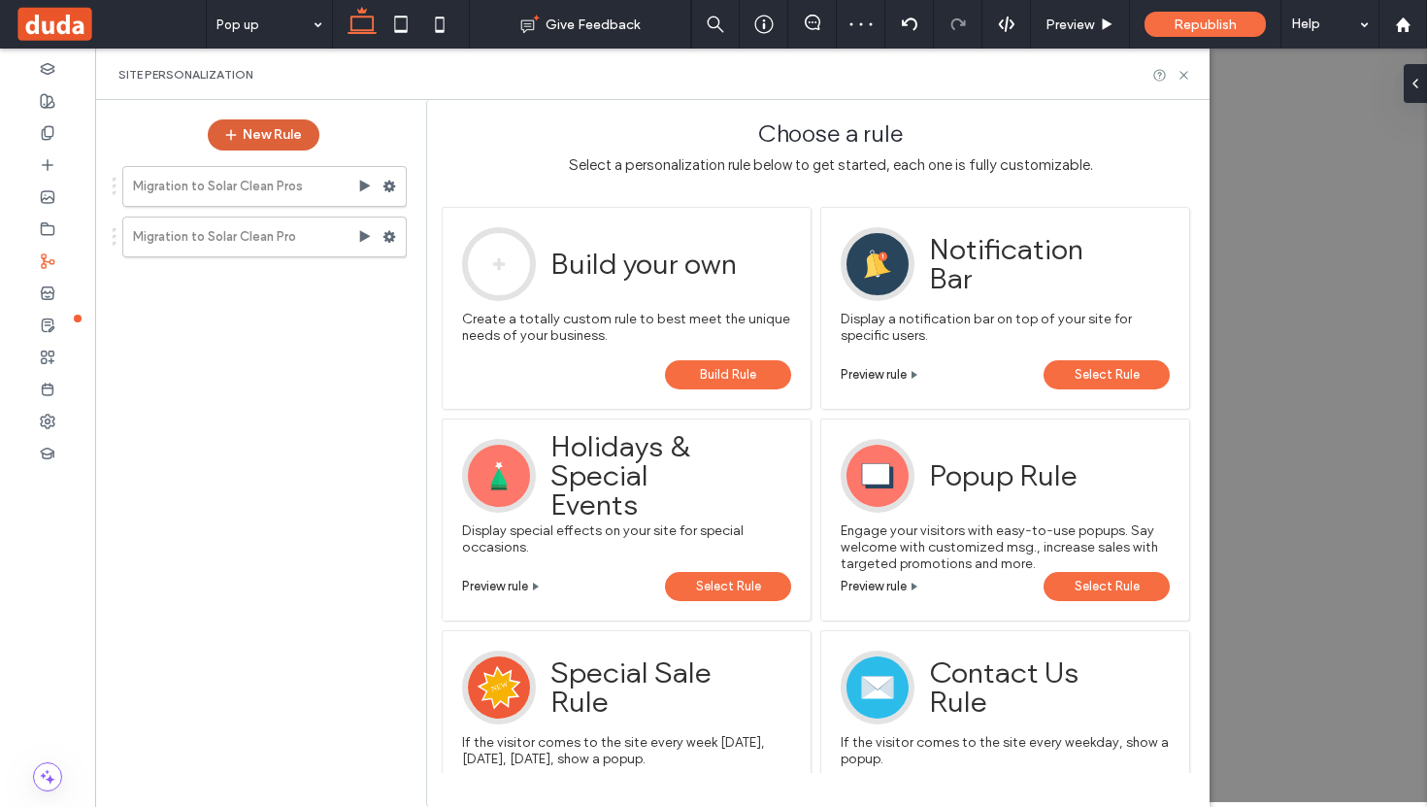
click at [286, 137] on button "New Rule" at bounding box center [264, 134] width 112 height 31
click at [731, 365] on span "Build Rule" at bounding box center [728, 374] width 56 height 29
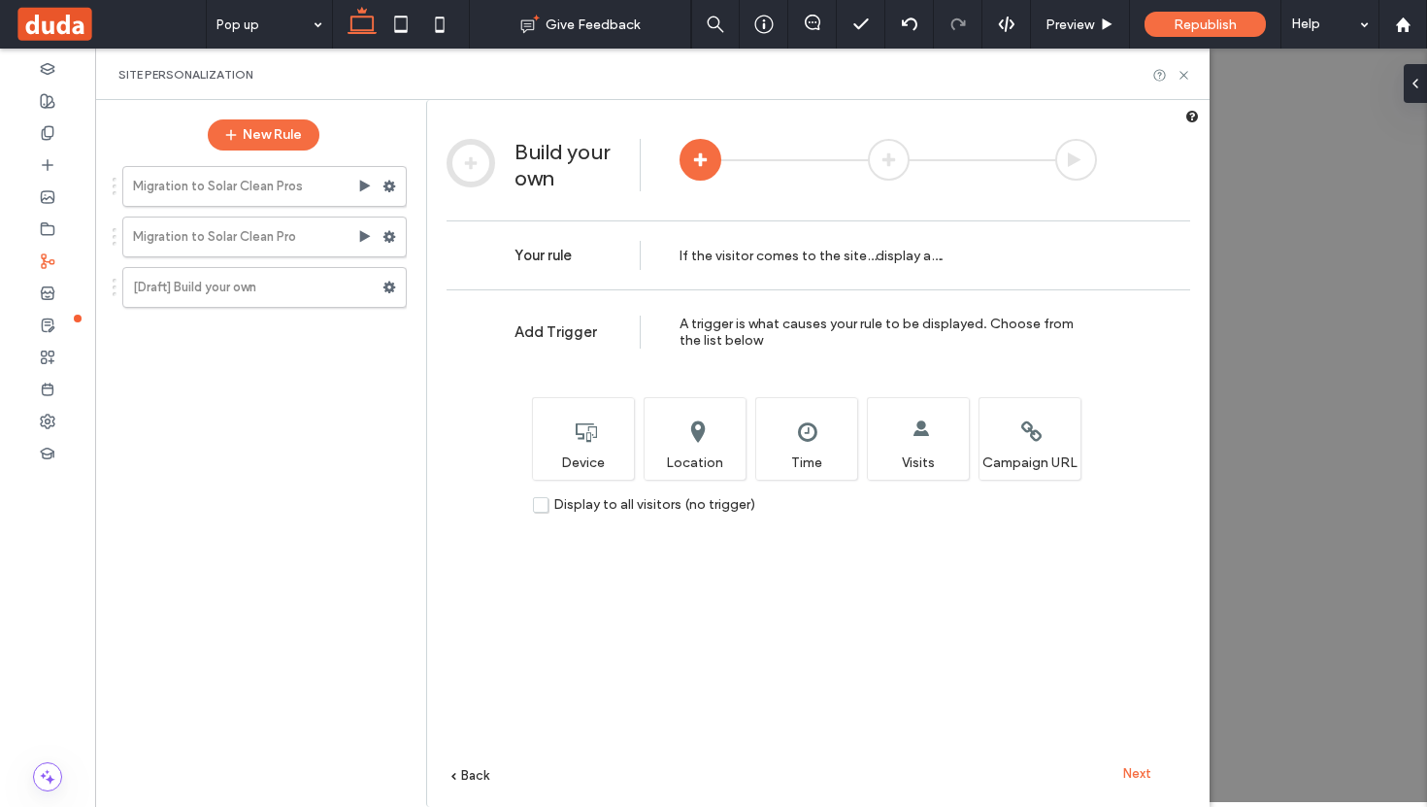
click at [537, 504] on label "Display to all visitors (no trigger)" at bounding box center [644, 504] width 222 height 17
click at [1143, 772] on span "Next" at bounding box center [1137, 773] width 28 height 15
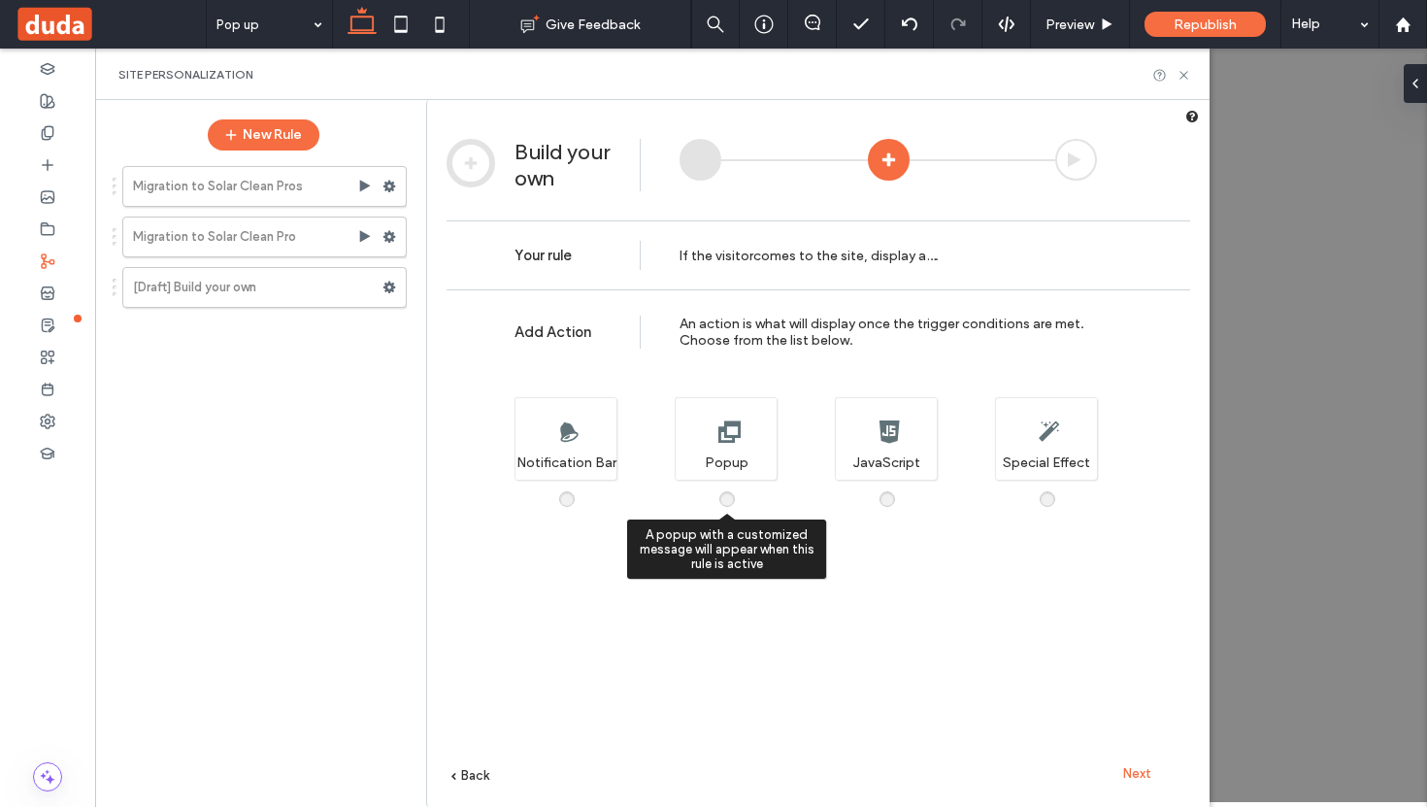
click at [739, 489] on span at bounding box center [739, 489] width 0 height 0
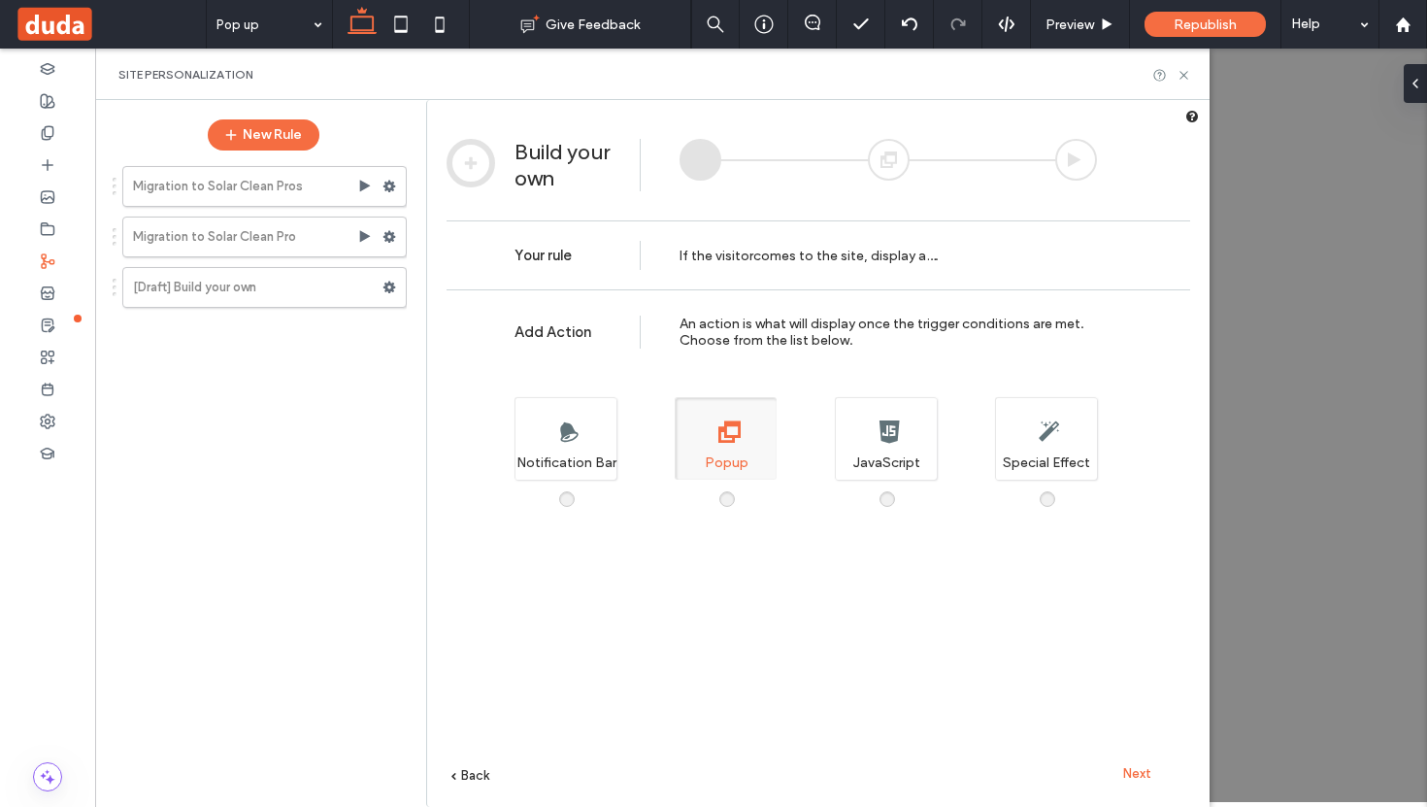
click at [1138, 766] on span "Next" at bounding box center [1137, 773] width 28 height 15
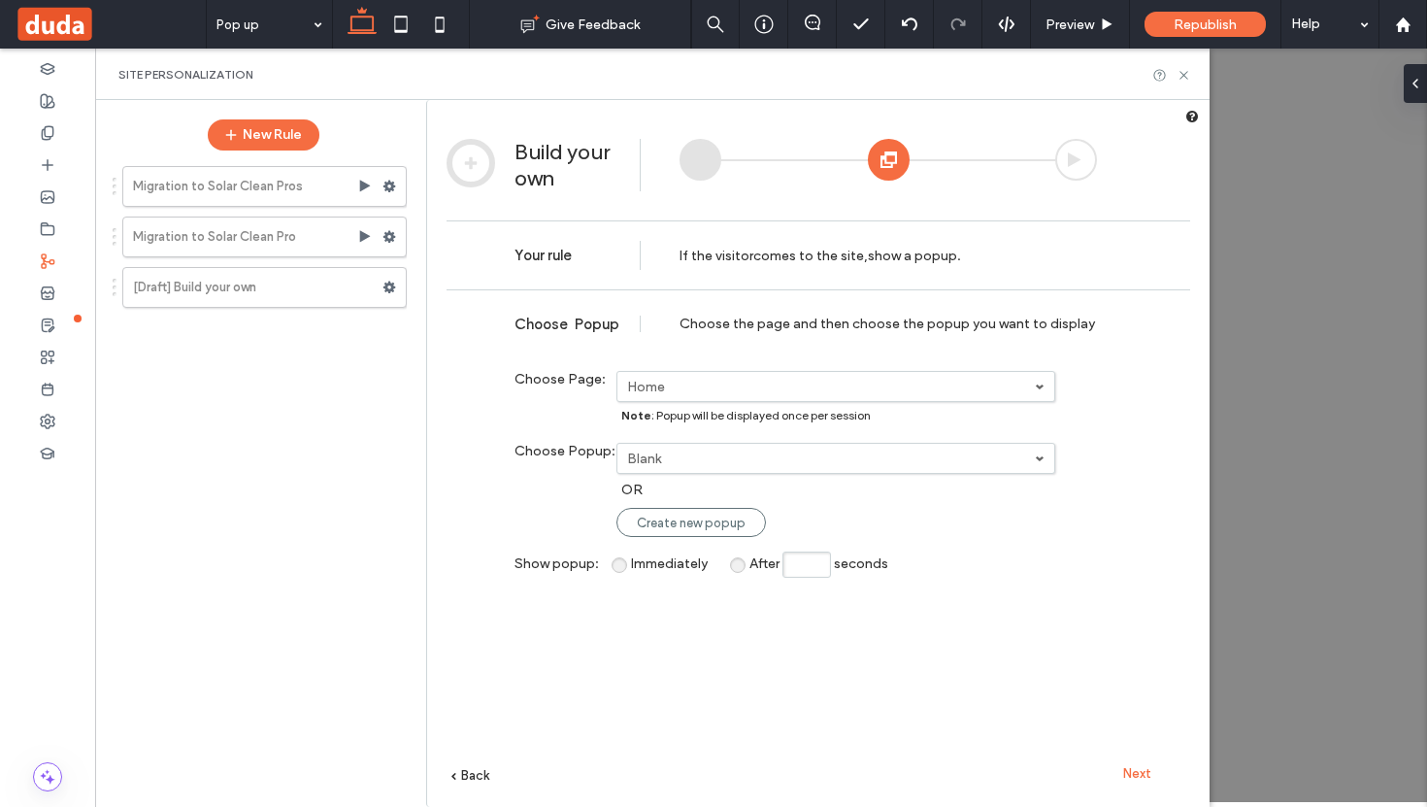
click at [705, 458] on label "Blank" at bounding box center [831, 459] width 408 height 17
click at [680, 562] on link "Pop up" at bounding box center [837, 563] width 437 height 36
click at [1130, 766] on span "Next" at bounding box center [1137, 773] width 28 height 15
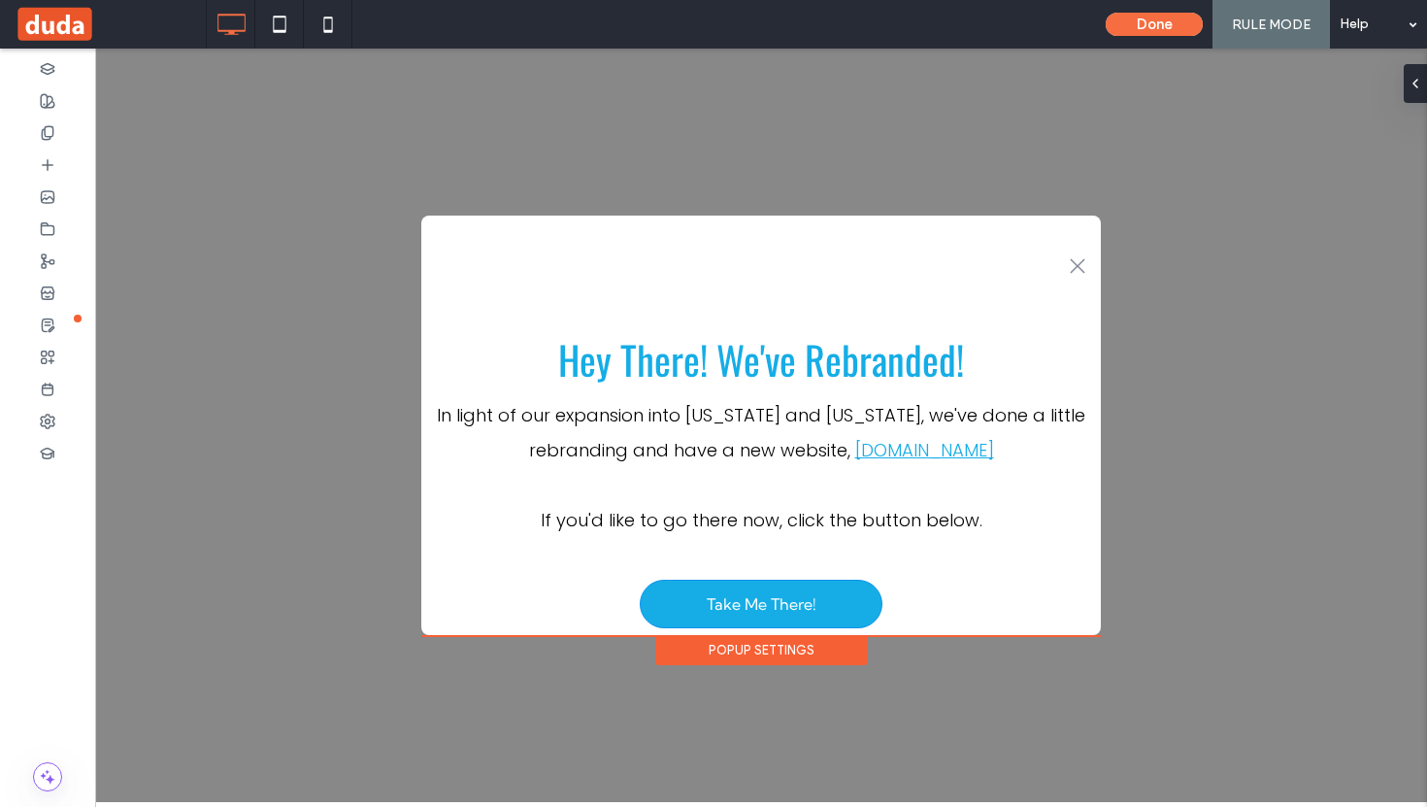
scroll to position [0, 0]
click at [1154, 29] on button "Done" at bounding box center [1154, 24] width 97 height 23
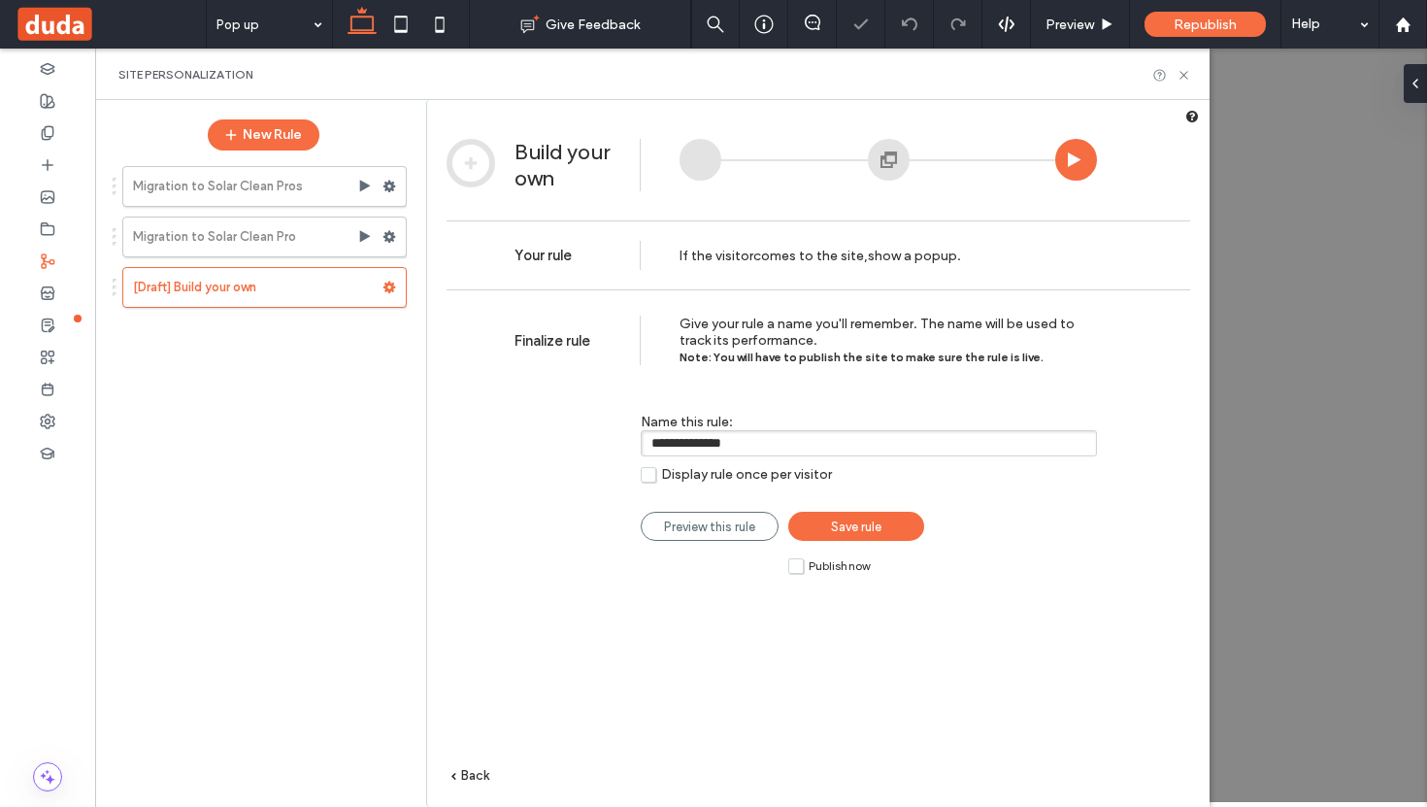
click at [766, 442] on input "**********" at bounding box center [869, 443] width 456 height 26
type input "**********"
click at [866, 525] on span "Save rule" at bounding box center [856, 526] width 50 height 15
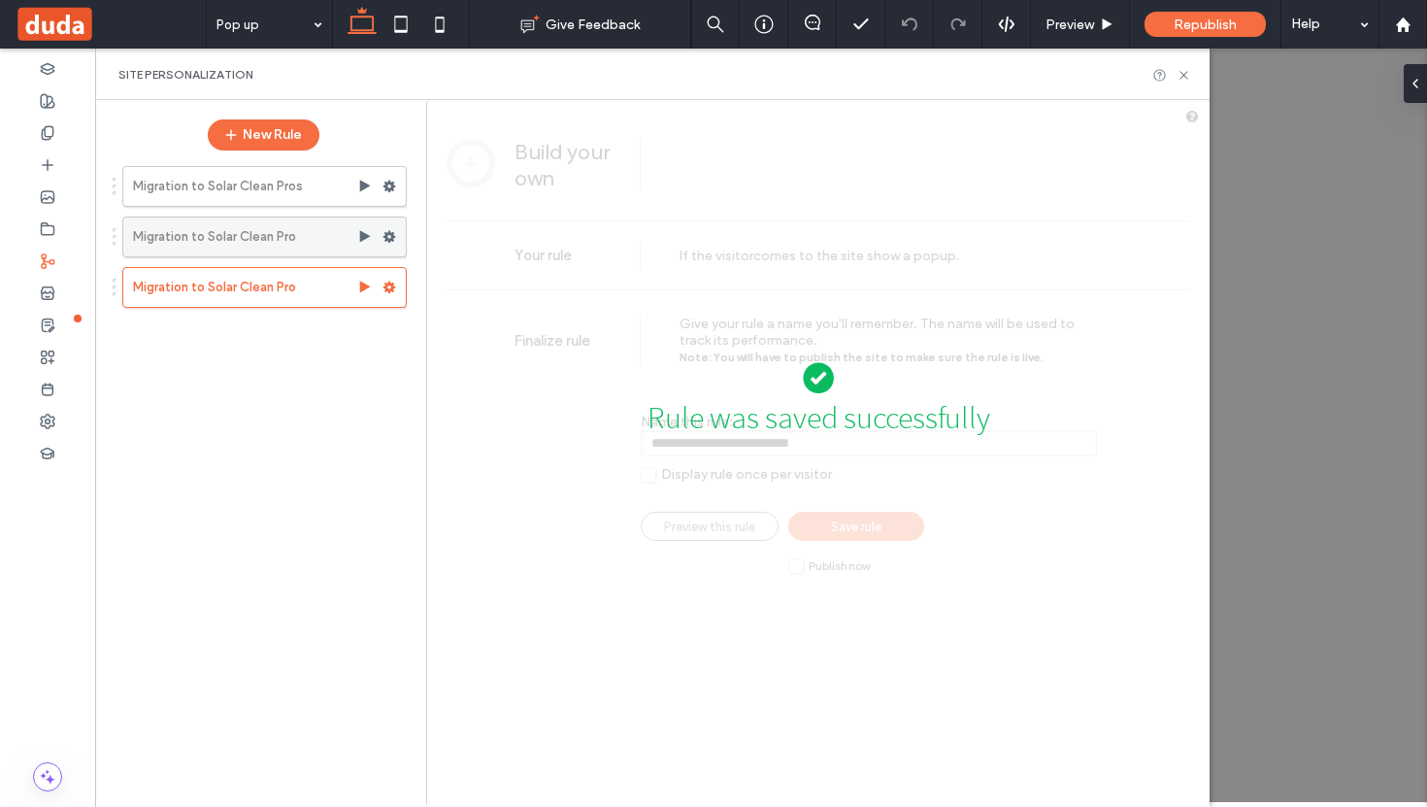
click at [392, 238] on use at bounding box center [390, 237] width 13 height 12
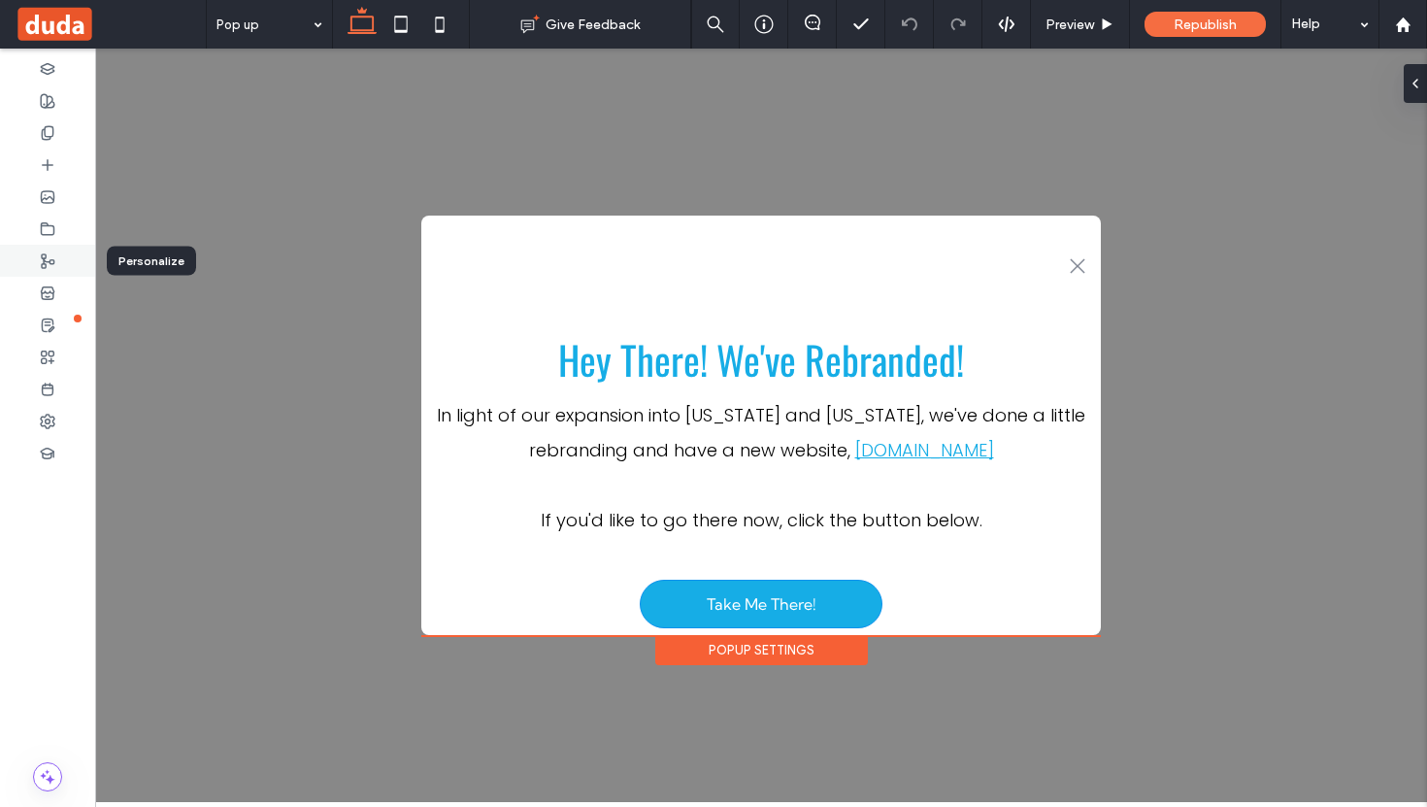
click at [47, 262] on icon at bounding box center [48, 261] width 16 height 16
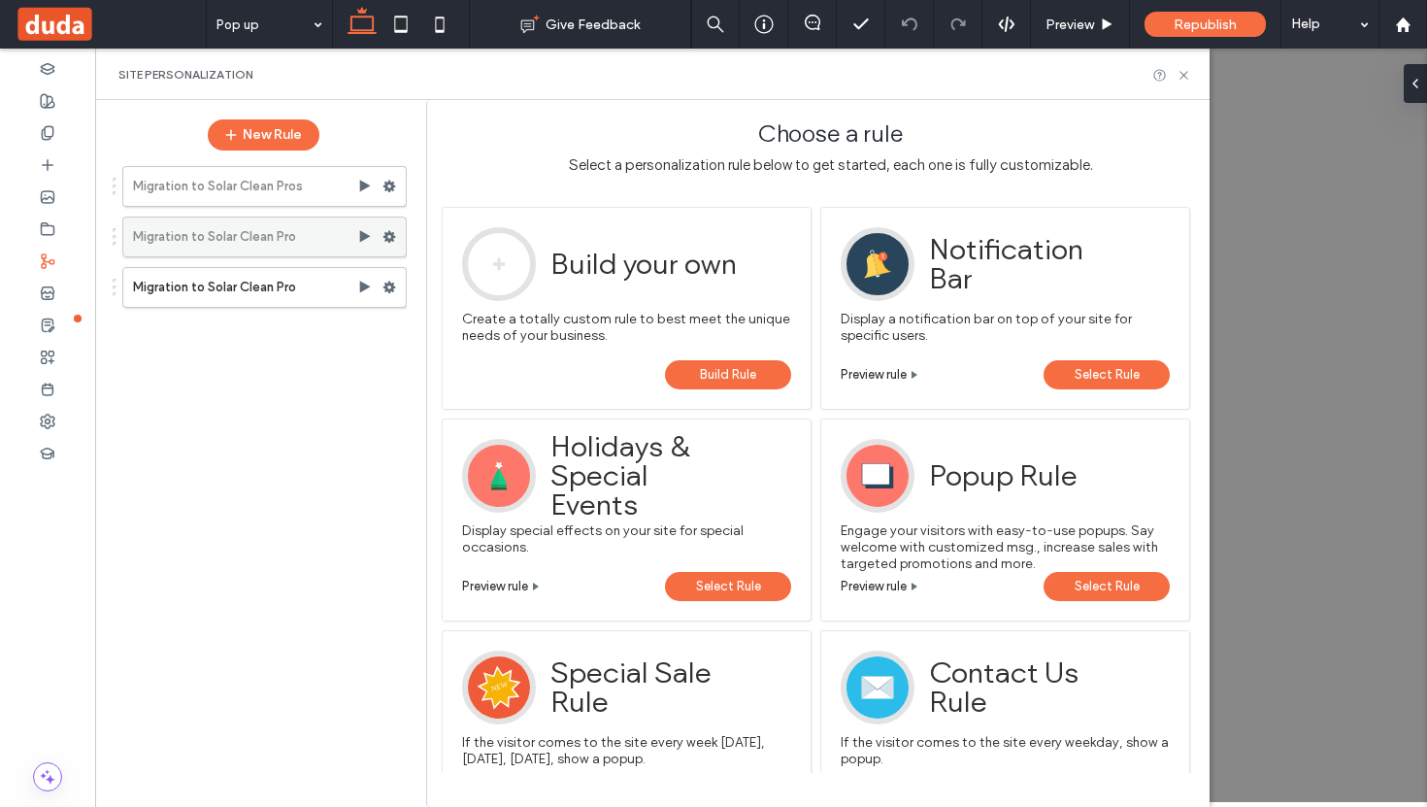
click at [392, 230] on icon at bounding box center [390, 237] width 14 height 14
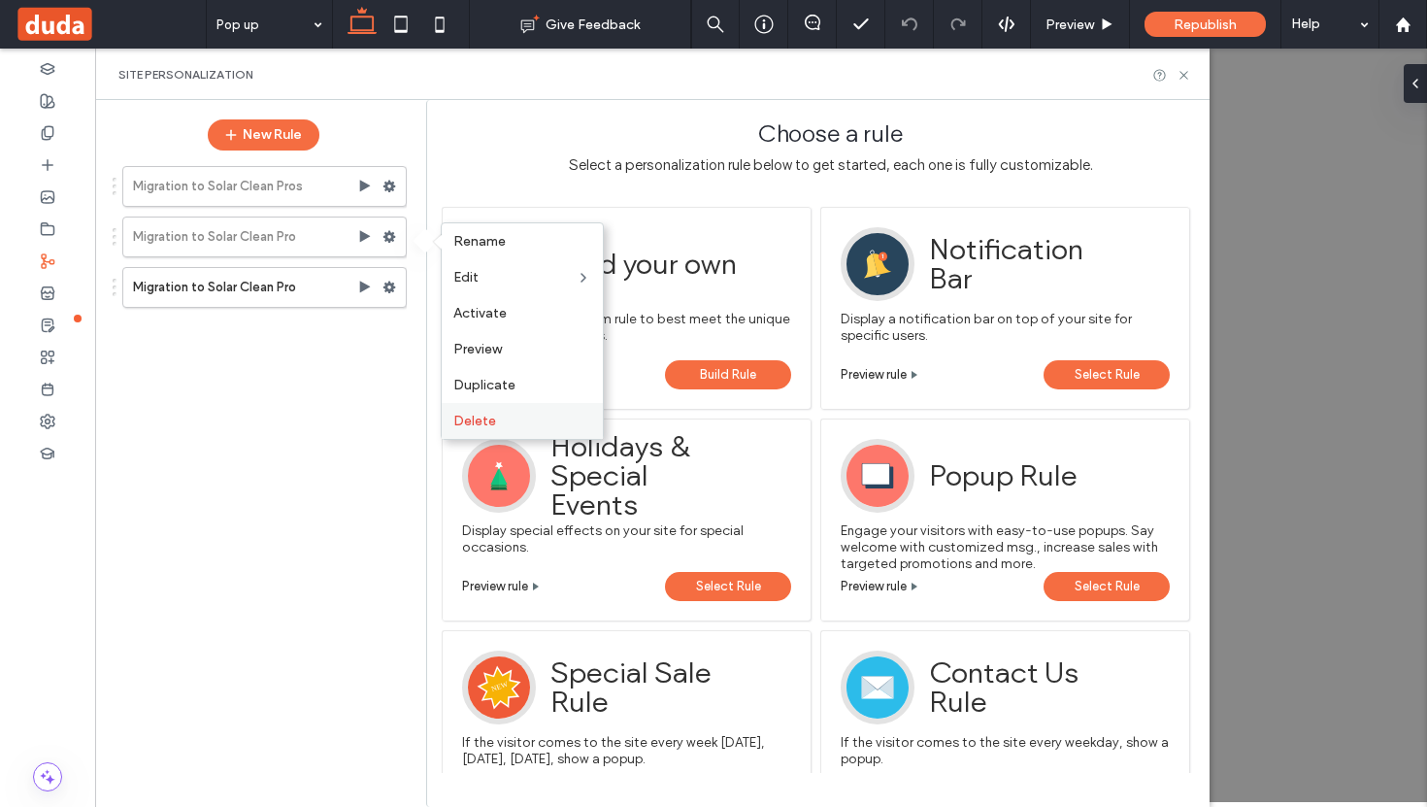
click at [499, 418] on label "Delete" at bounding box center [522, 421] width 138 height 17
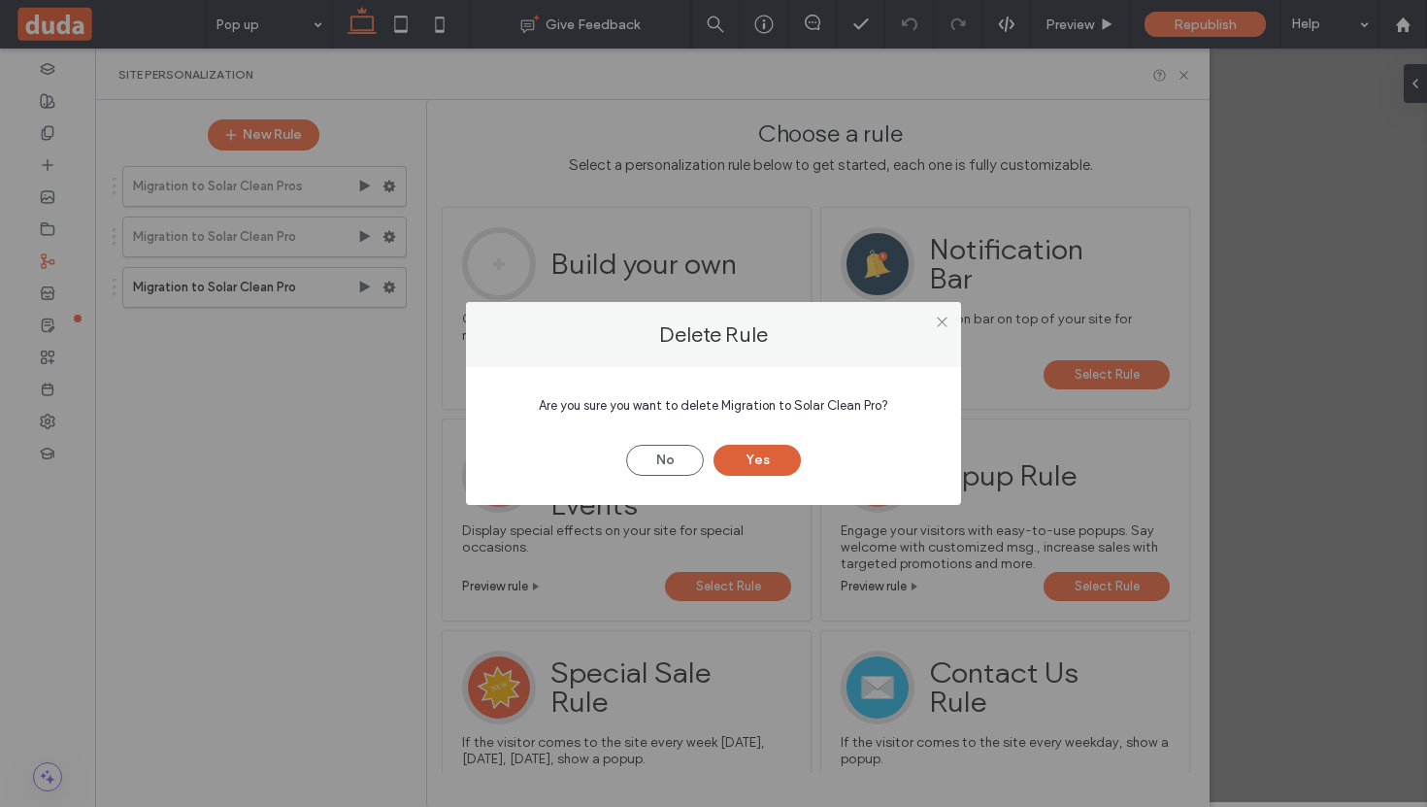
click at [767, 453] on button "Yes" at bounding box center [757, 460] width 87 height 31
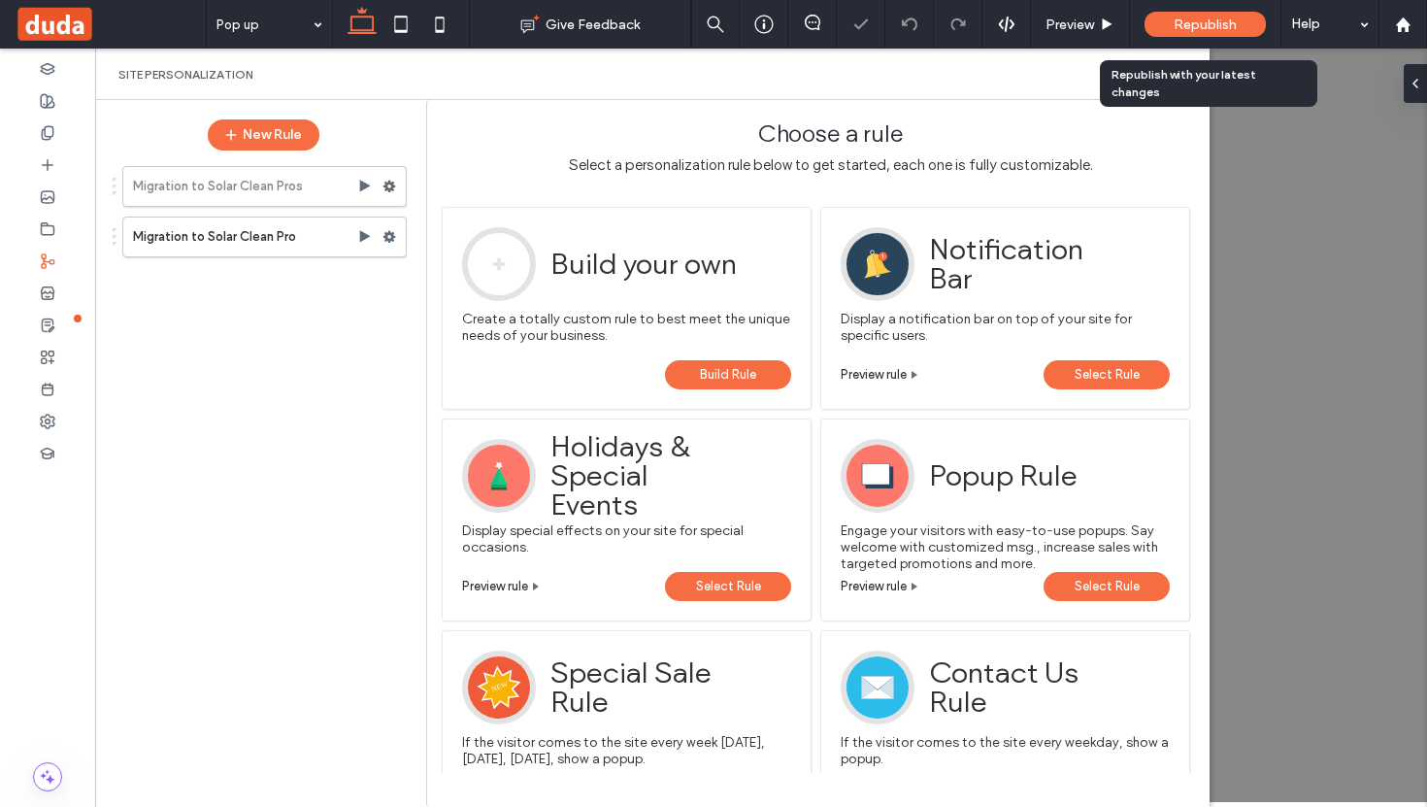
click at [1227, 24] on span "Republish" at bounding box center [1205, 25] width 63 height 17
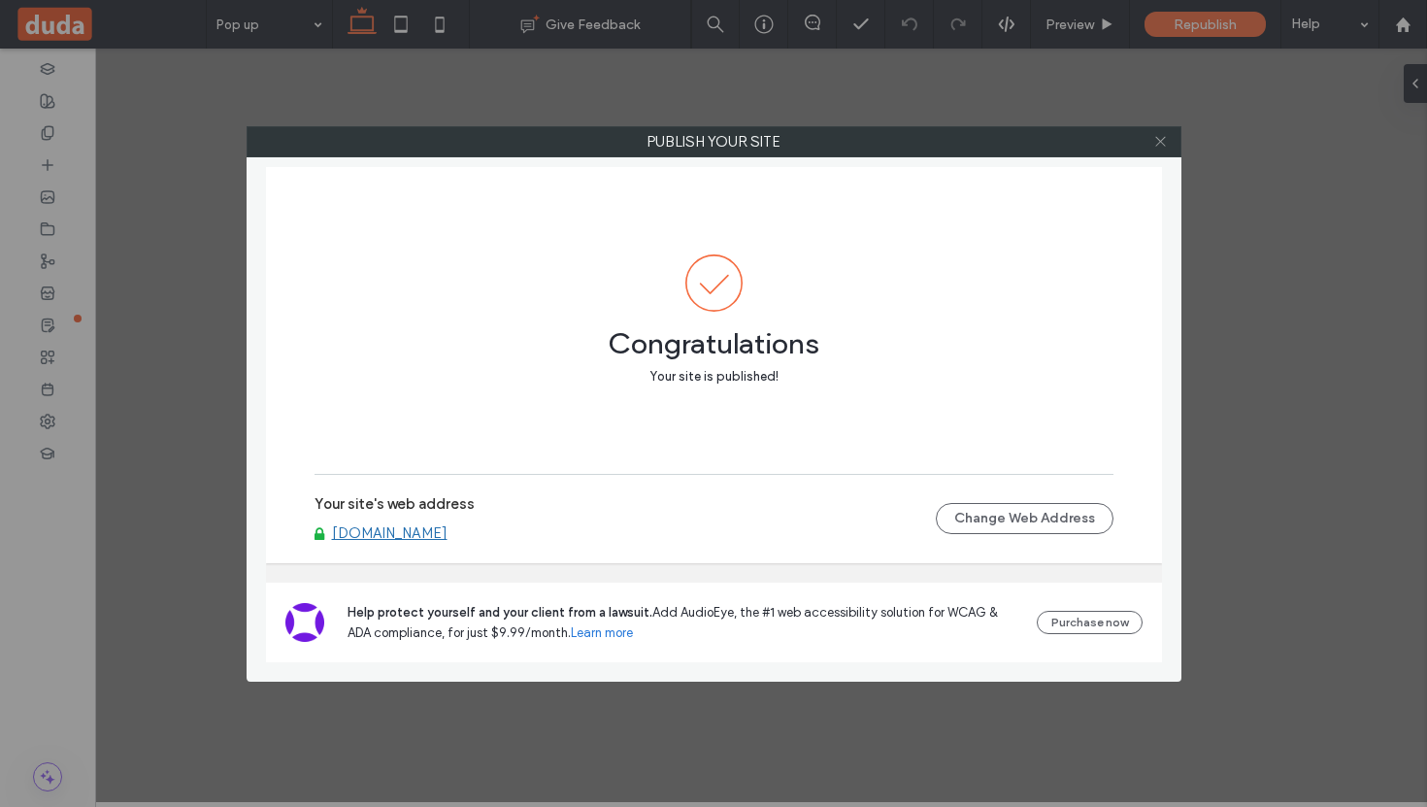
click at [1158, 138] on icon at bounding box center [1161, 141] width 15 height 15
